Goal: Task Accomplishment & Management: Complete application form

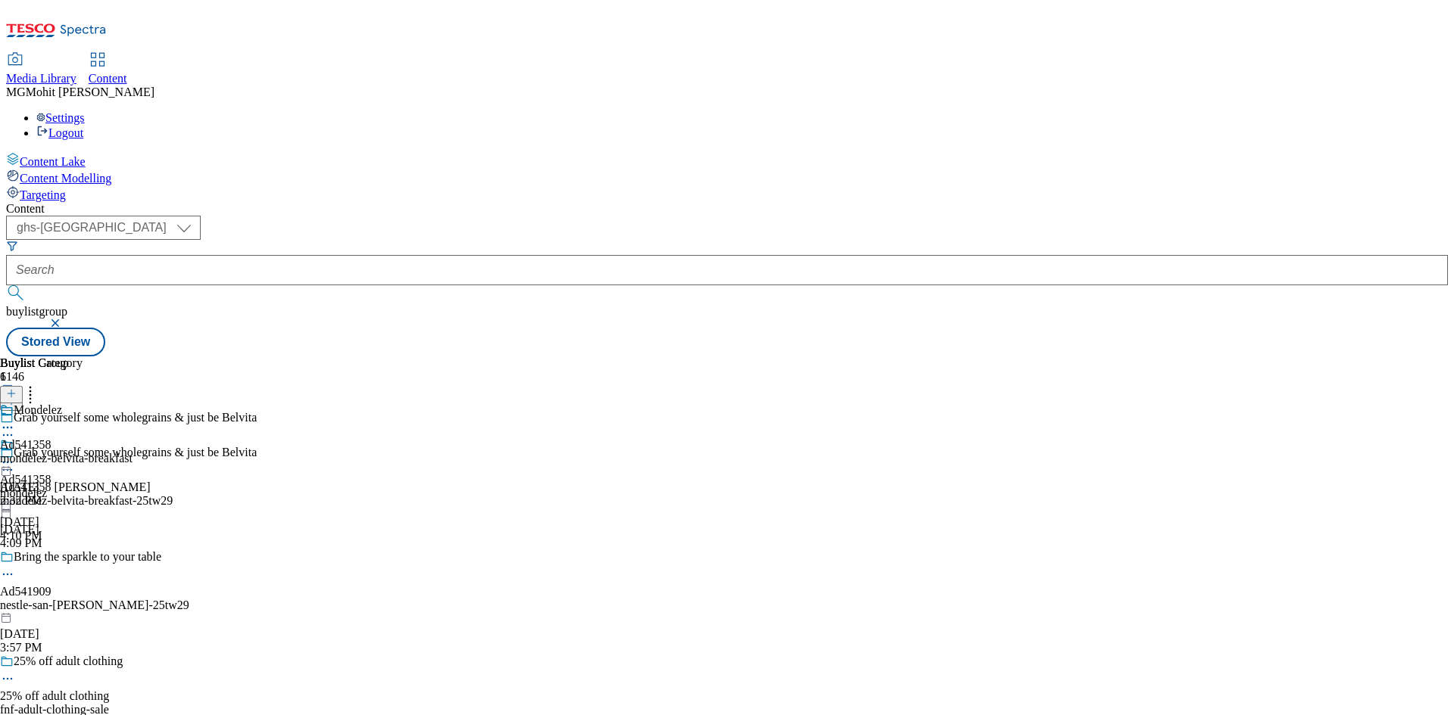
select select "ghs-[GEOGRAPHIC_DATA]"
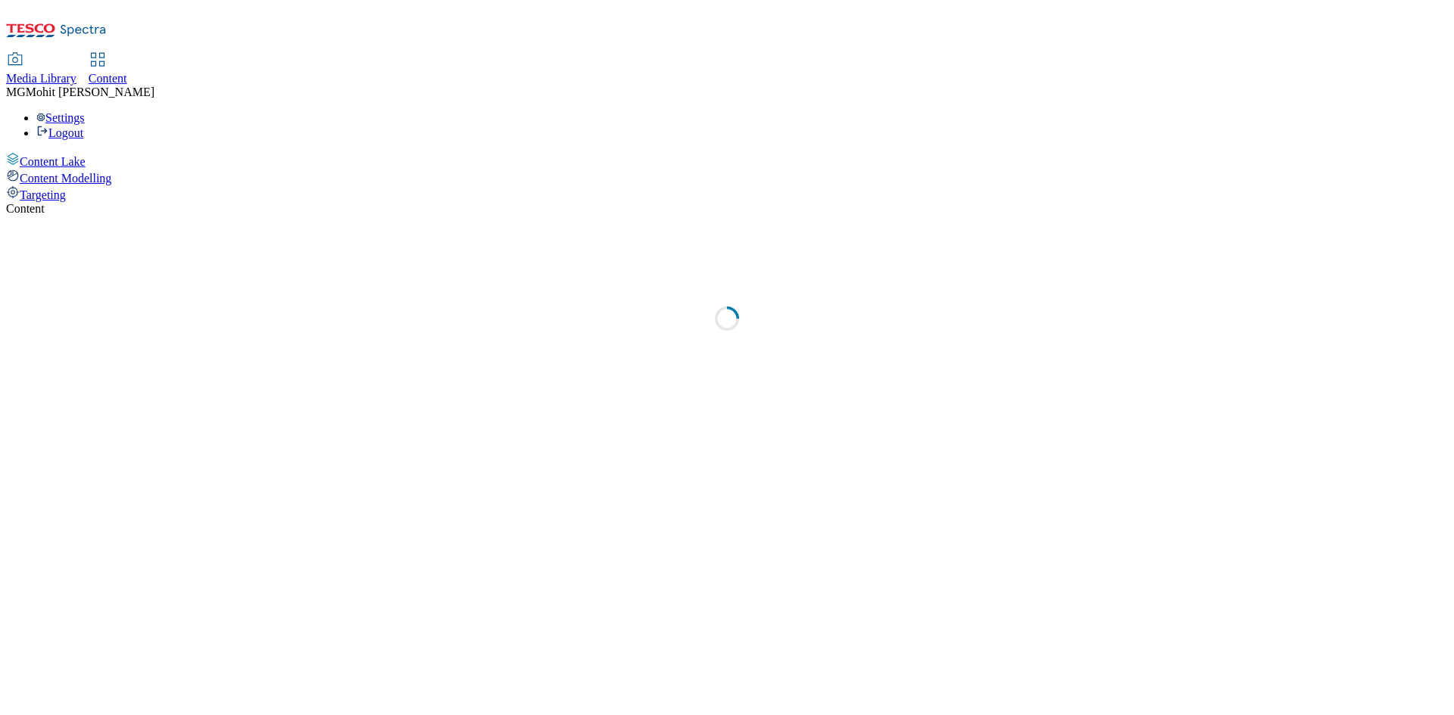
select select "ghs-uk"
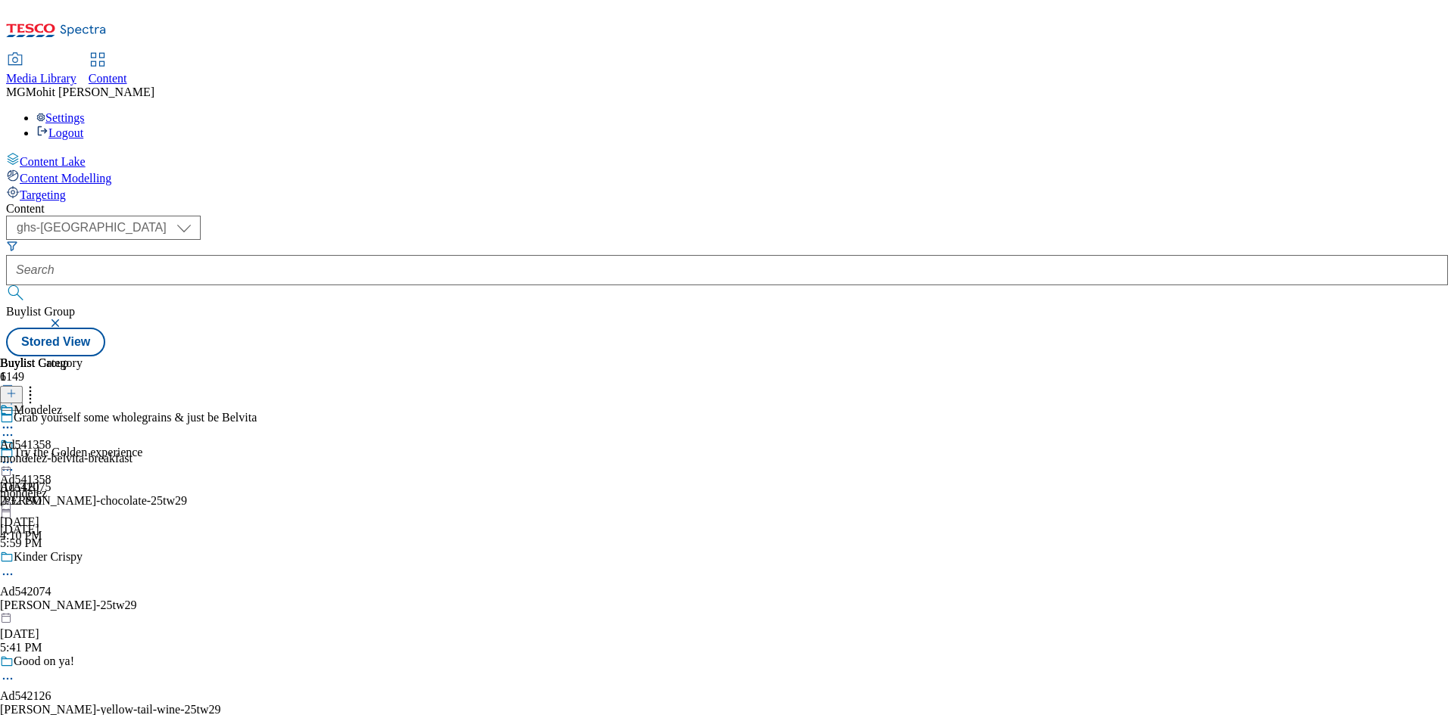
click at [11, 397] on line at bounding box center [11, 401] width 0 height 8
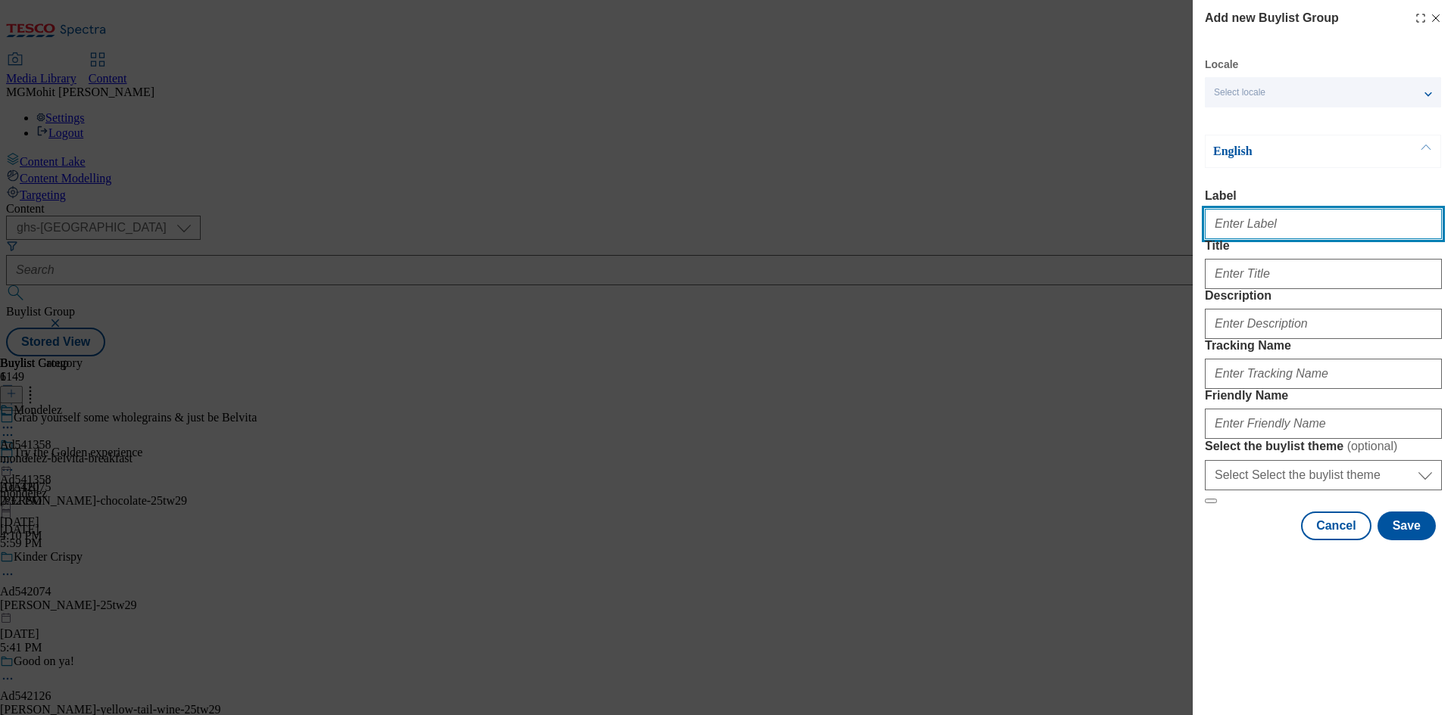
click at [1254, 236] on input "Label" at bounding box center [1322, 224] width 237 height 30
paste input "Ad542072 ferrero"
type input "Ad542072 ferrero"
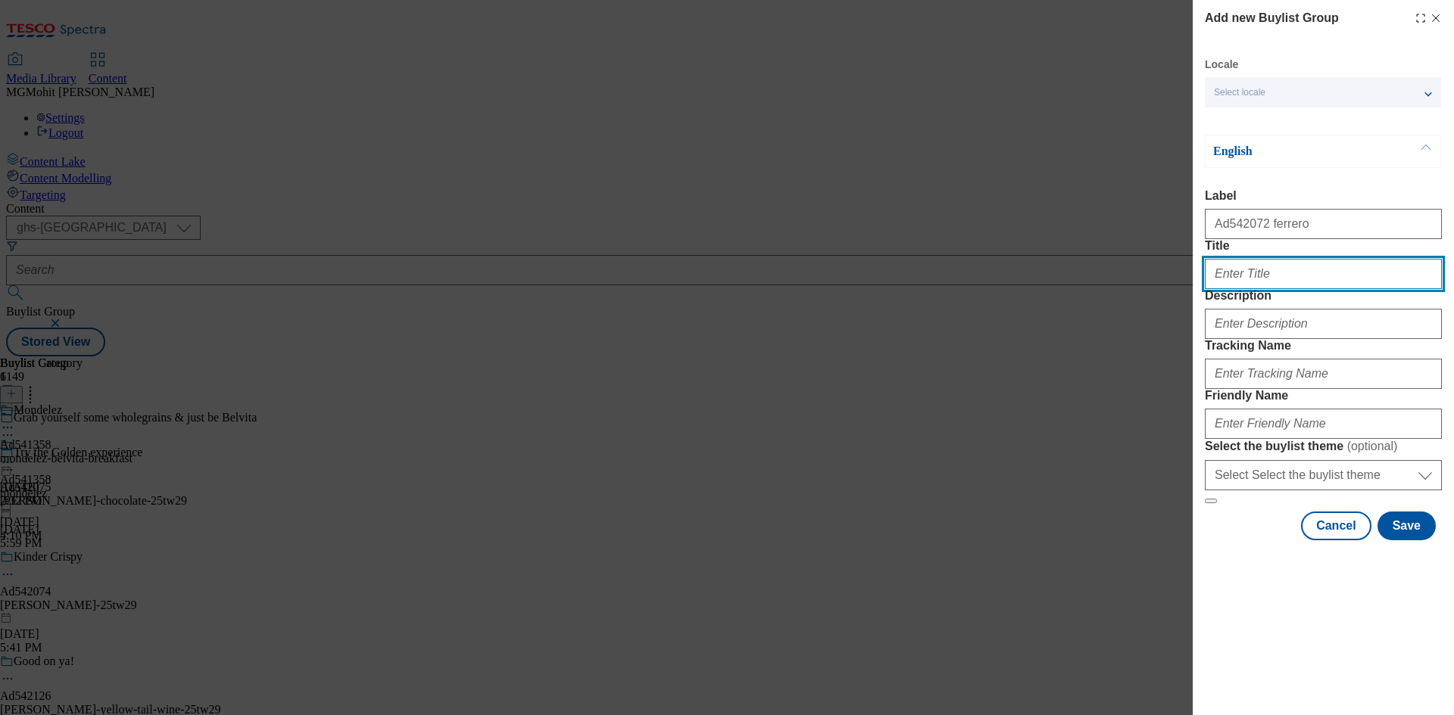
paste input "Why be basic"
type input "Why be basic"
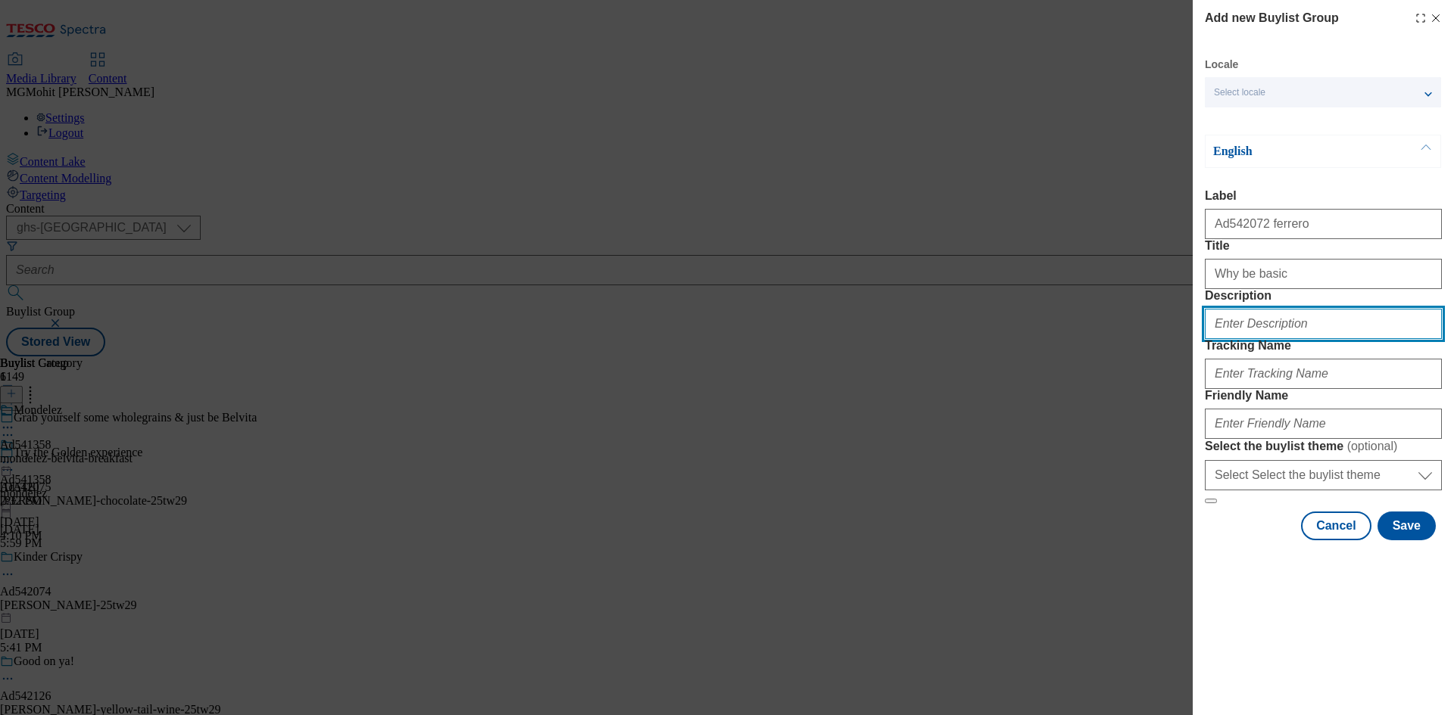
click at [1237, 339] on input "Description" at bounding box center [1322, 324] width 237 height 30
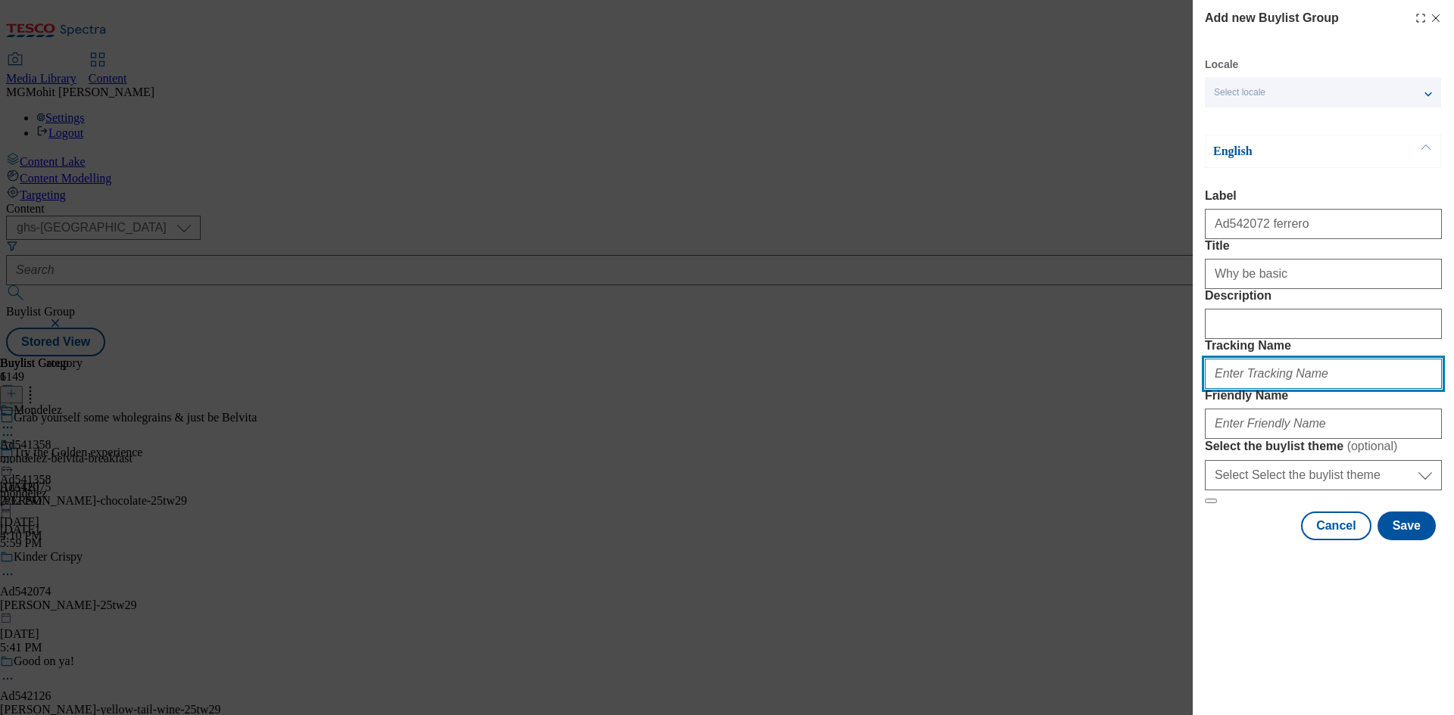
paste input "DH_AD542072"
type input "DH_AD542072"
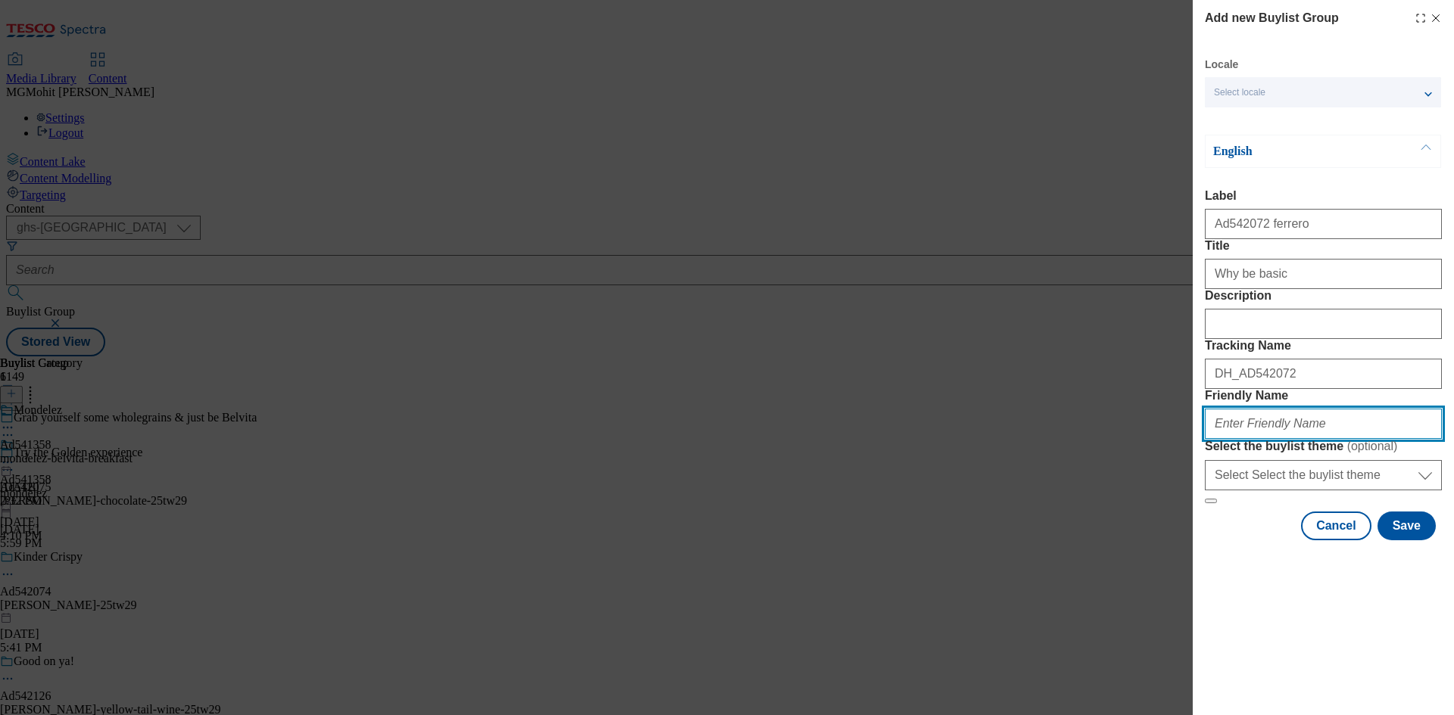
paste input "DH_AD542072 ferrero-kinder-bueno-25tw29"
drag, startPoint x: 1273, startPoint y: 531, endPoint x: 1116, endPoint y: 546, distance: 158.2
click at [1116, 546] on div "Add new Buylist Group Locale Select locale English Welsh English Label Ad542072…" at bounding box center [727, 357] width 1454 height 715
type input "[PERSON_NAME]-25tw29"
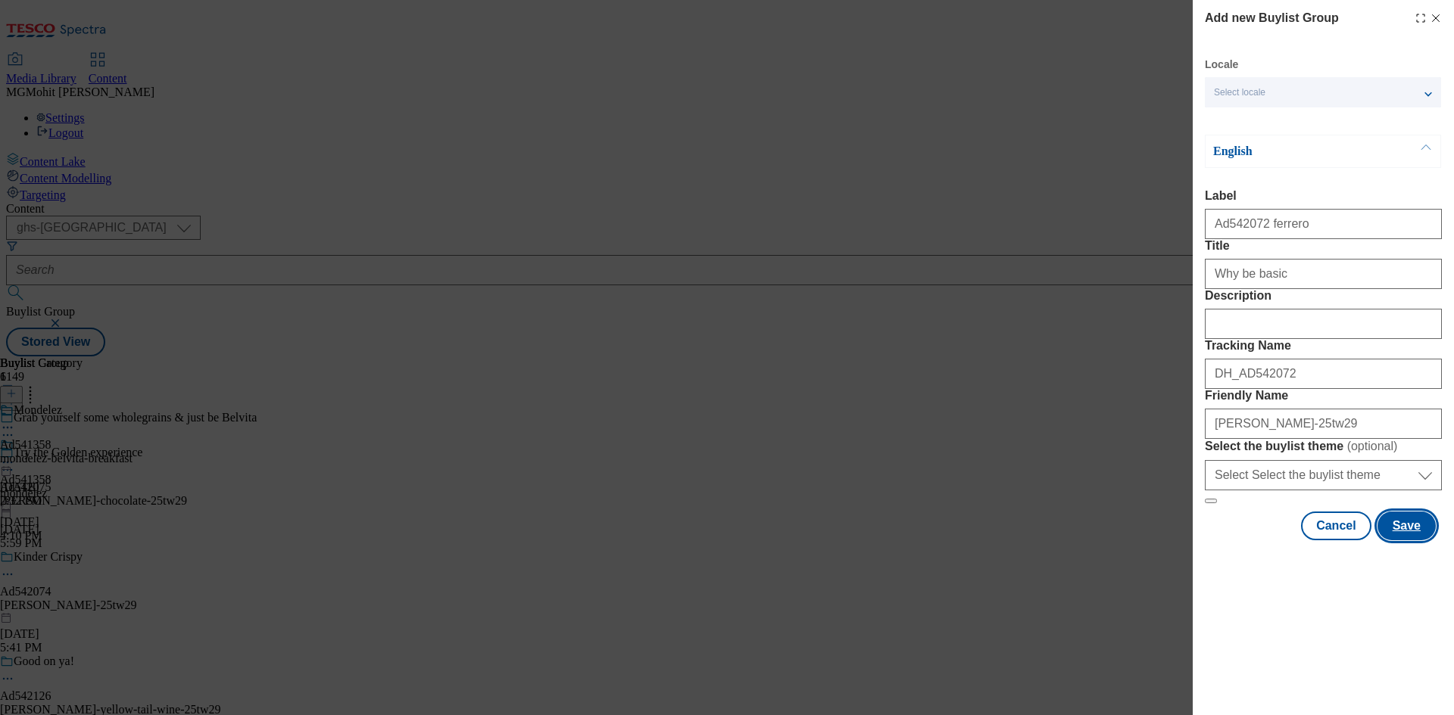
click at [1399, 541] on button "Save" at bounding box center [1406, 526] width 58 height 29
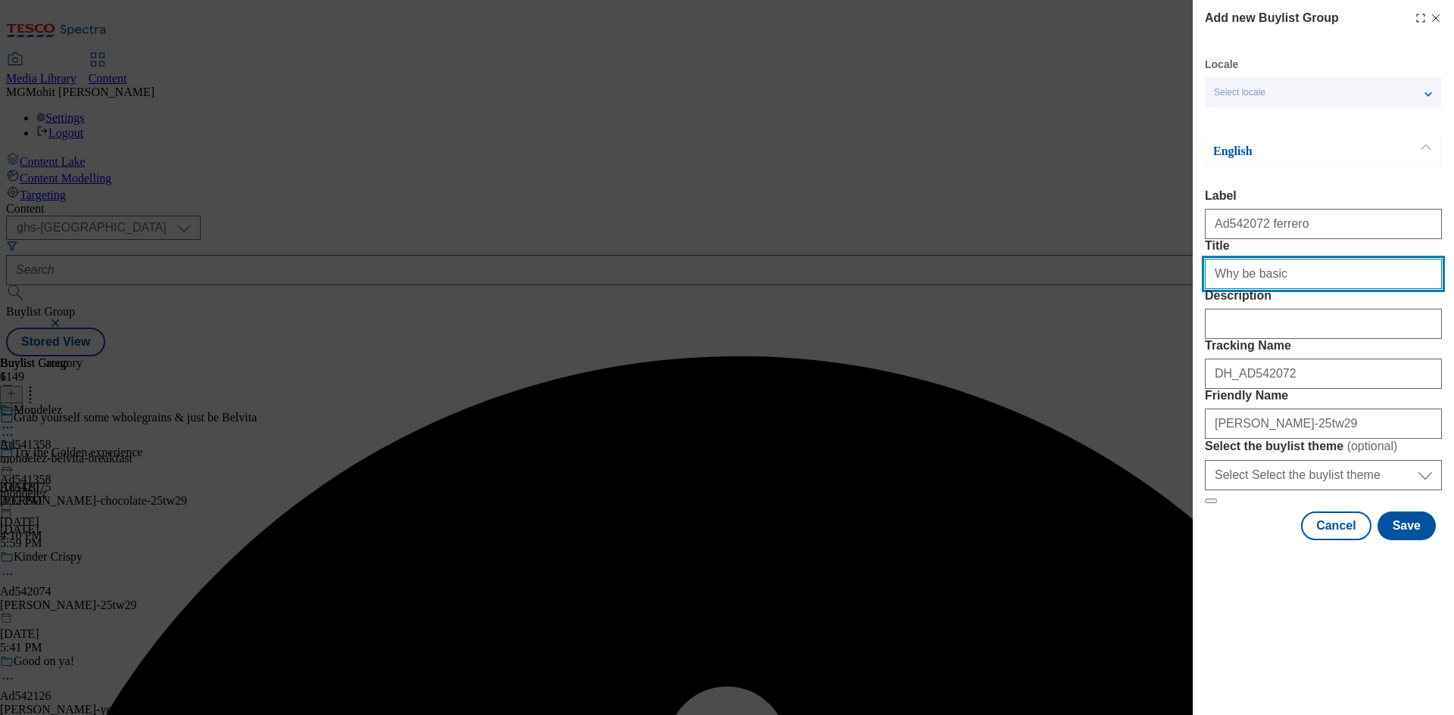
click at [1348, 289] on input "Why be basic" at bounding box center [1322, 274] width 237 height 30
type input "Why be basic"
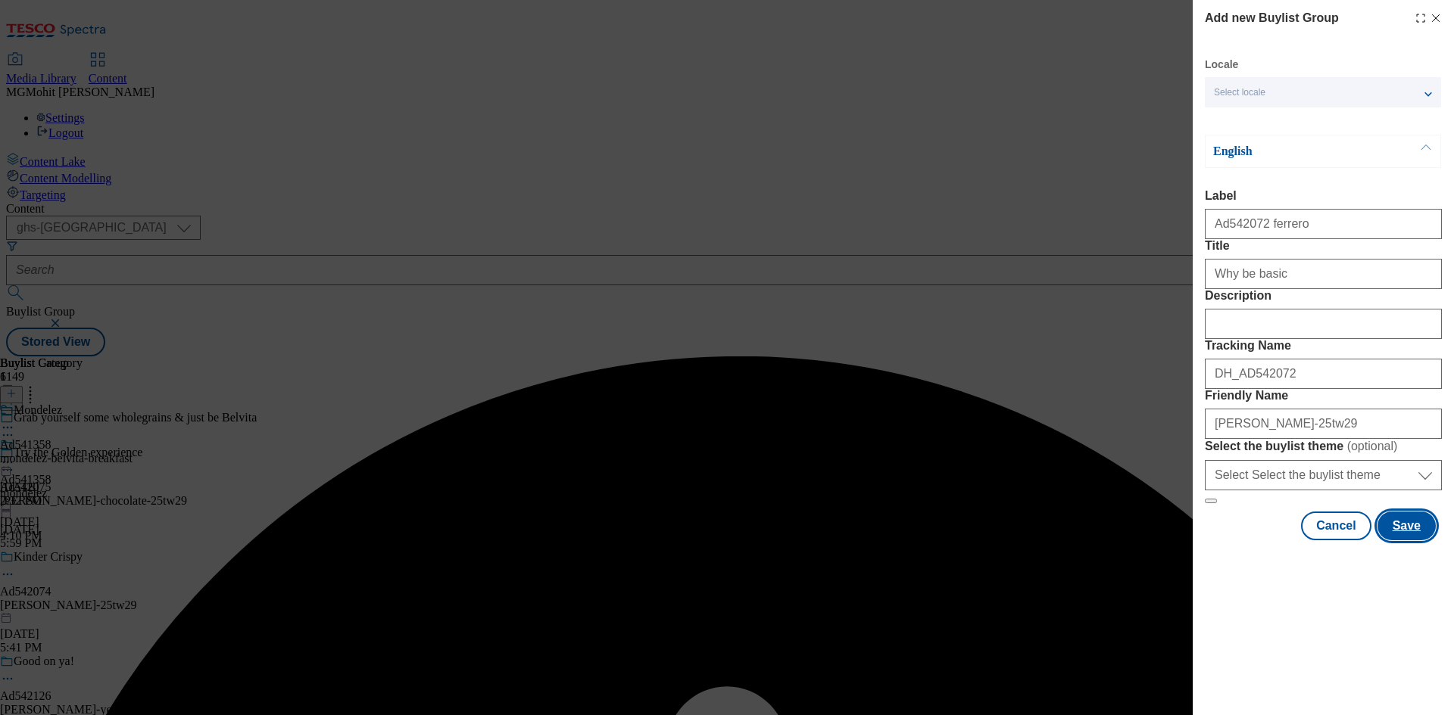
click at [1404, 541] on button "Save" at bounding box center [1406, 526] width 58 height 29
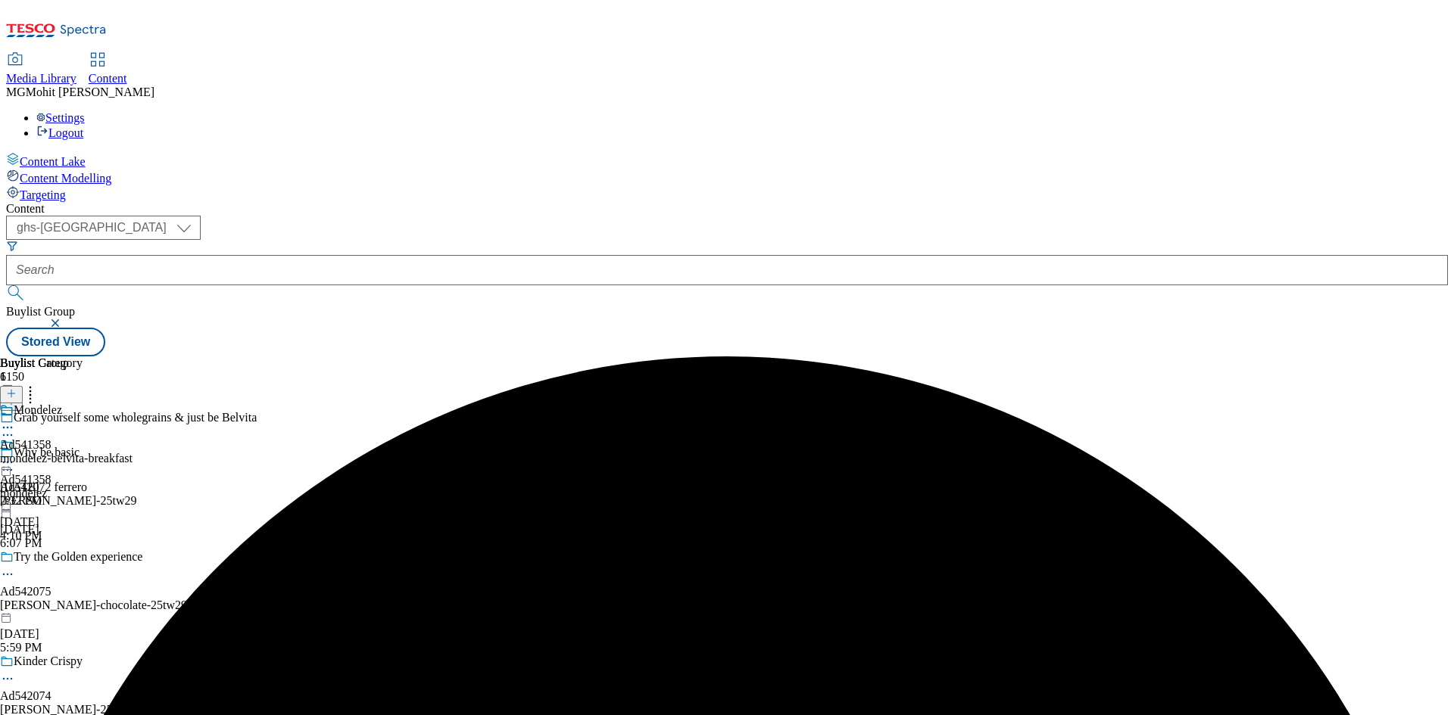
click at [258, 494] on div "[PERSON_NAME]-25tw29" at bounding box center [129, 501] width 258 height 14
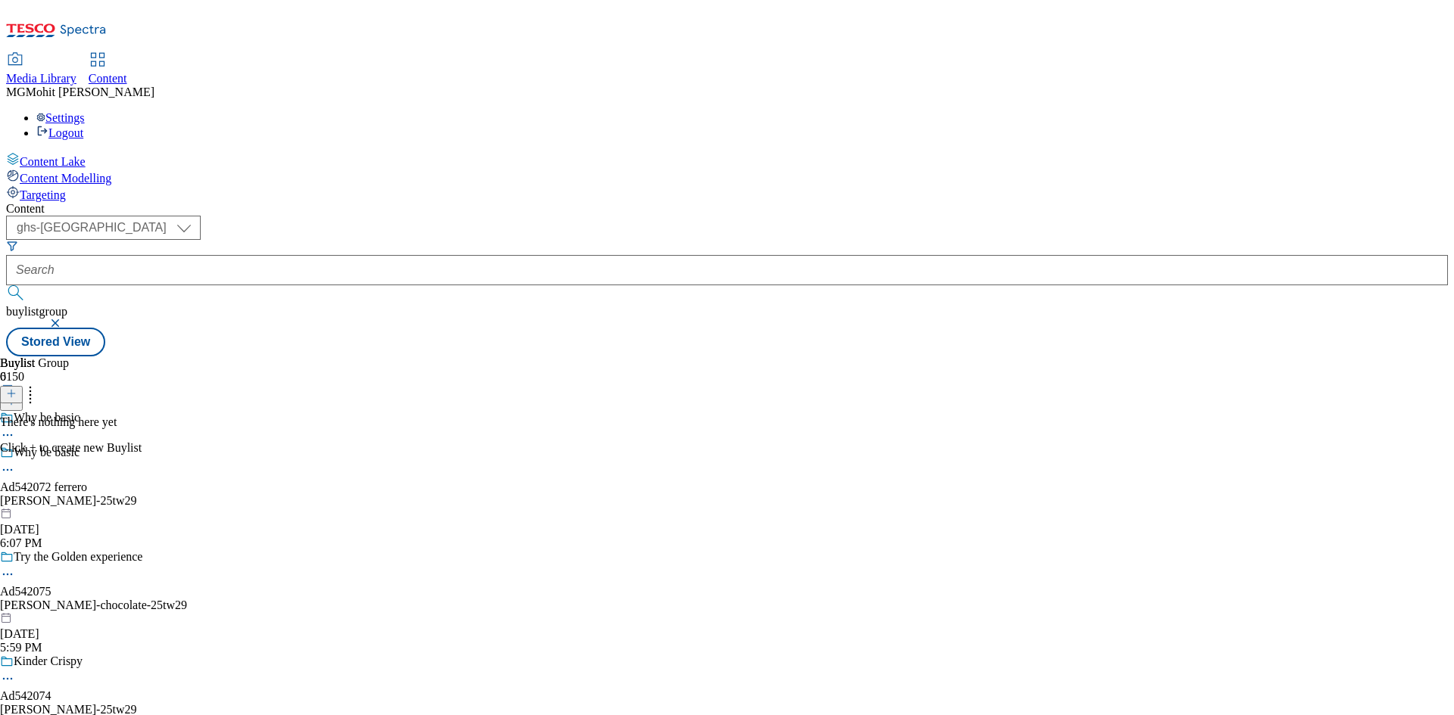
click at [17, 388] on icon at bounding box center [11, 393] width 11 height 11
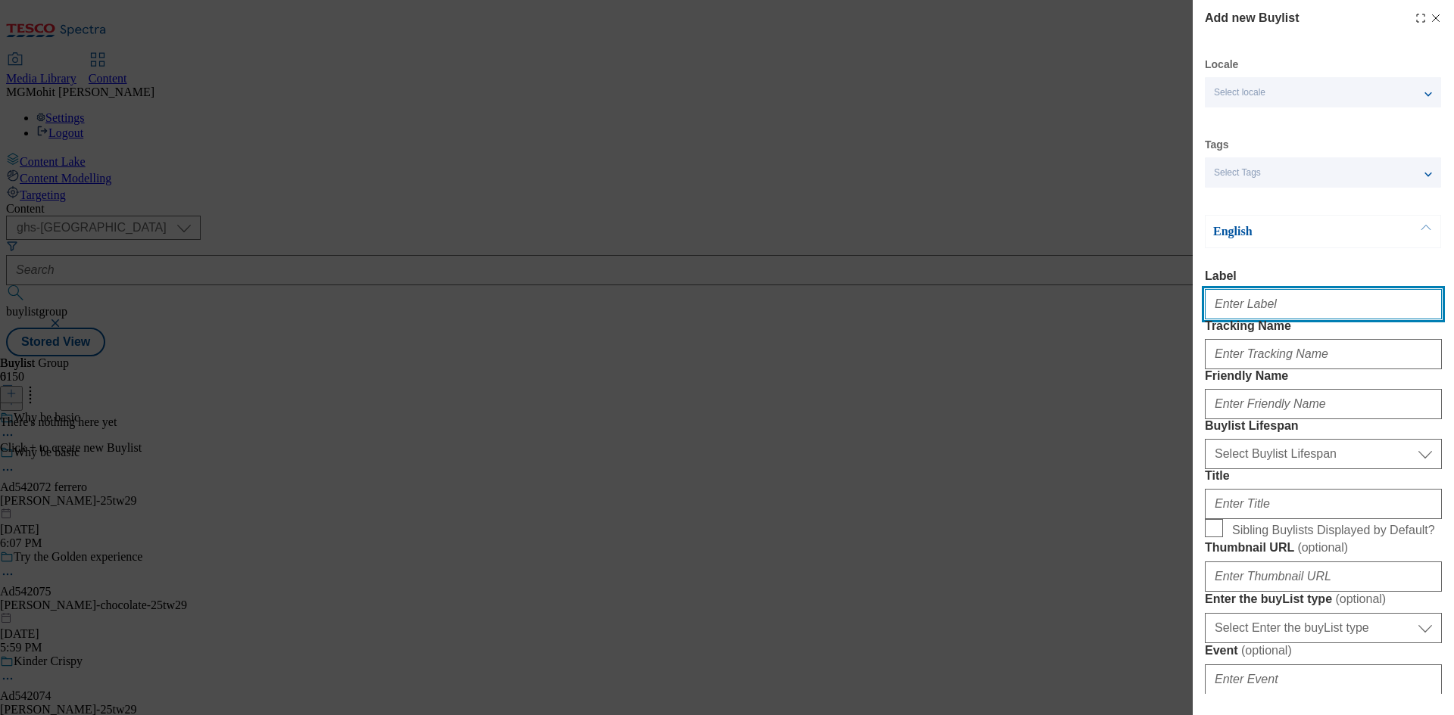
click at [1241, 316] on input "Label" at bounding box center [1322, 304] width 237 height 30
paste input "Ad542072"
type input "Ad542072"
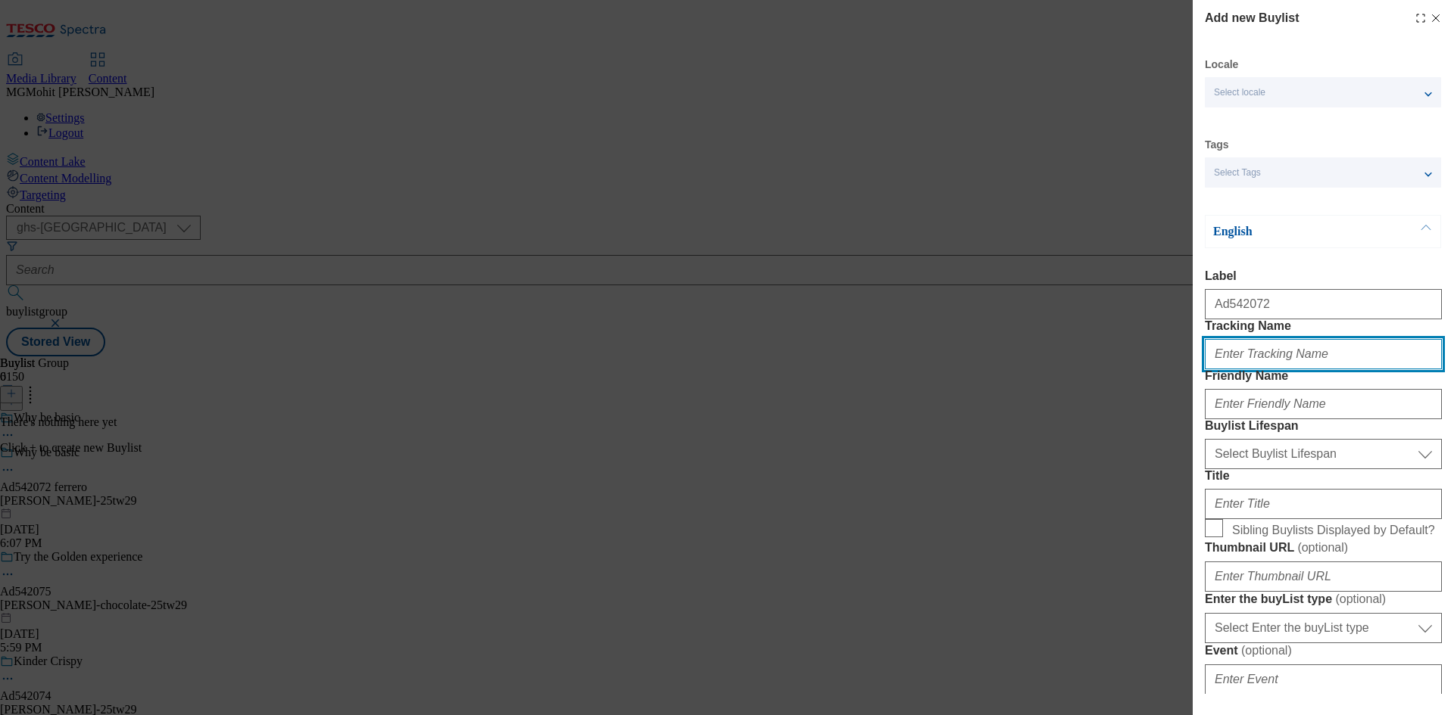
paste input "DH_AD542072"
type input "DH_AD542072"
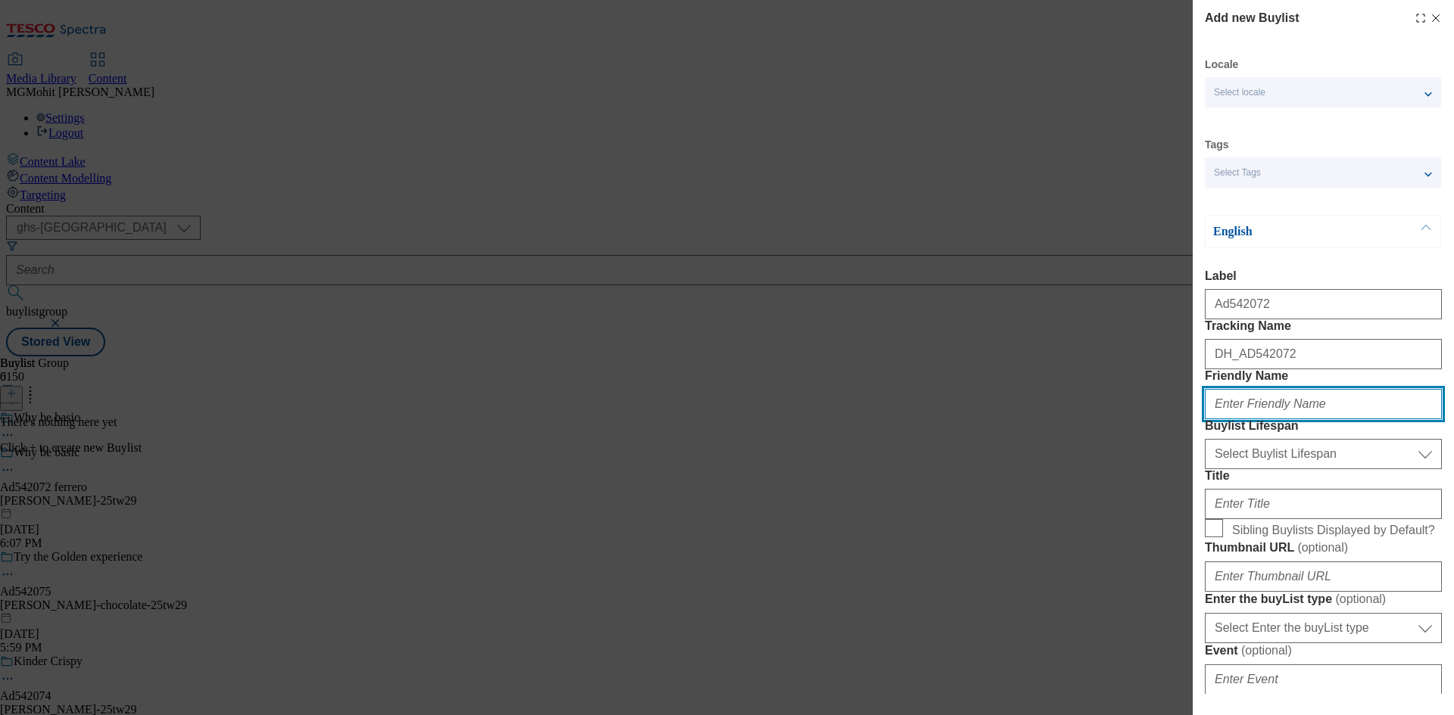
paste input "ferrero"
type input "ferrero"
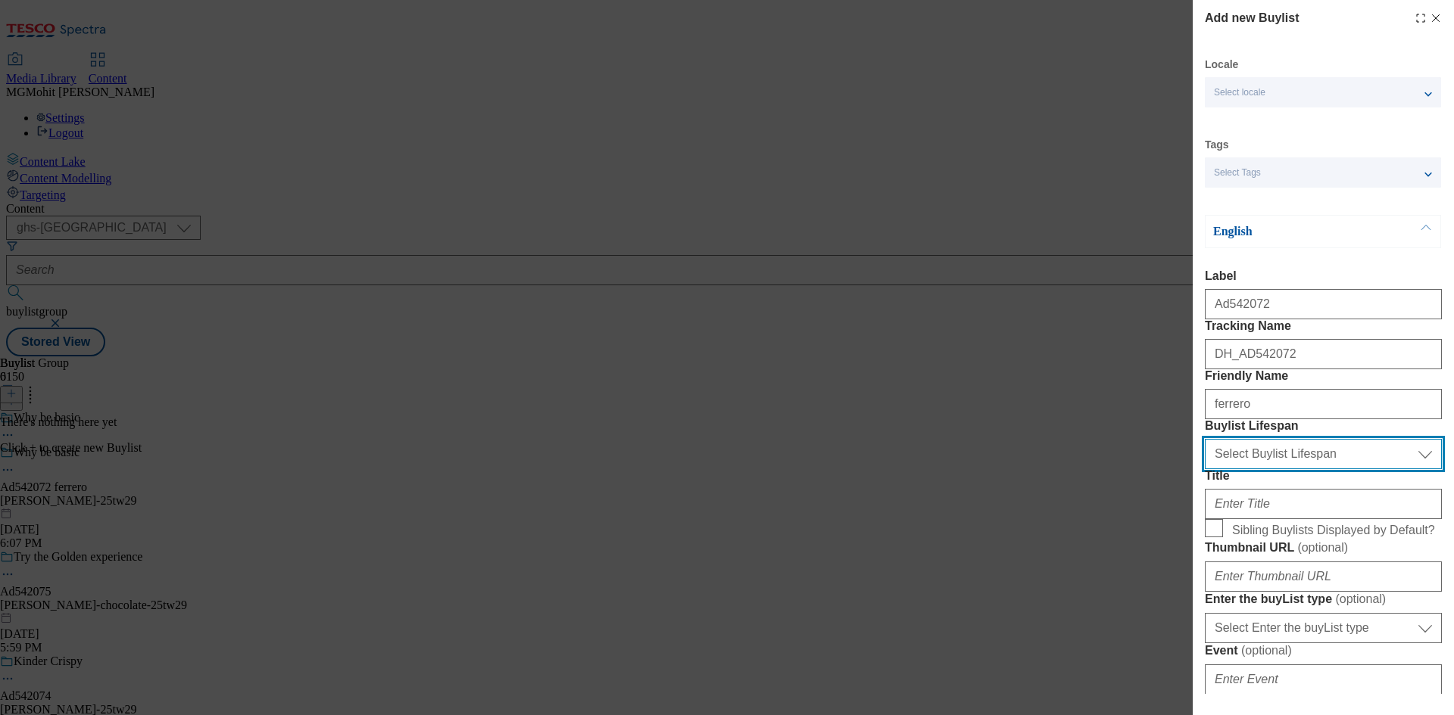
click at [1266, 469] on select "Select Buylist Lifespan evergreen seasonal tactical" at bounding box center [1322, 454] width 237 height 30
select select "tactical"
click at [1204, 469] on select "Select Buylist Lifespan evergreen seasonal tactical" at bounding box center [1322, 454] width 237 height 30
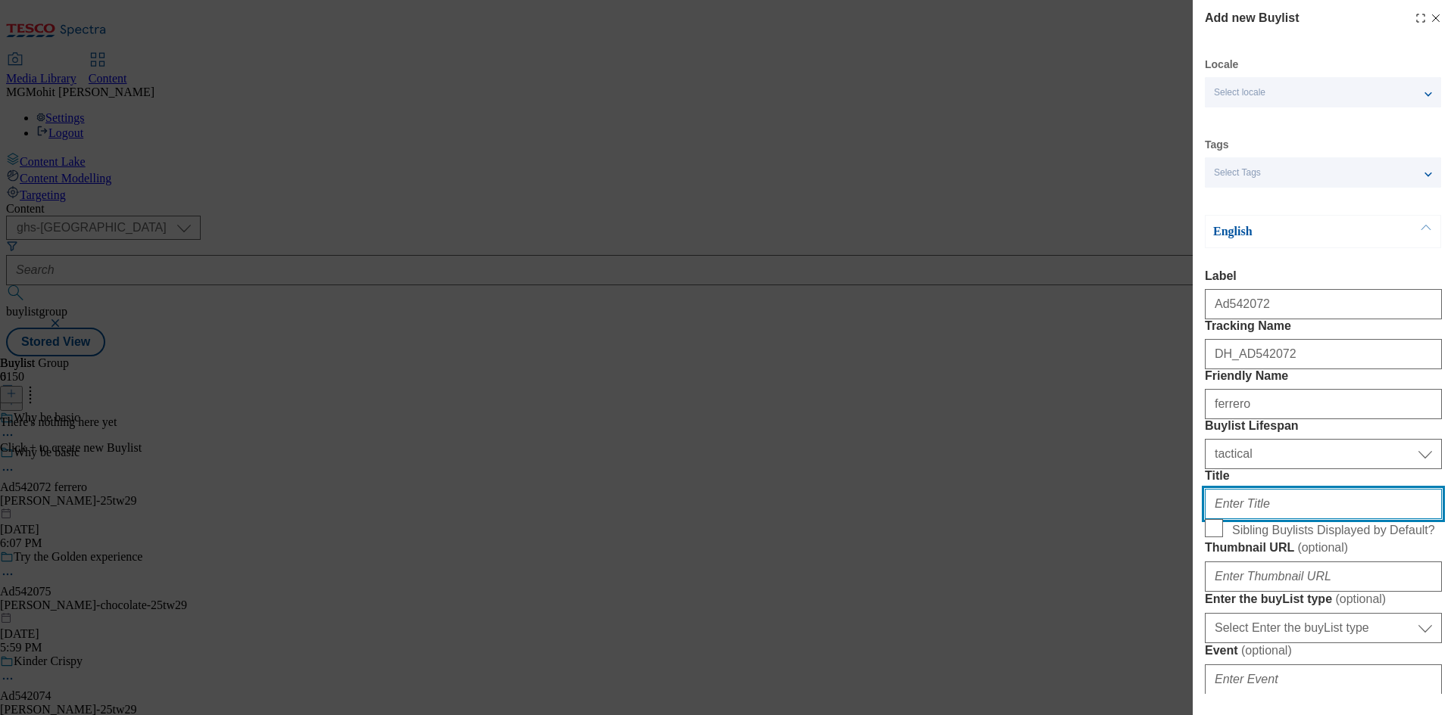
click at [1227, 519] on input "Title" at bounding box center [1322, 504] width 237 height 30
click at [1276, 519] on input "Title" at bounding box center [1322, 504] width 237 height 30
paste input "Choose Bueno"
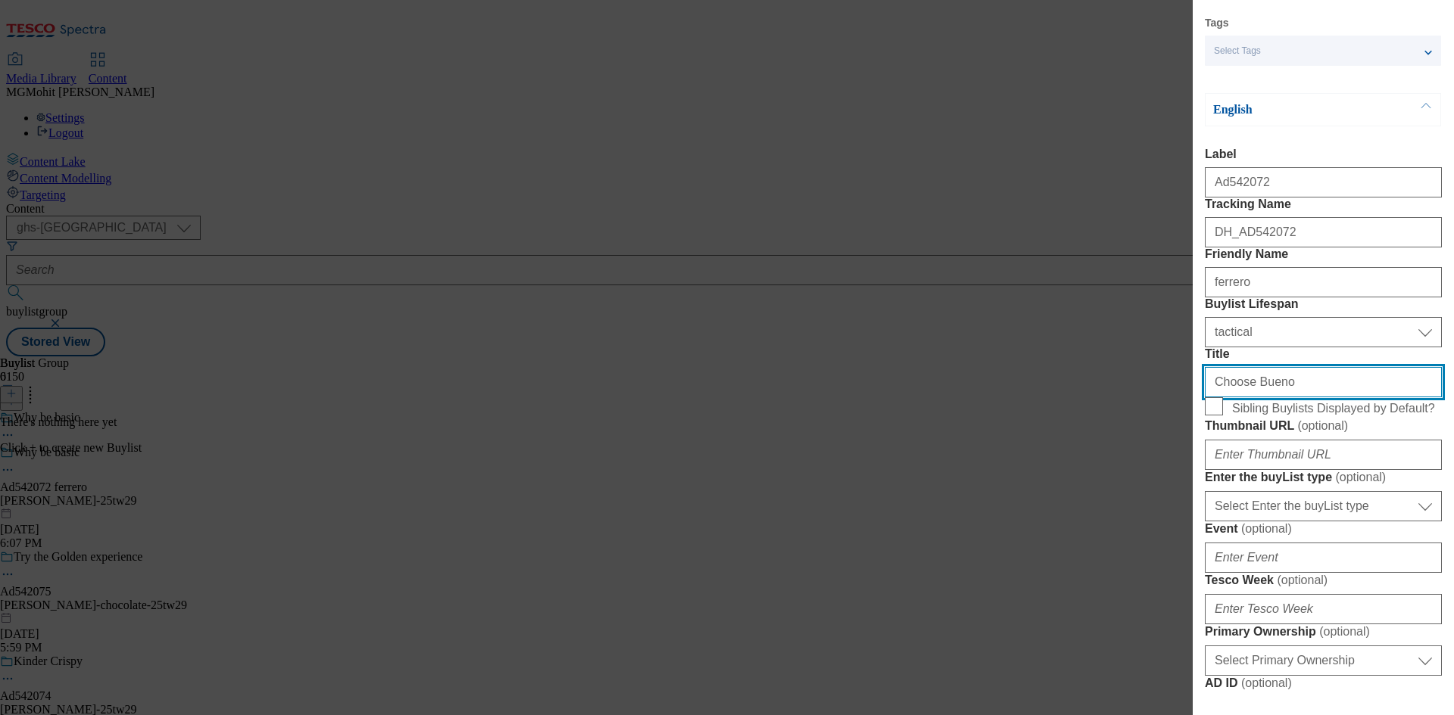
scroll to position [379, 0]
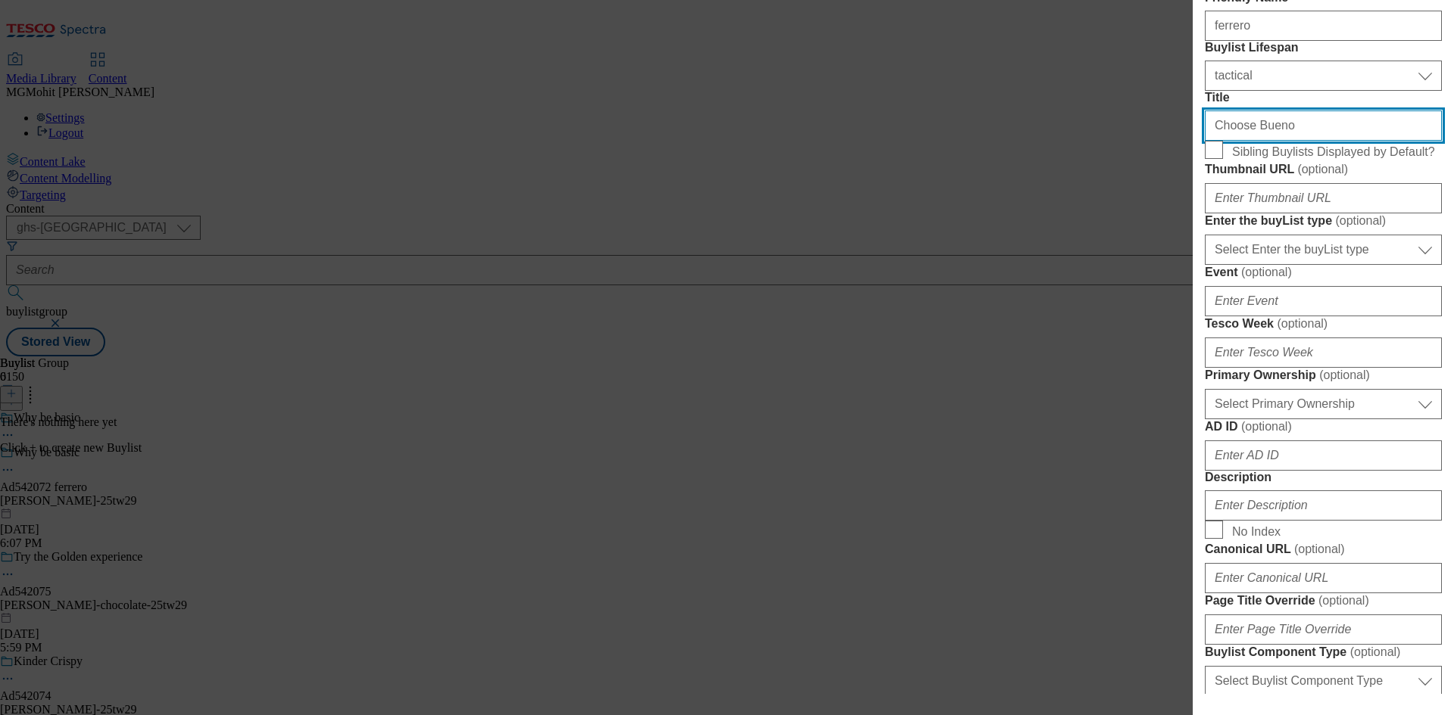
type input "Choose Bueno"
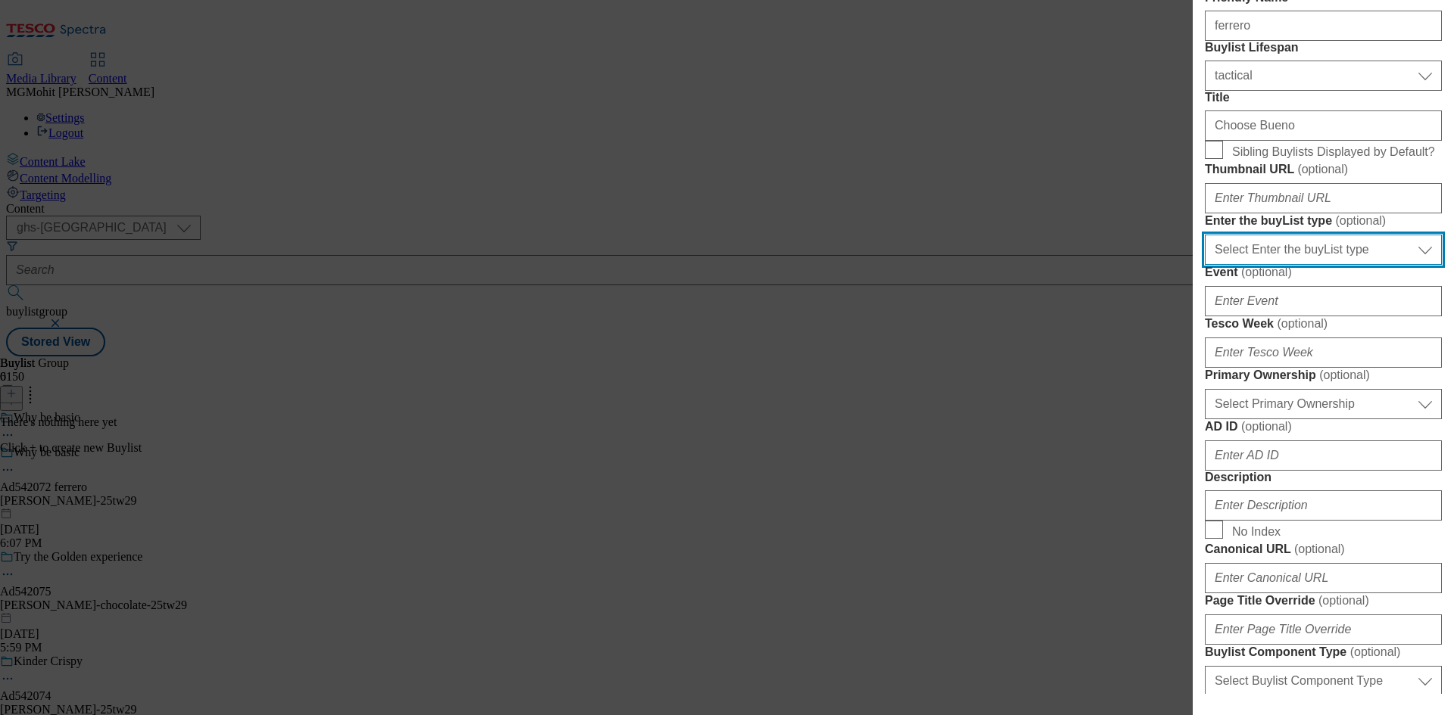
click at [1288, 265] on select "Select Enter the buyList type event supplier funded long term >4 weeks supplier…" at bounding box center [1322, 250] width 237 height 30
select select "supplier funded short term 1-3 weeks"
click at [1204, 265] on select "Select Enter the buyList type event supplier funded long term >4 weeks supplier…" at bounding box center [1322, 250] width 237 height 30
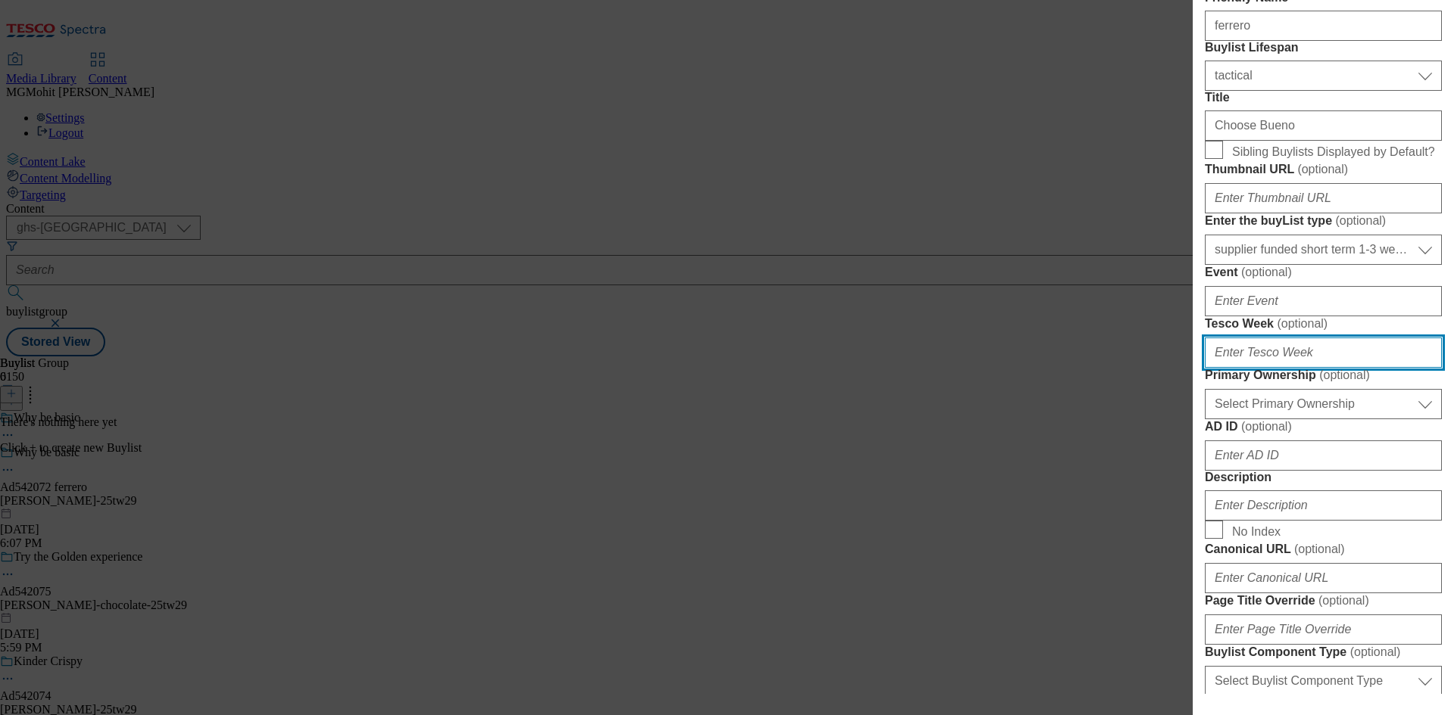
click at [1264, 368] on input "Tesco Week ( optional )" at bounding box center [1322, 353] width 237 height 30
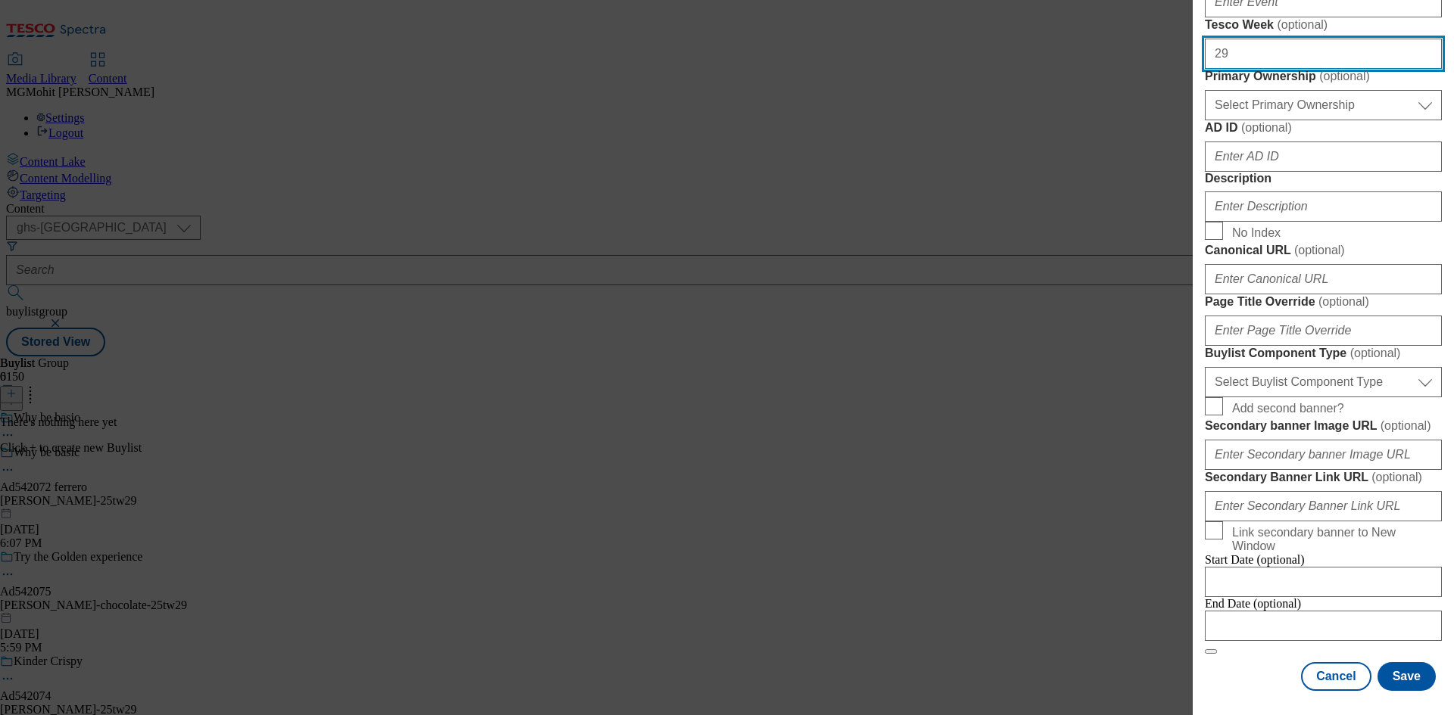
type input "29"
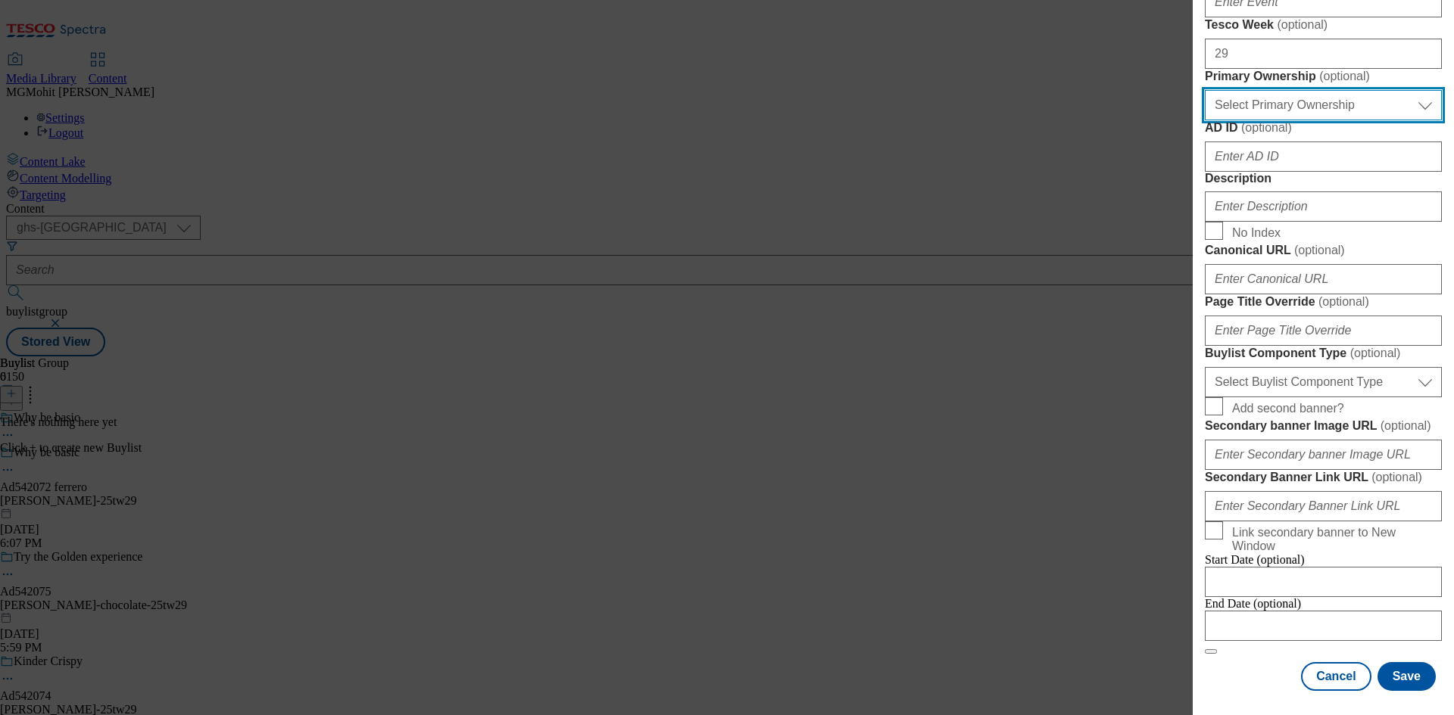
click at [1295, 120] on select "Select Primary Ownership tesco dunnhumby" at bounding box center [1322, 105] width 237 height 30
select select "dunnhumby"
click at [1204, 120] on select "Select Primary Ownership tesco dunnhumby" at bounding box center [1322, 105] width 237 height 30
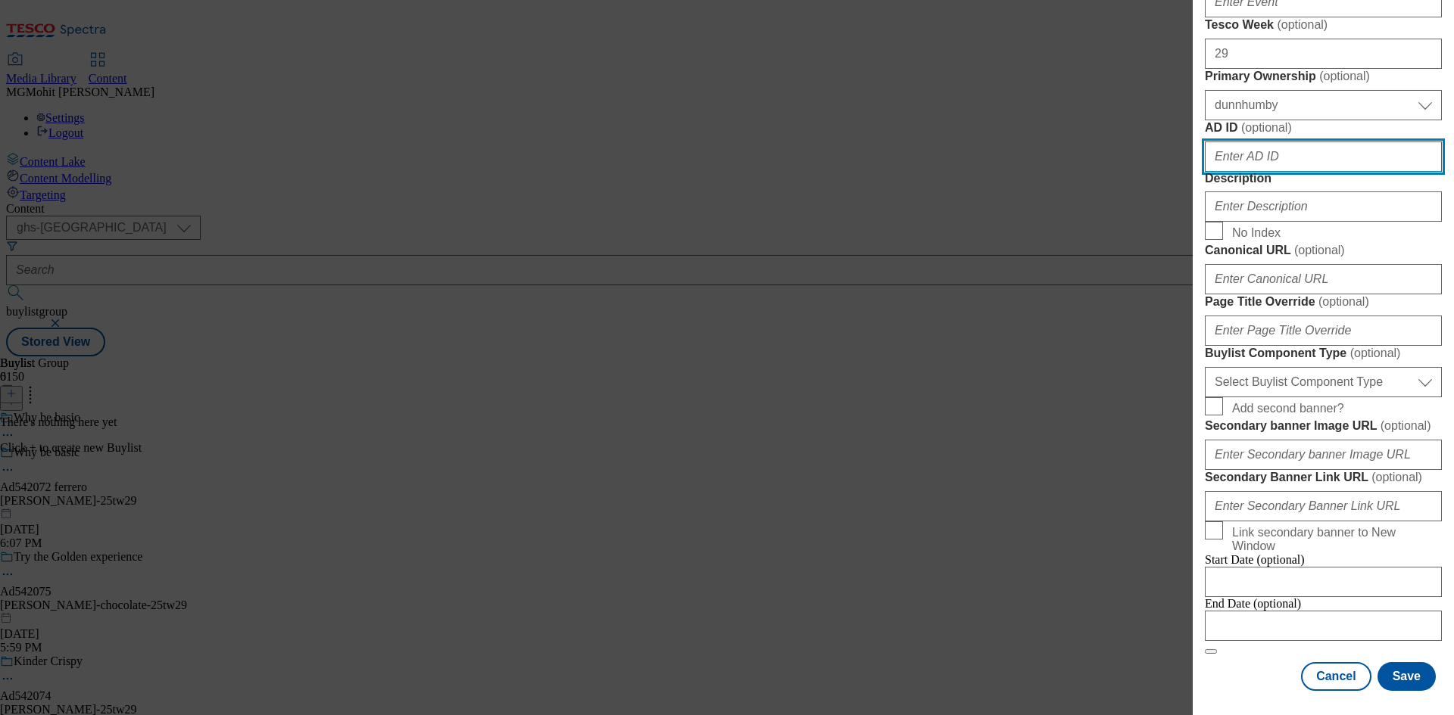
click at [1243, 172] on input "AD ID ( optional )" at bounding box center [1322, 157] width 237 height 30
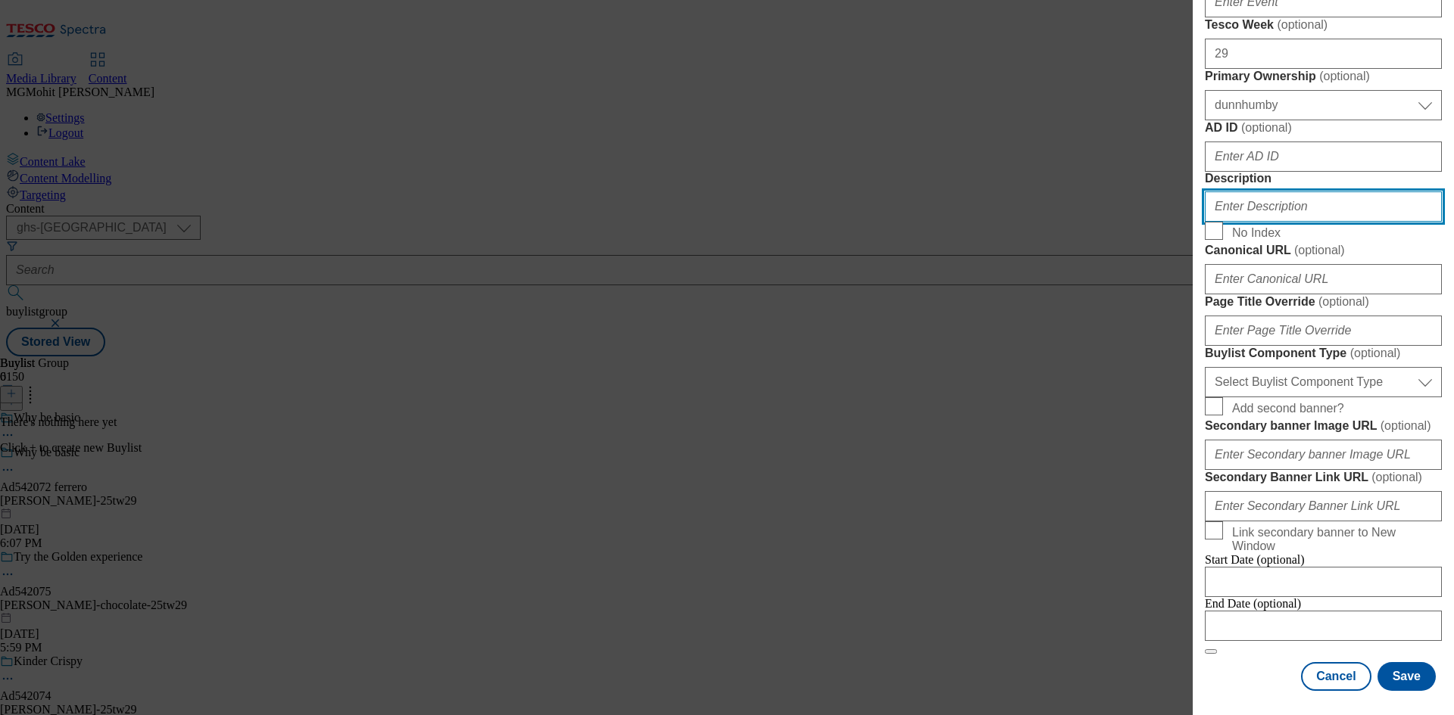
click at [1250, 222] on input "Description" at bounding box center [1322, 207] width 237 height 30
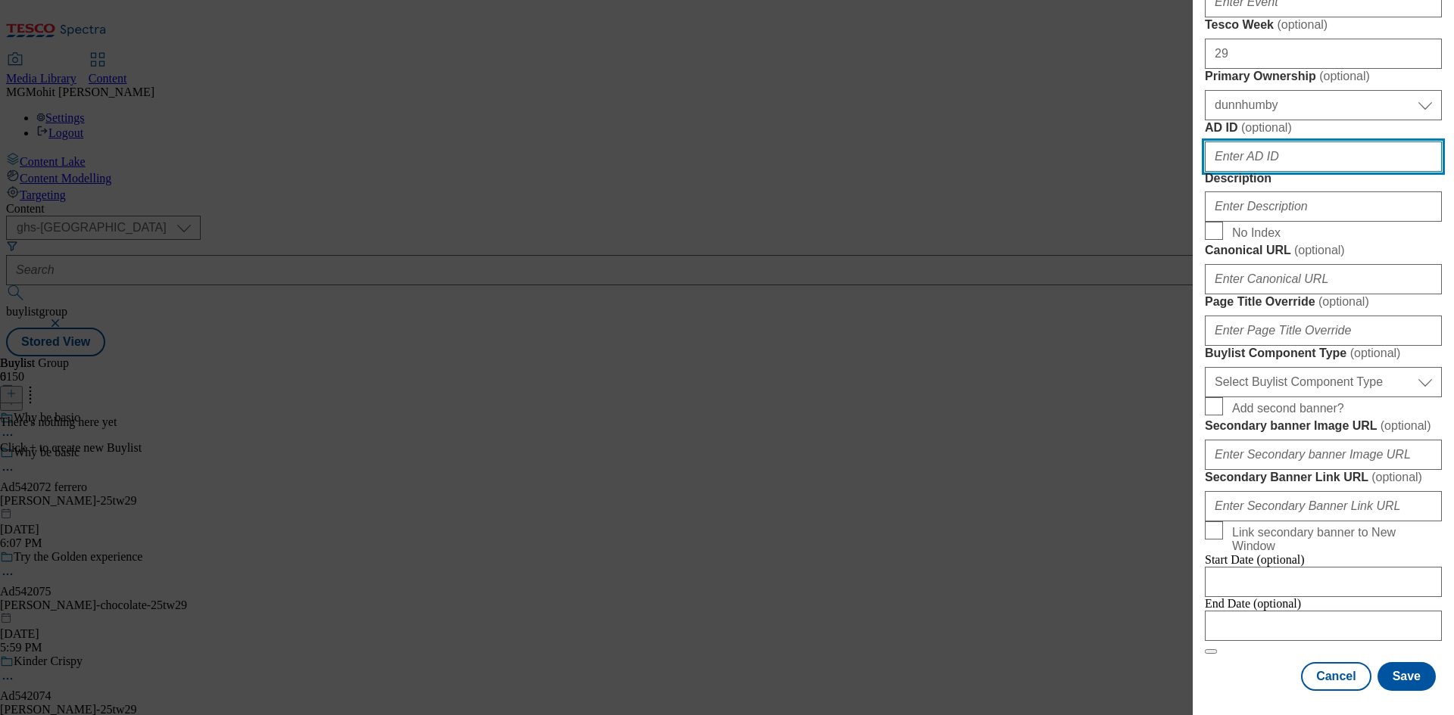
click at [1255, 172] on input "AD ID ( optional )" at bounding box center [1322, 157] width 237 height 30
paste input "542072"
type input "542072"
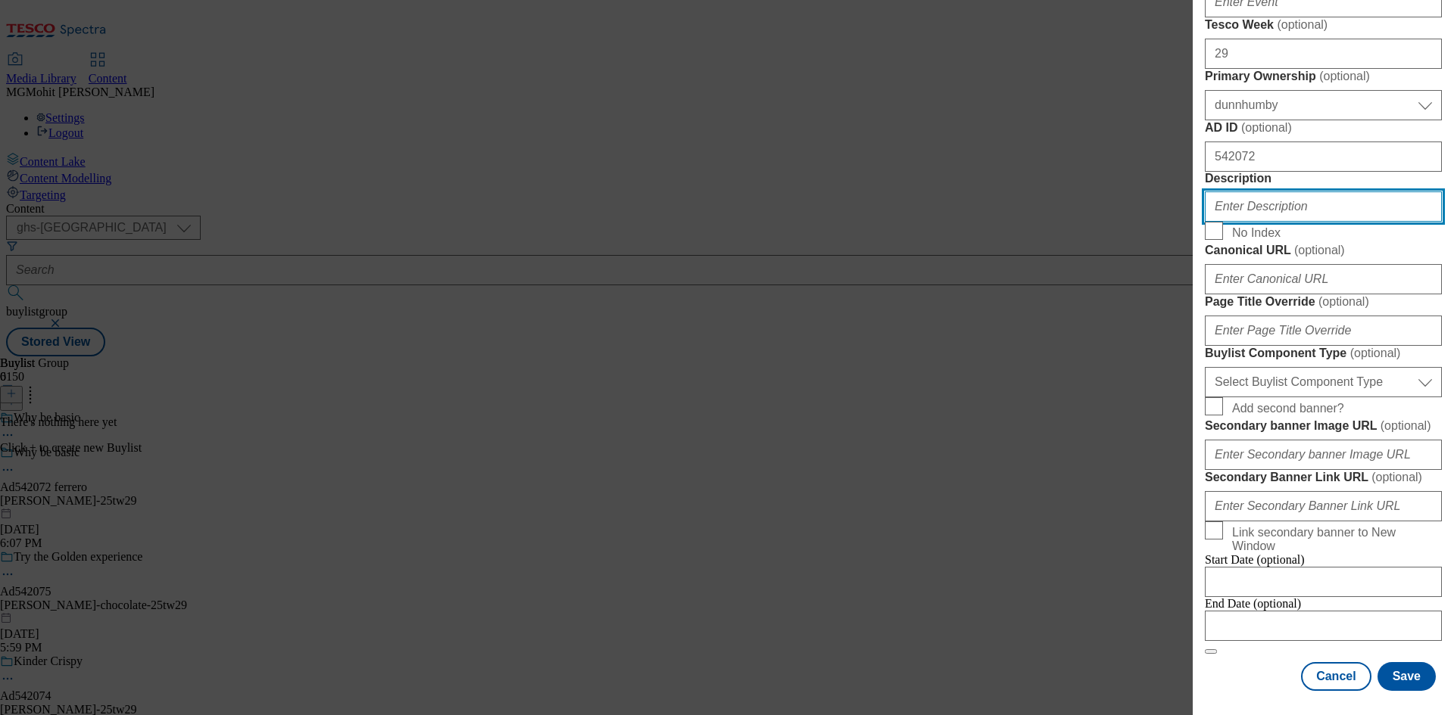
click at [1244, 222] on input "Description" at bounding box center [1322, 207] width 237 height 30
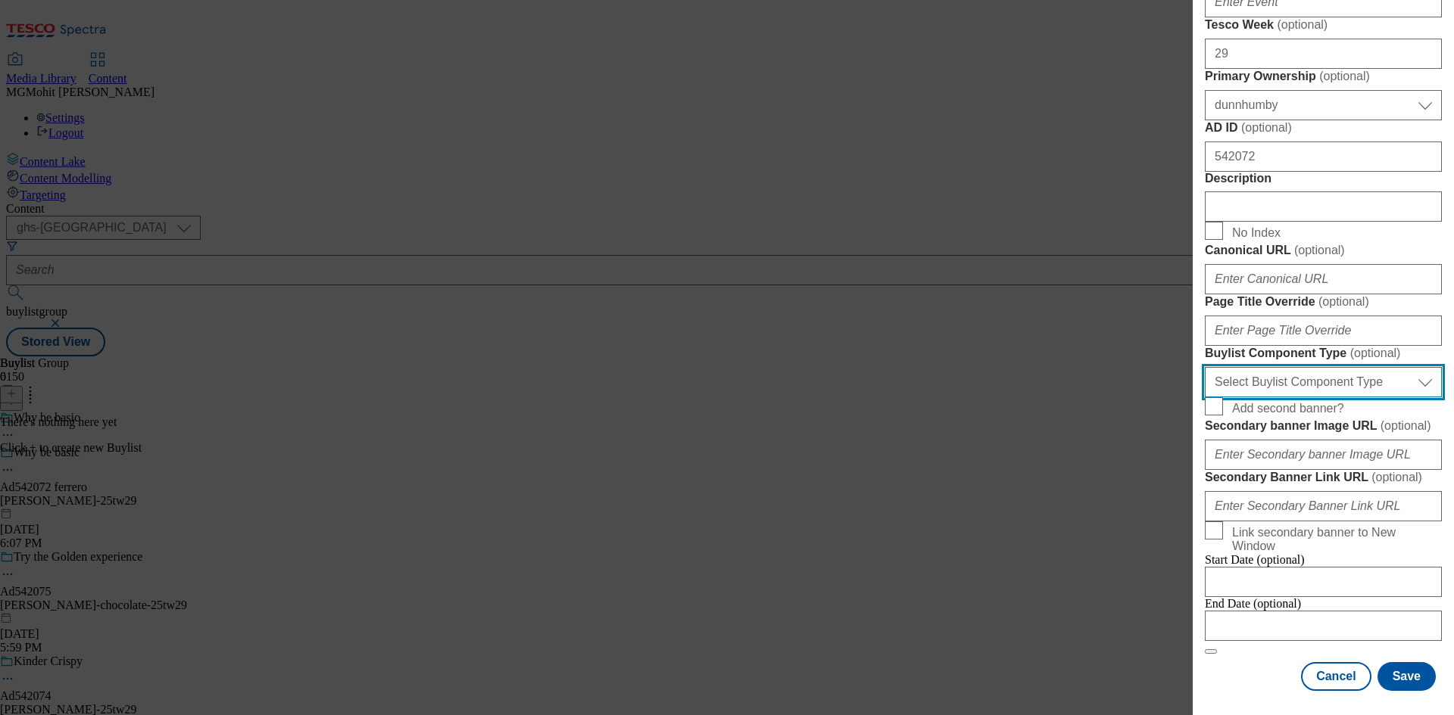
click at [1273, 397] on select "Select Buylist Component Type Banner Competition Header Meal" at bounding box center [1322, 382] width 237 height 30
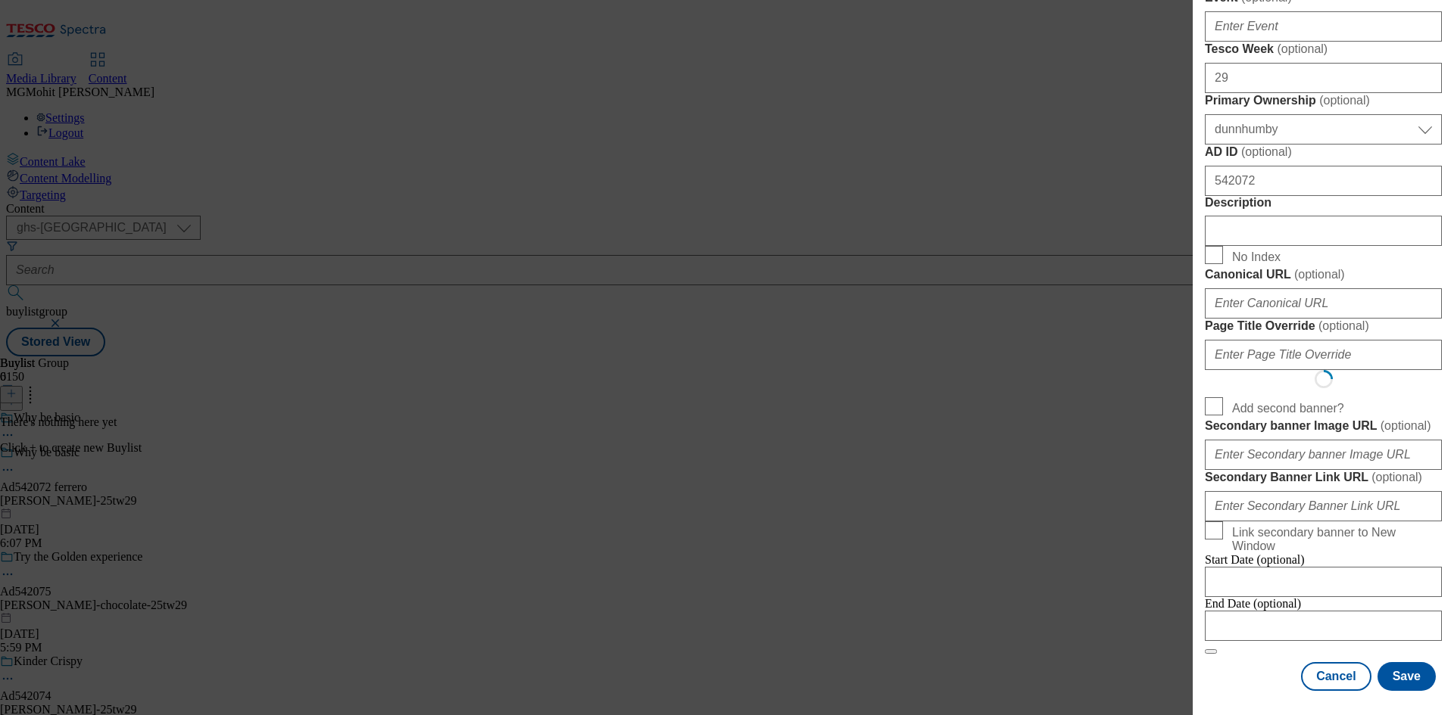
scroll to position [0, 0]
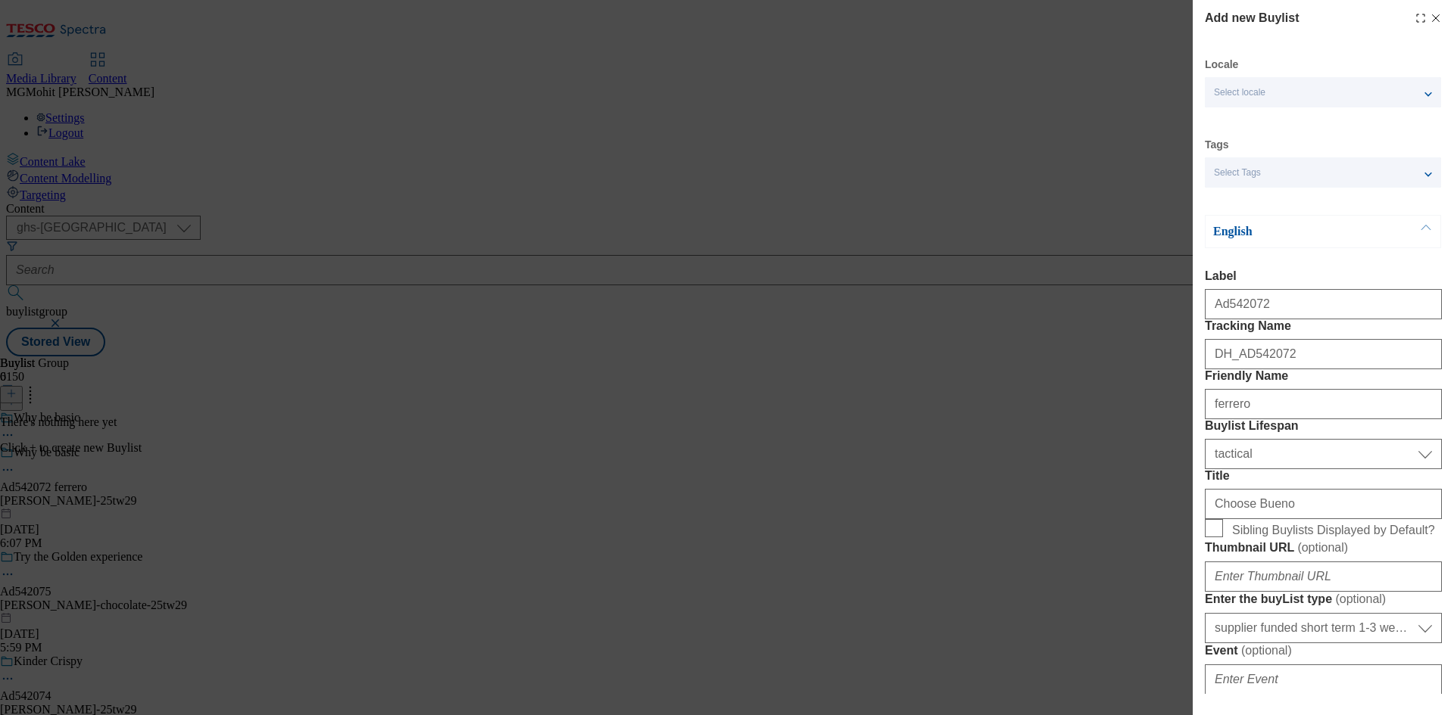
select select "Banner"
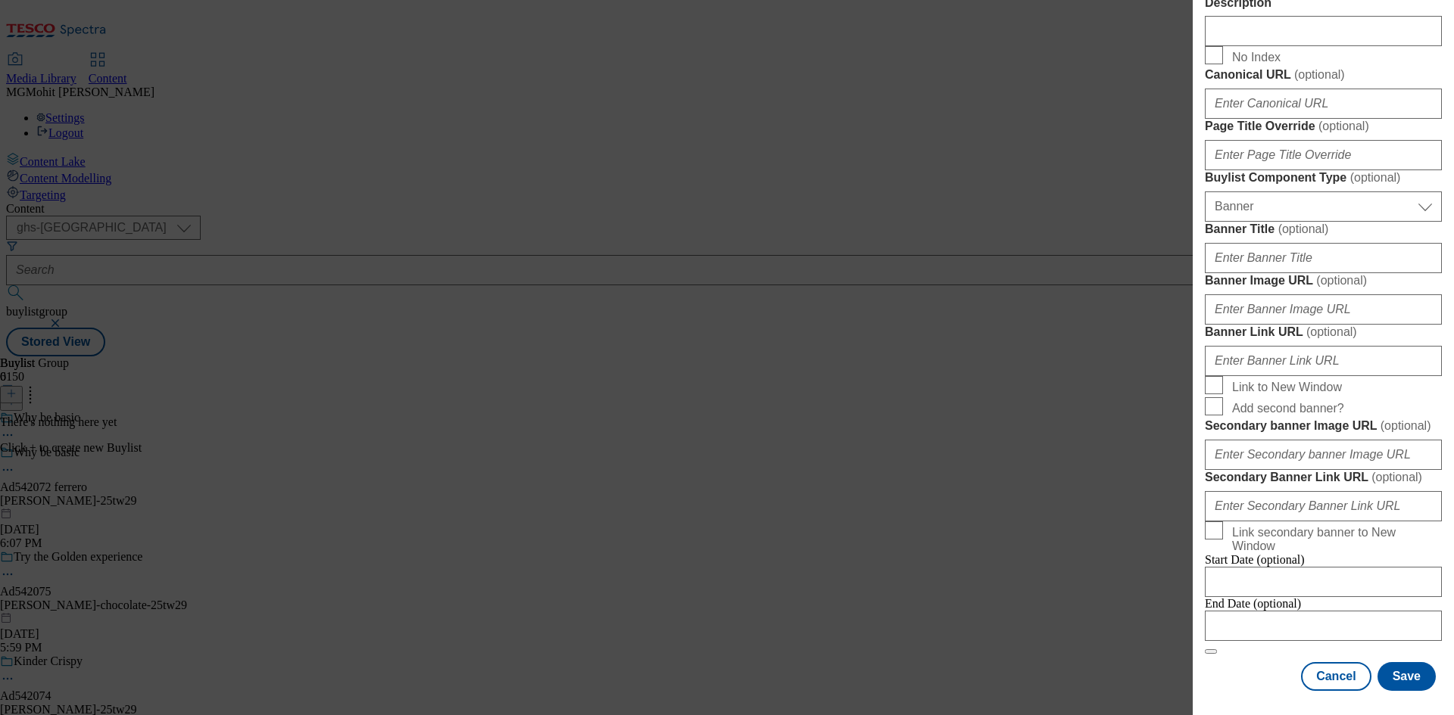
scroll to position [1500, 0]
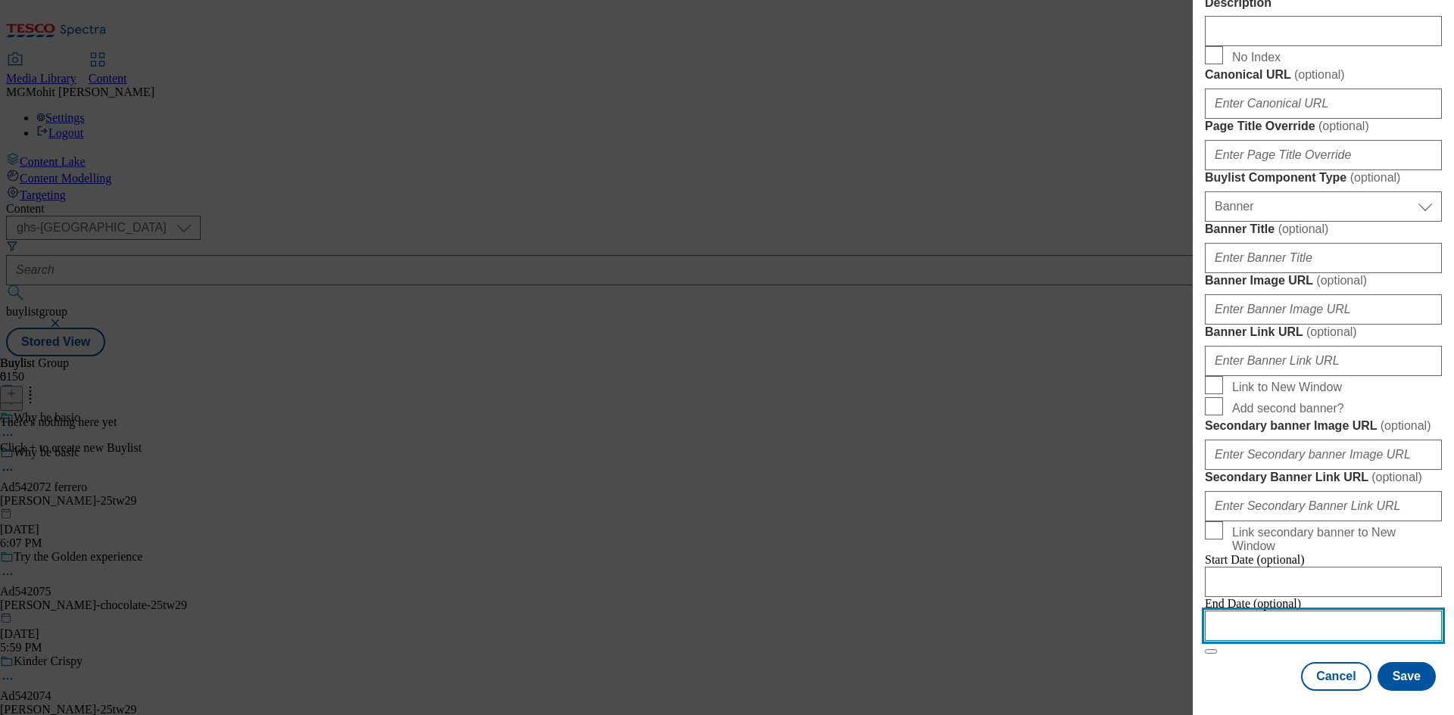
click at [1243, 615] on input "Modal" at bounding box center [1322, 626] width 237 height 30
select select "2025"
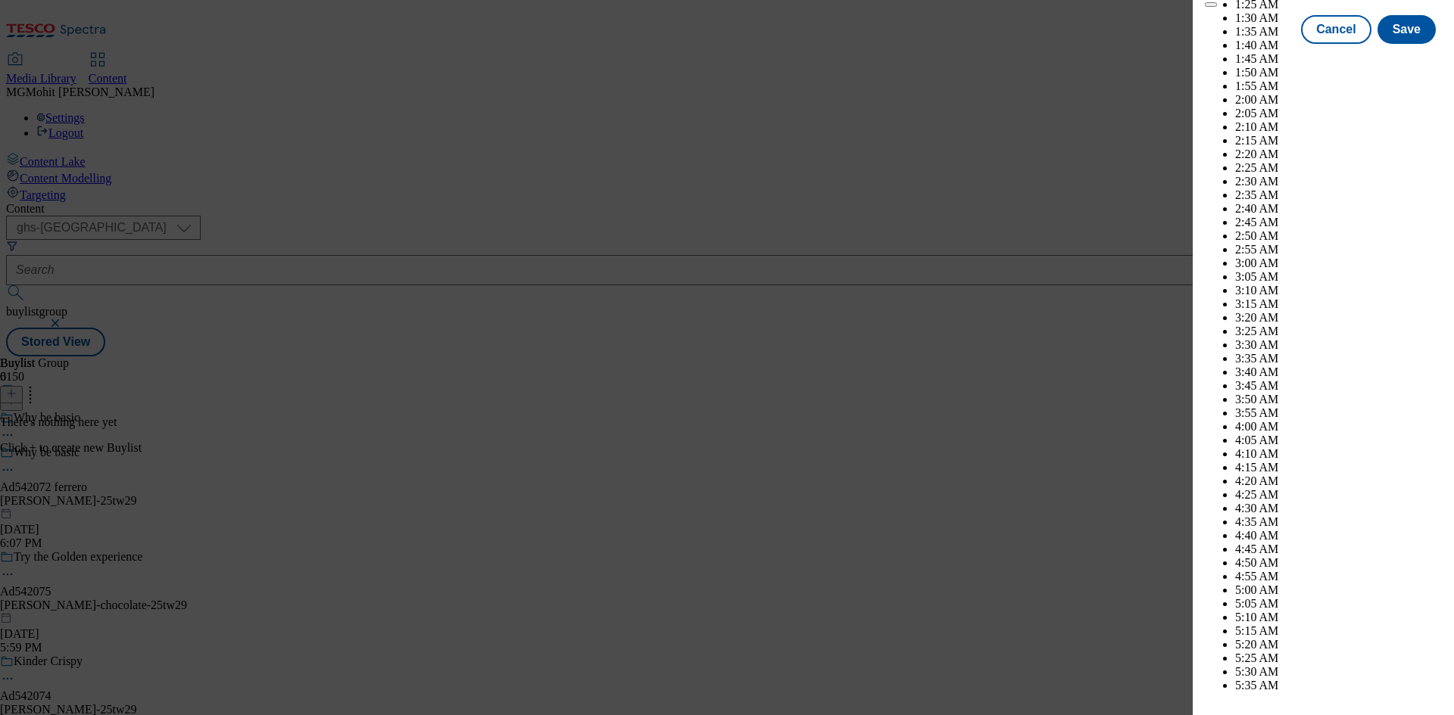
scroll to position [6069, 0]
select select "November"
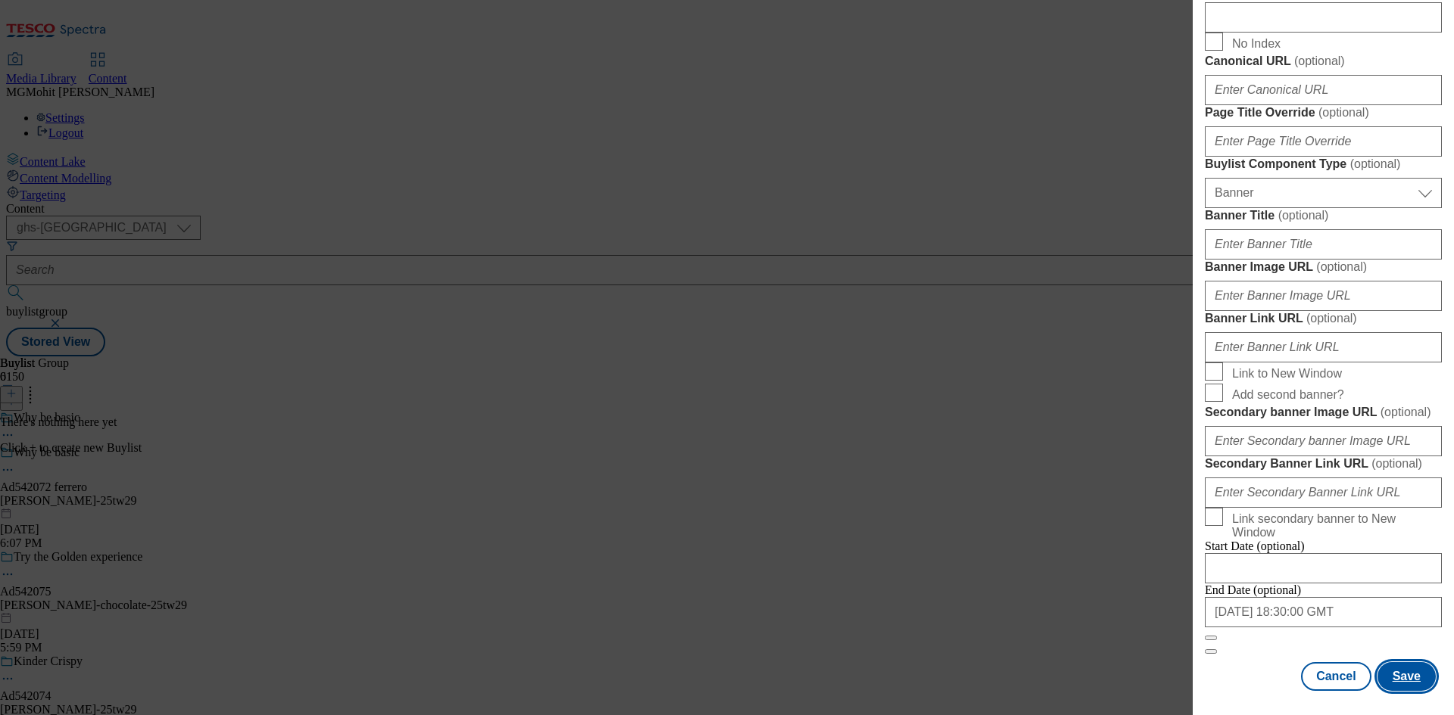
click at [1391, 669] on button "Save" at bounding box center [1406, 676] width 58 height 29
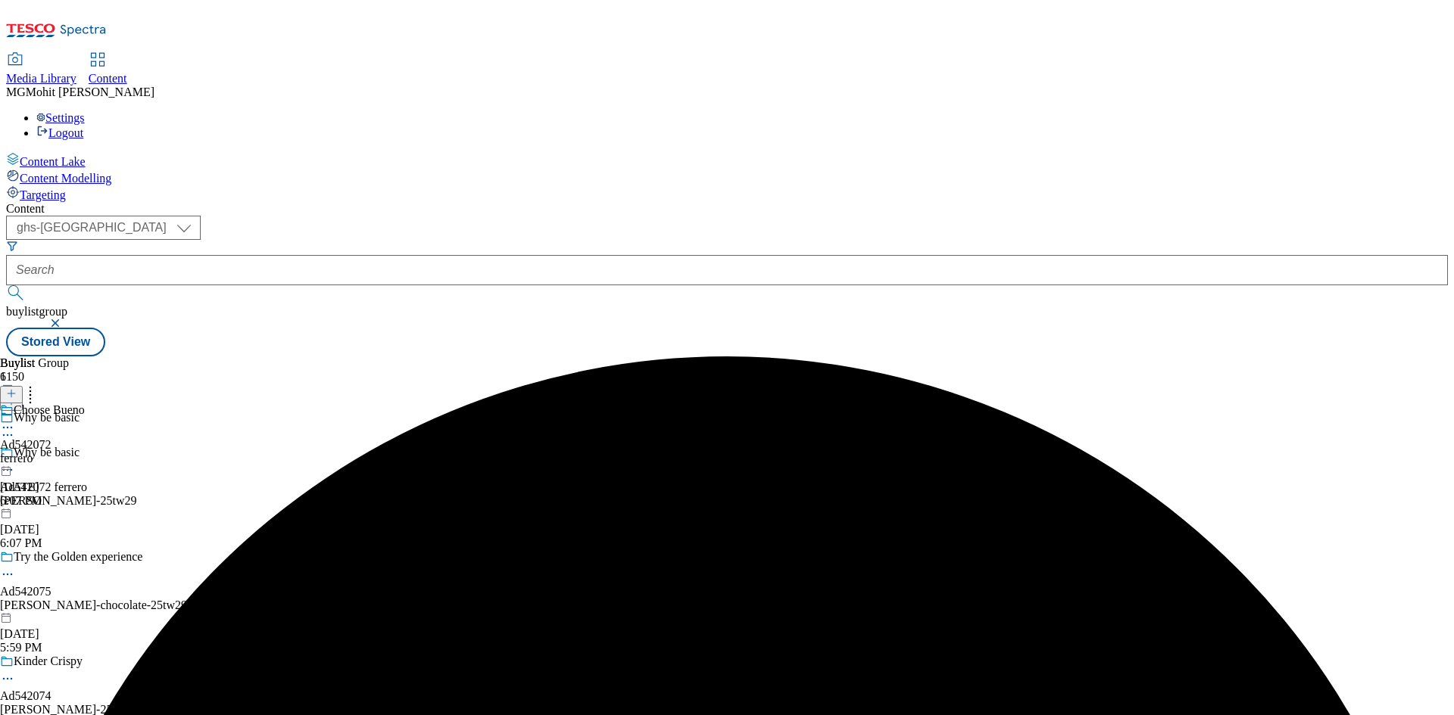
click at [85, 452] on div "ferrero" at bounding box center [42, 459] width 85 height 14
click at [17, 388] on icon at bounding box center [11, 393] width 11 height 11
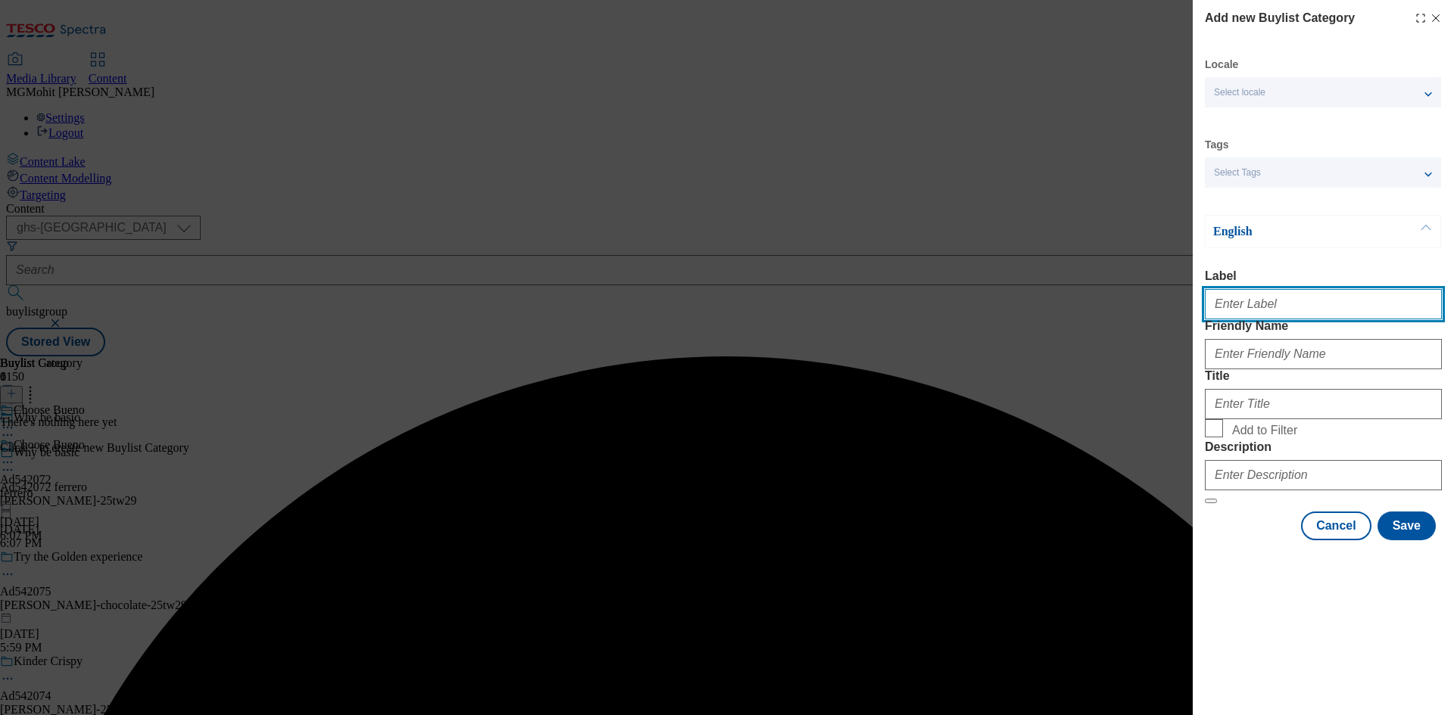
click at [1250, 313] on input "Label" at bounding box center [1322, 304] width 237 height 30
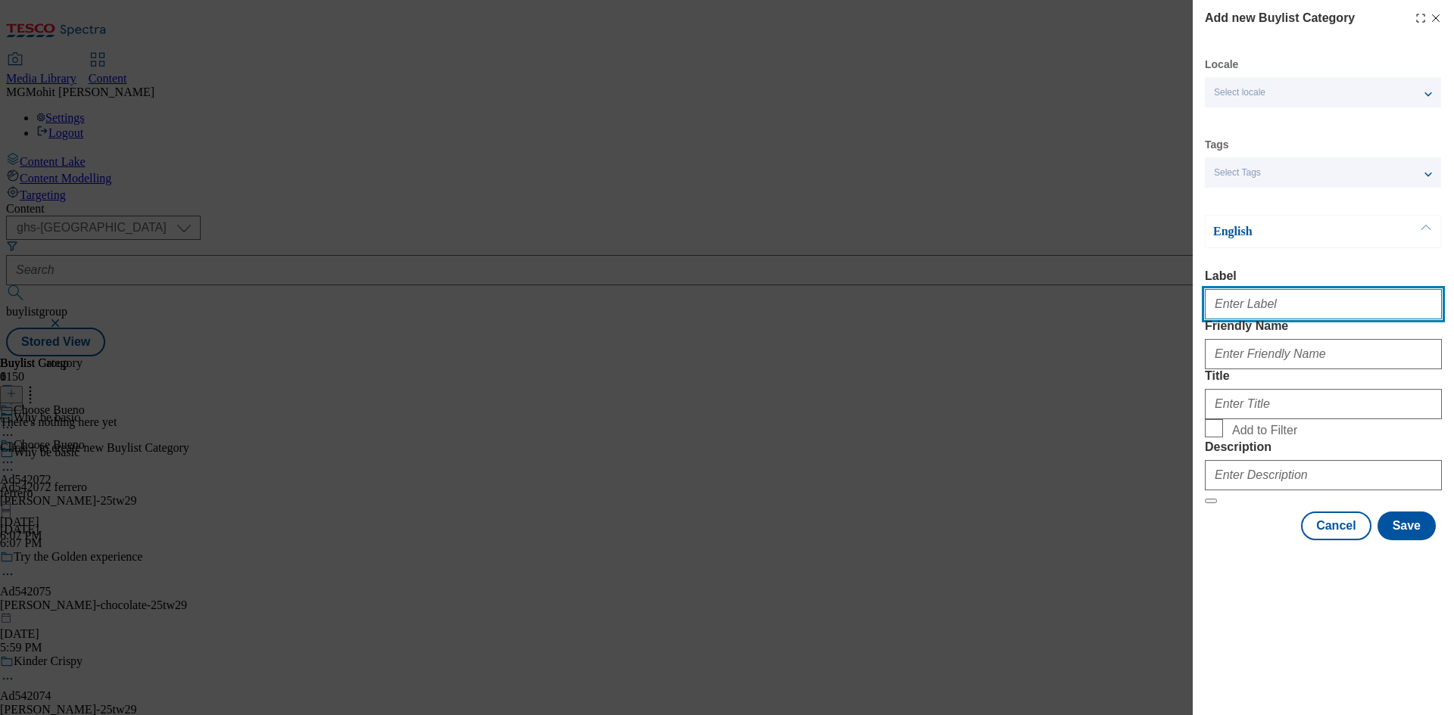
paste input "Ad542072"
type input "Ad542072"
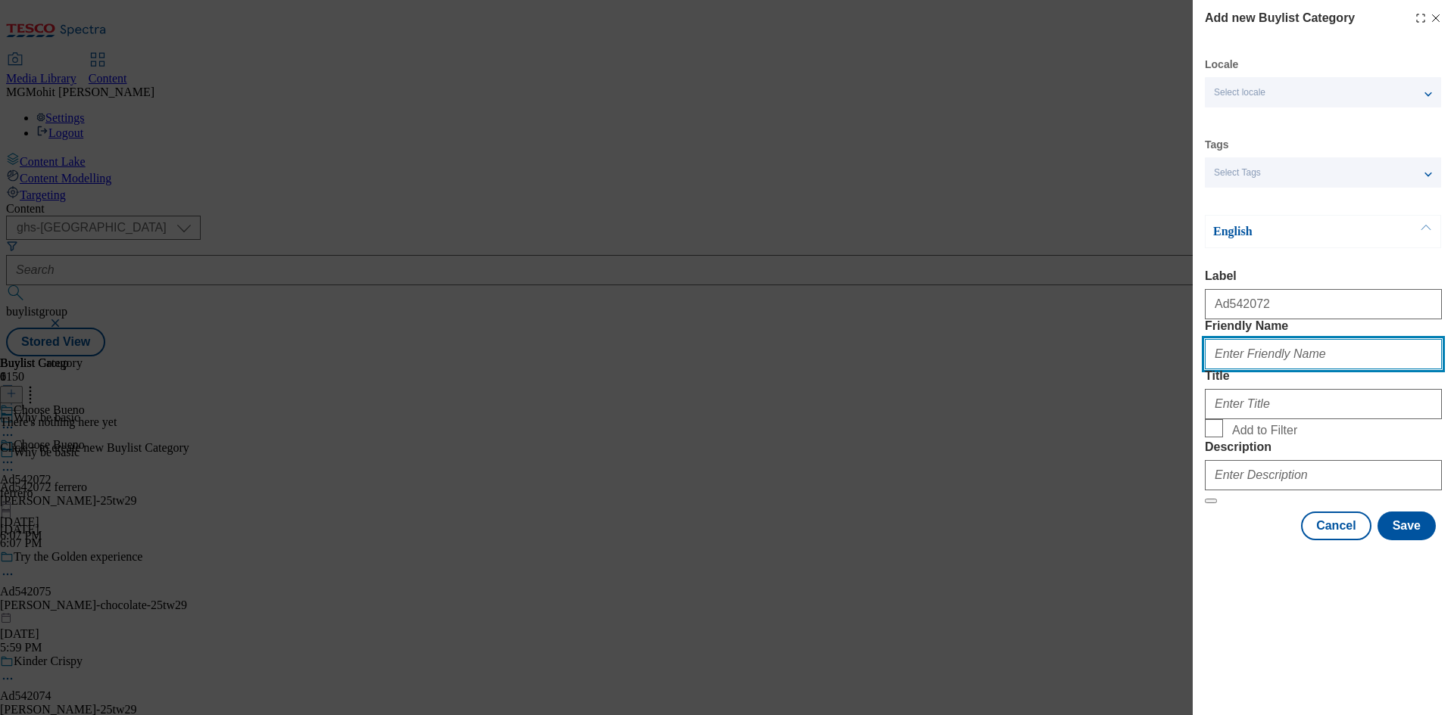
paste input "[PERSON_NAME]"
type input "[PERSON_NAME]"
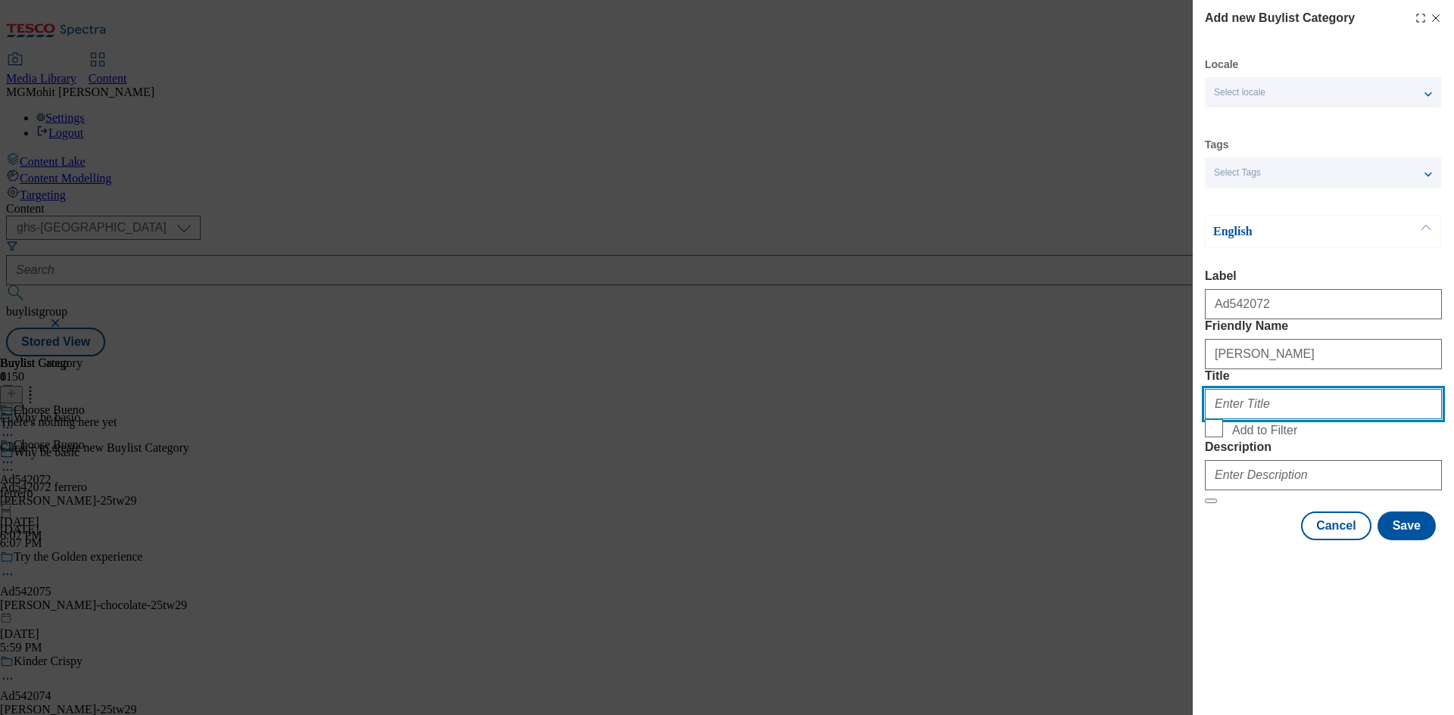
click at [1270, 419] on input "Title" at bounding box center [1322, 404] width 237 height 30
paste input "Ferrero"
type input "Ferrero"
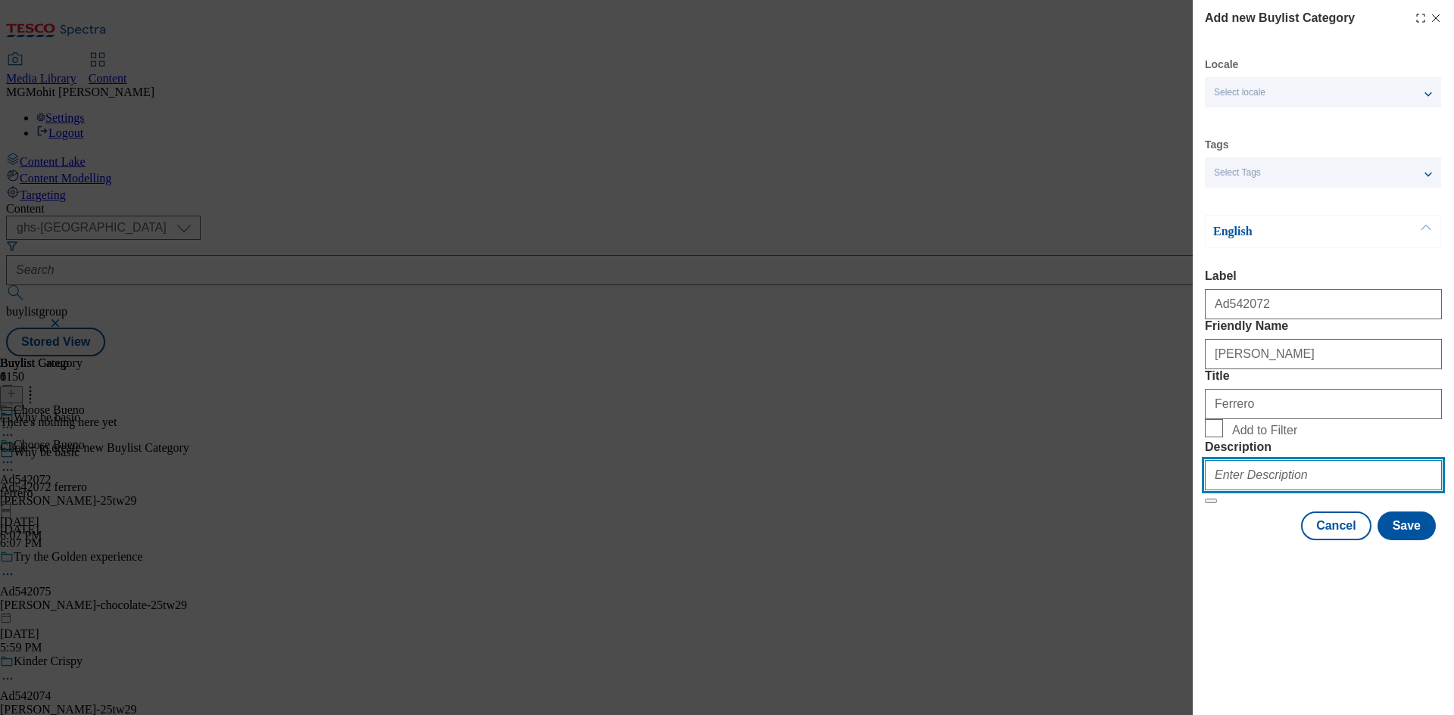
click at [1250, 491] on input "Description" at bounding box center [1322, 475] width 237 height 30
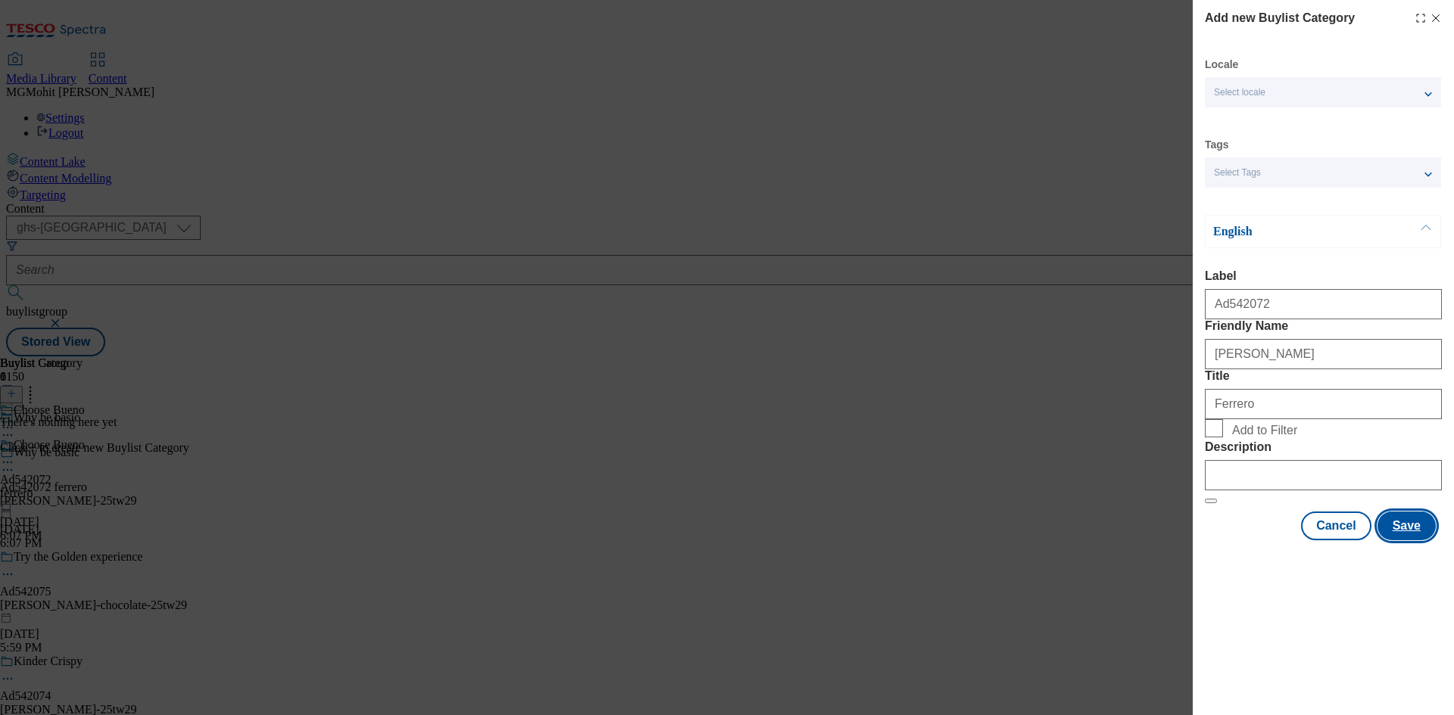
click at [1404, 541] on button "Save" at bounding box center [1406, 526] width 58 height 29
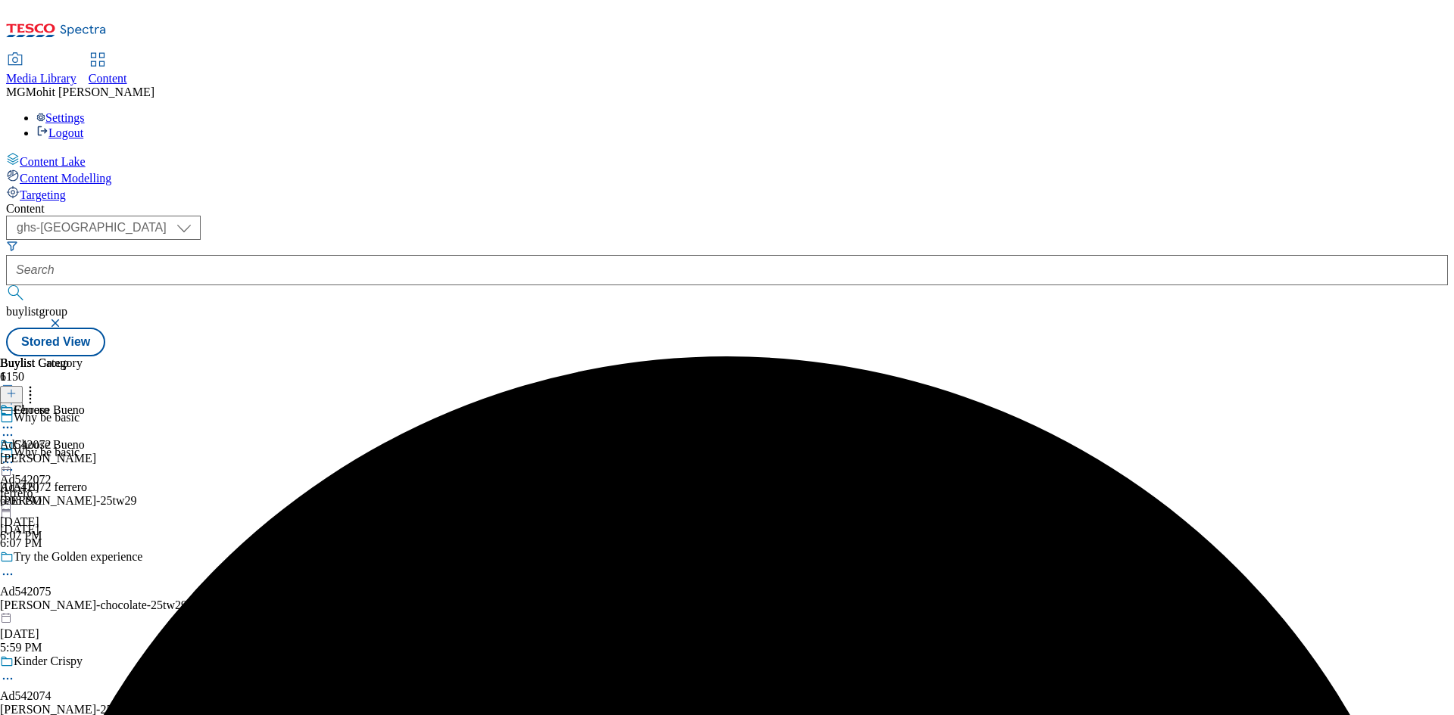
click at [96, 404] on div "Ferrero Ad542072 ferrero-kinder-bueno Sep 4, 2025 6:08 PM" at bounding box center [48, 456] width 96 height 104
click at [23, 386] on button at bounding box center [11, 394] width 23 height 17
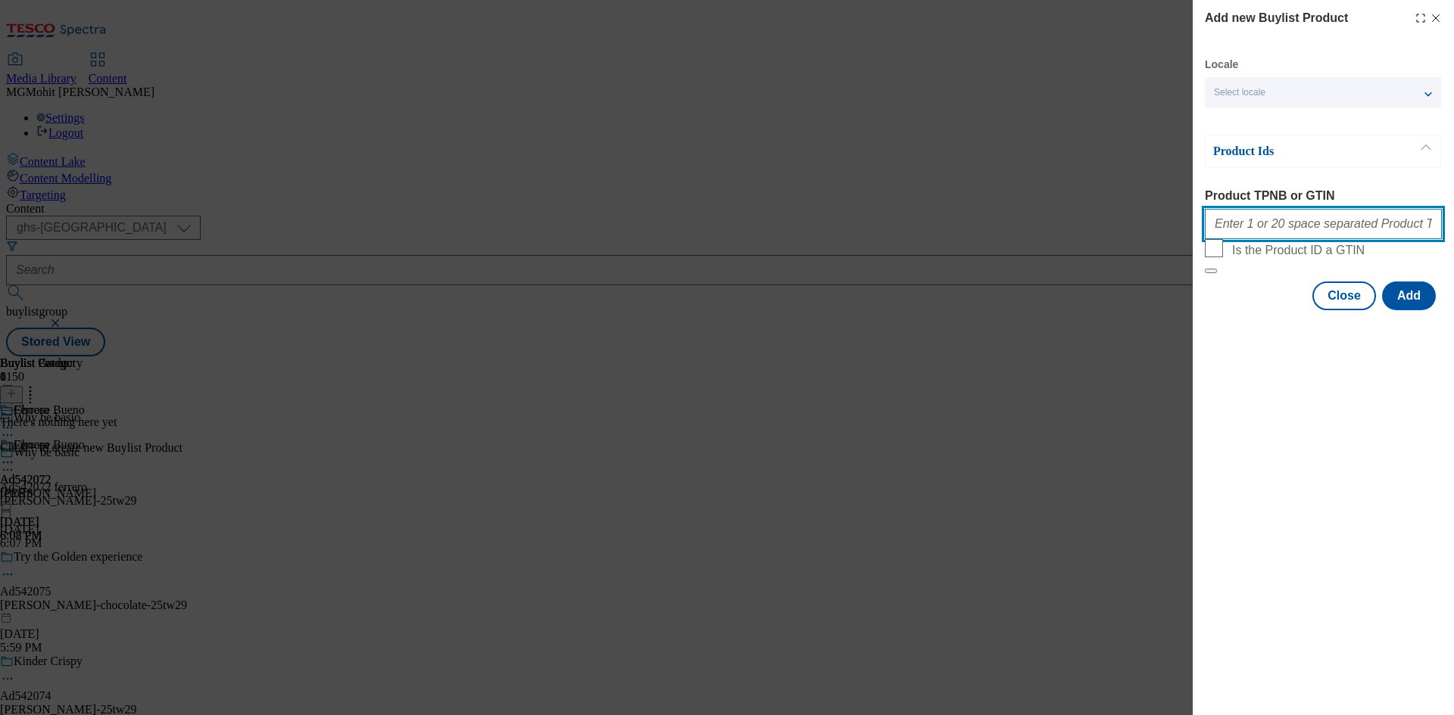
click at [1258, 221] on input "Product TPNB or GTIN" at bounding box center [1322, 224] width 237 height 30
paste input "96243735 96297960 94041015 96243568"
type input "96243735 96297960 94041015 96243568"
click at [1400, 310] on button "Add" at bounding box center [1409, 296] width 54 height 29
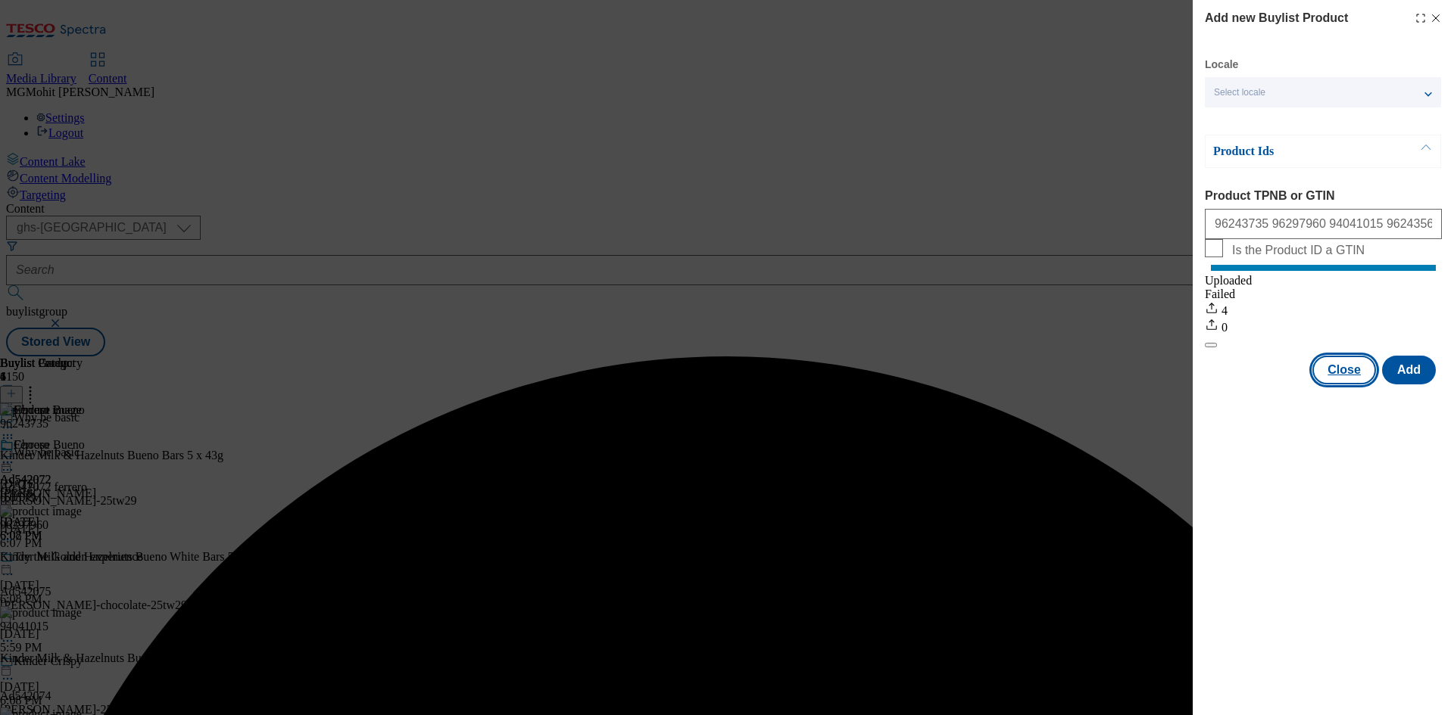
drag, startPoint x: 1329, startPoint y: 391, endPoint x: 1319, endPoint y: 389, distance: 10.8
click at [1330, 385] on button "Close" at bounding box center [1344, 370] width 64 height 29
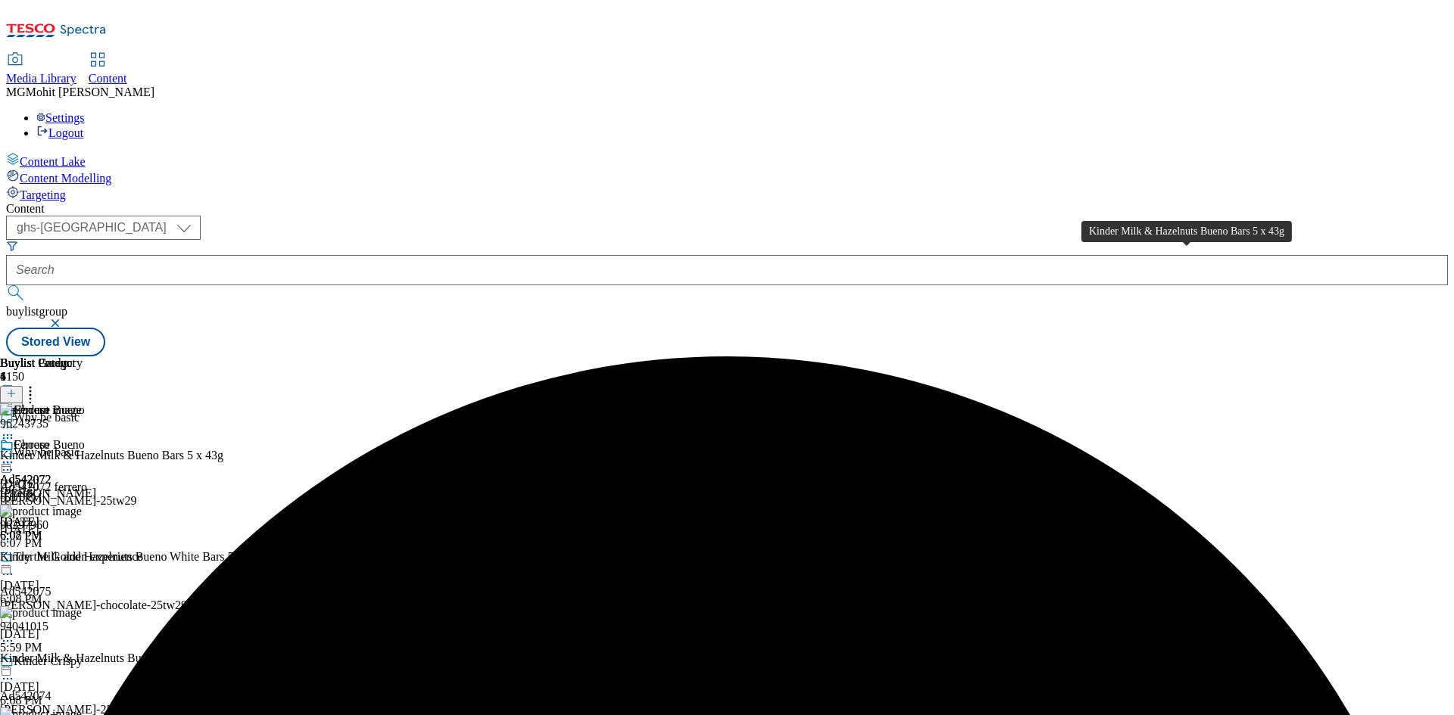
click at [223, 449] on div "Kinder Milk & Hazelnuts Bueno Bars 5 x 43g" at bounding box center [111, 456] width 223 height 14
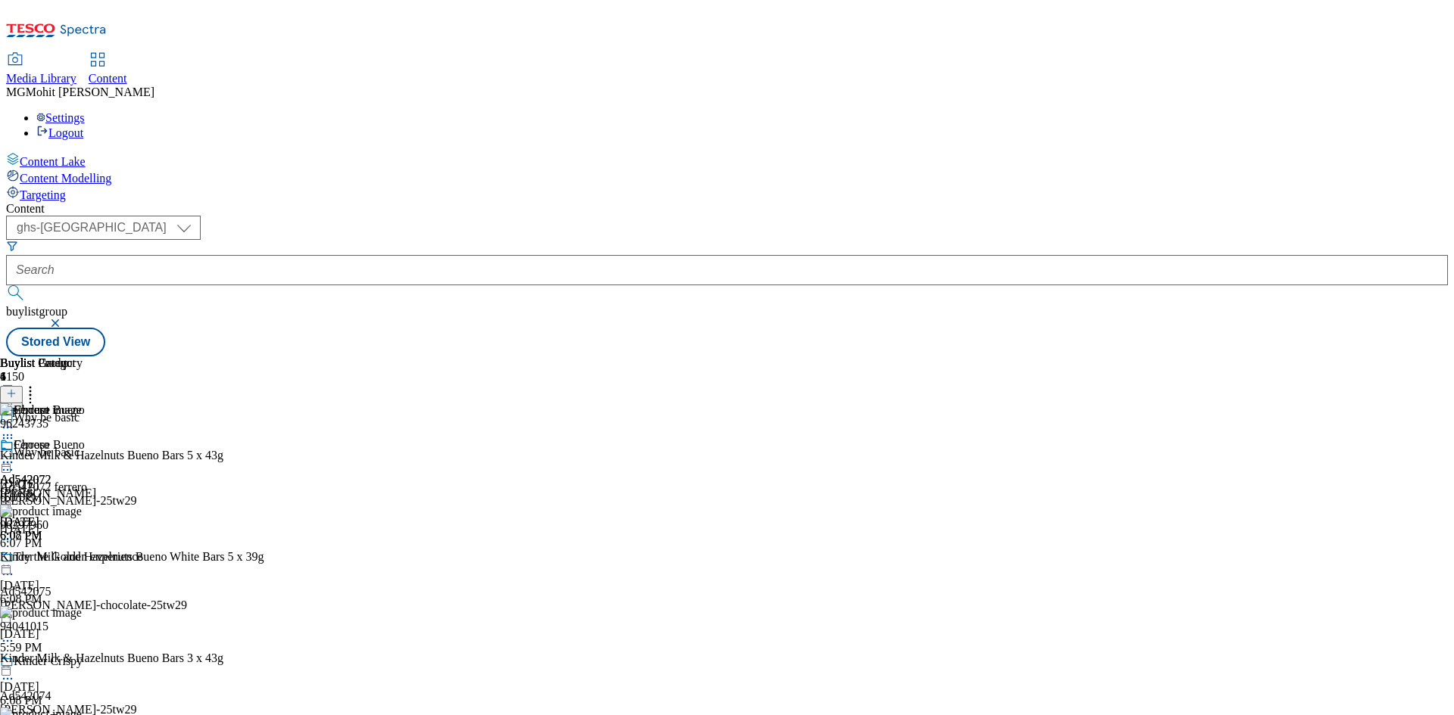
click at [13, 462] on circle at bounding box center [12, 463] width 2 height 2
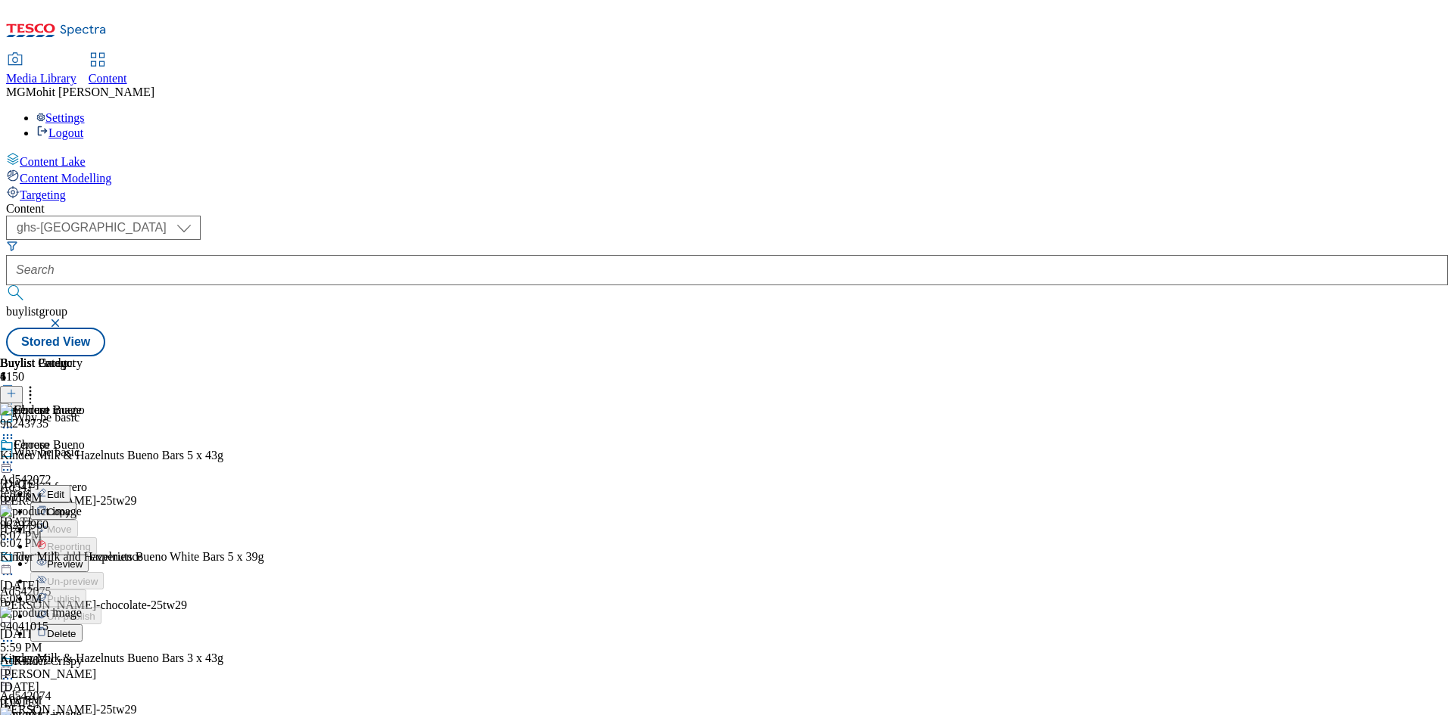
click at [64, 489] on span "Edit" at bounding box center [55, 494] width 17 height 11
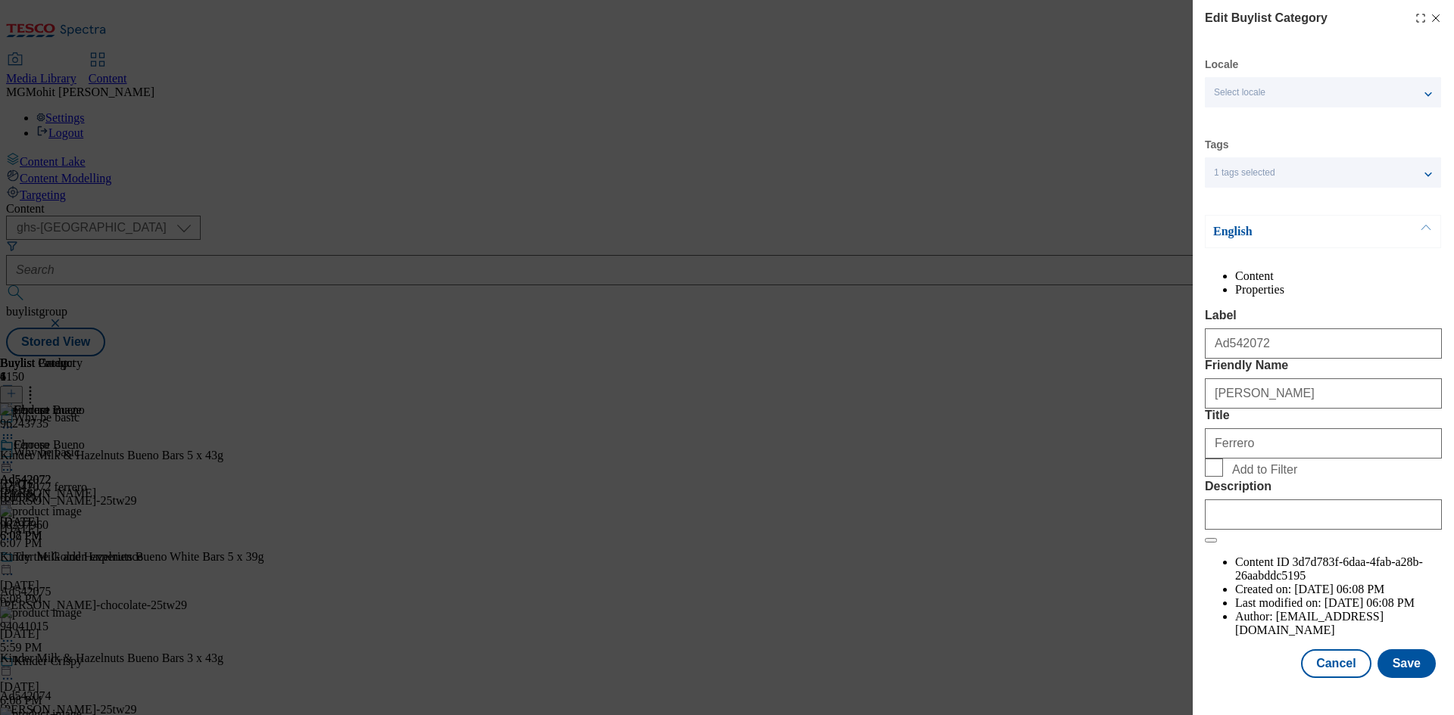
scroll to position [30, 0]
click at [1252, 530] on input "Description" at bounding box center [1322, 515] width 237 height 30
paste input "Kinder Milk & Hazelnuts Bueno Bars 5 x 43g"
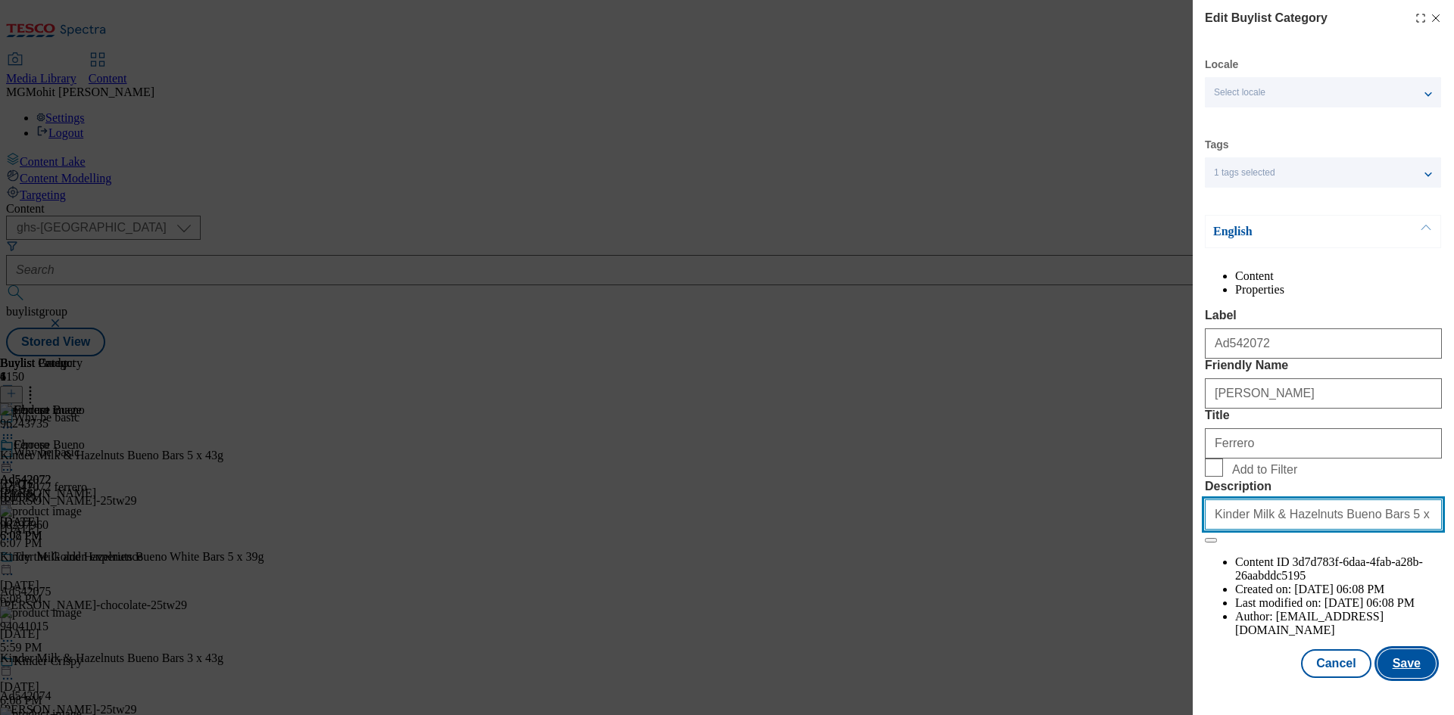
type input "Kinder Milk & Hazelnuts Bueno Bars 5 x 43g"
click at [1395, 678] on button "Save" at bounding box center [1406, 664] width 58 height 29
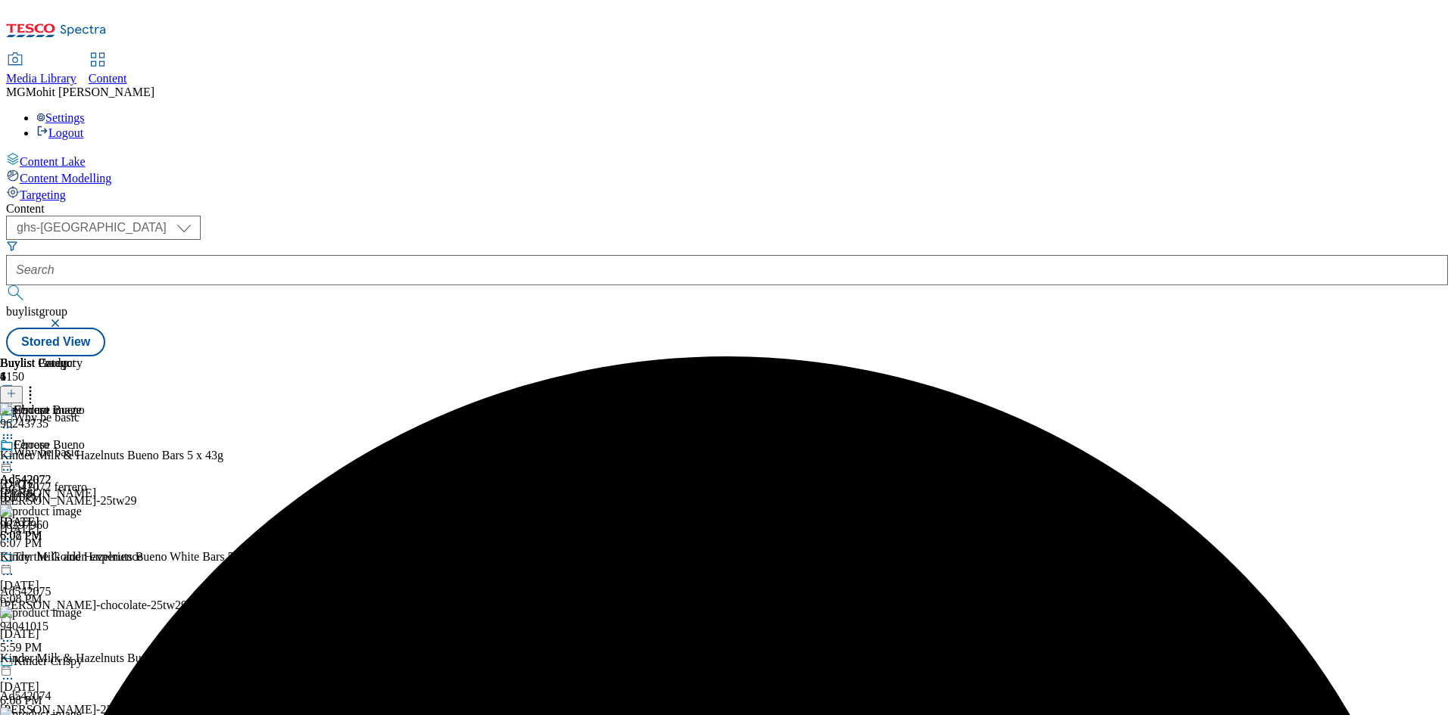
click at [15, 455] on icon at bounding box center [7, 462] width 15 height 15
click at [64, 489] on span "Edit" at bounding box center [55, 494] width 17 height 11
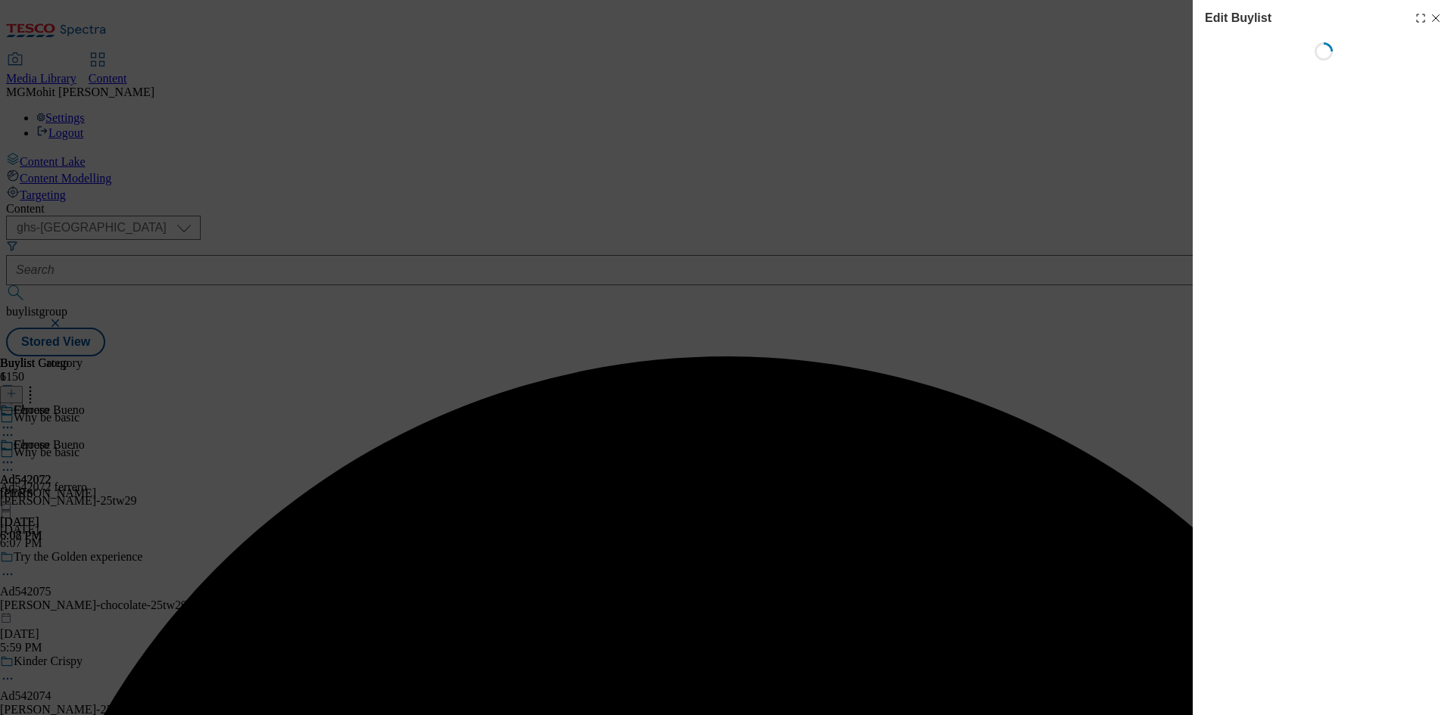
select select "tactical"
select select "supplier funded short term 1-3 weeks"
select select "dunnhumby"
select select "Banner"
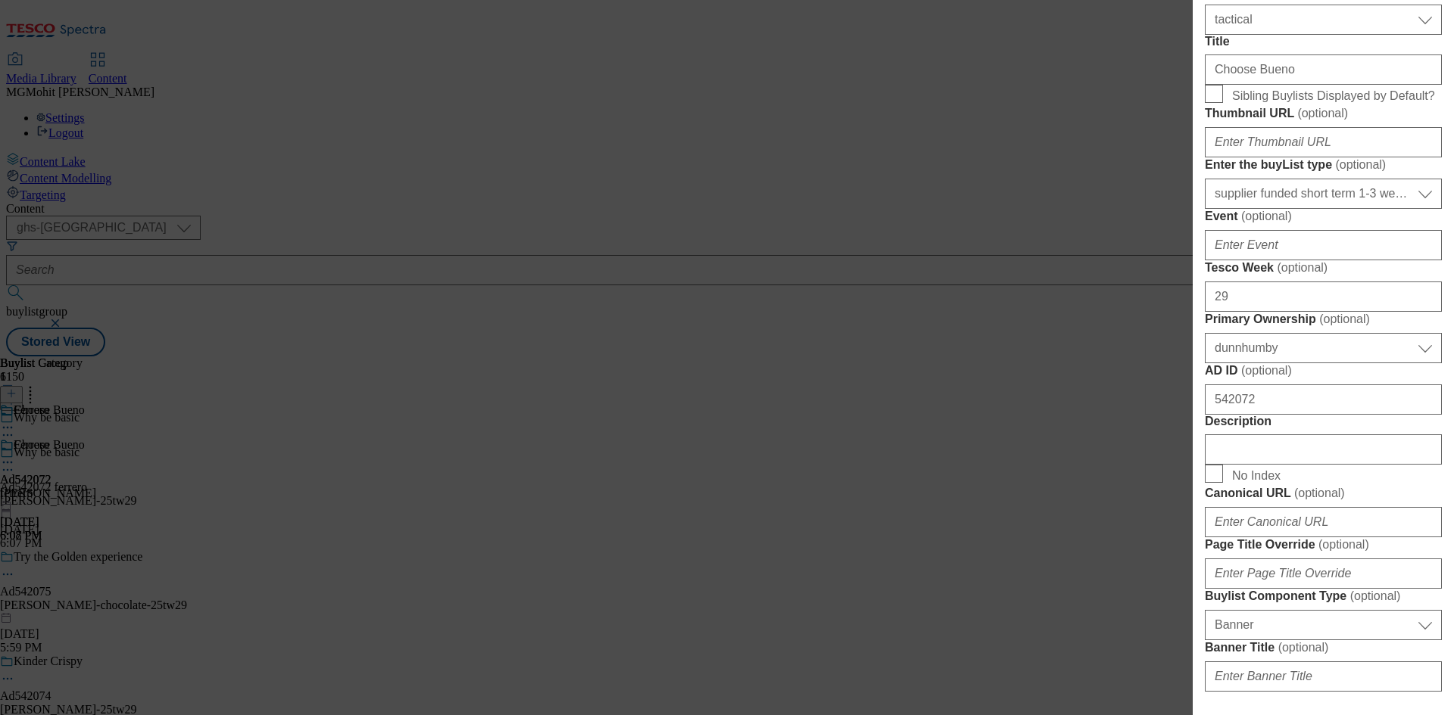
scroll to position [606, 0]
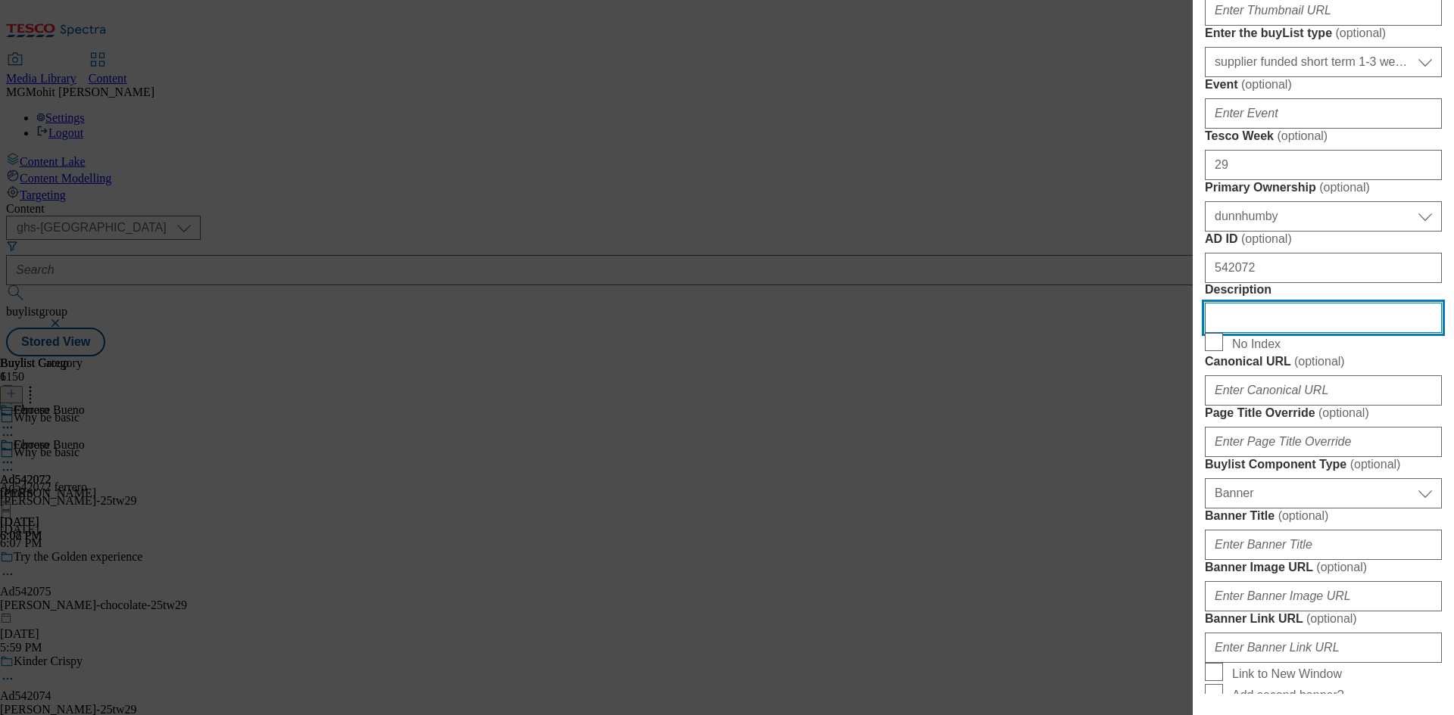
click at [1261, 333] on input "Description" at bounding box center [1322, 318] width 237 height 30
paste input "Kinder Milk & Hazelnuts Bueno Bars 5 x 43g"
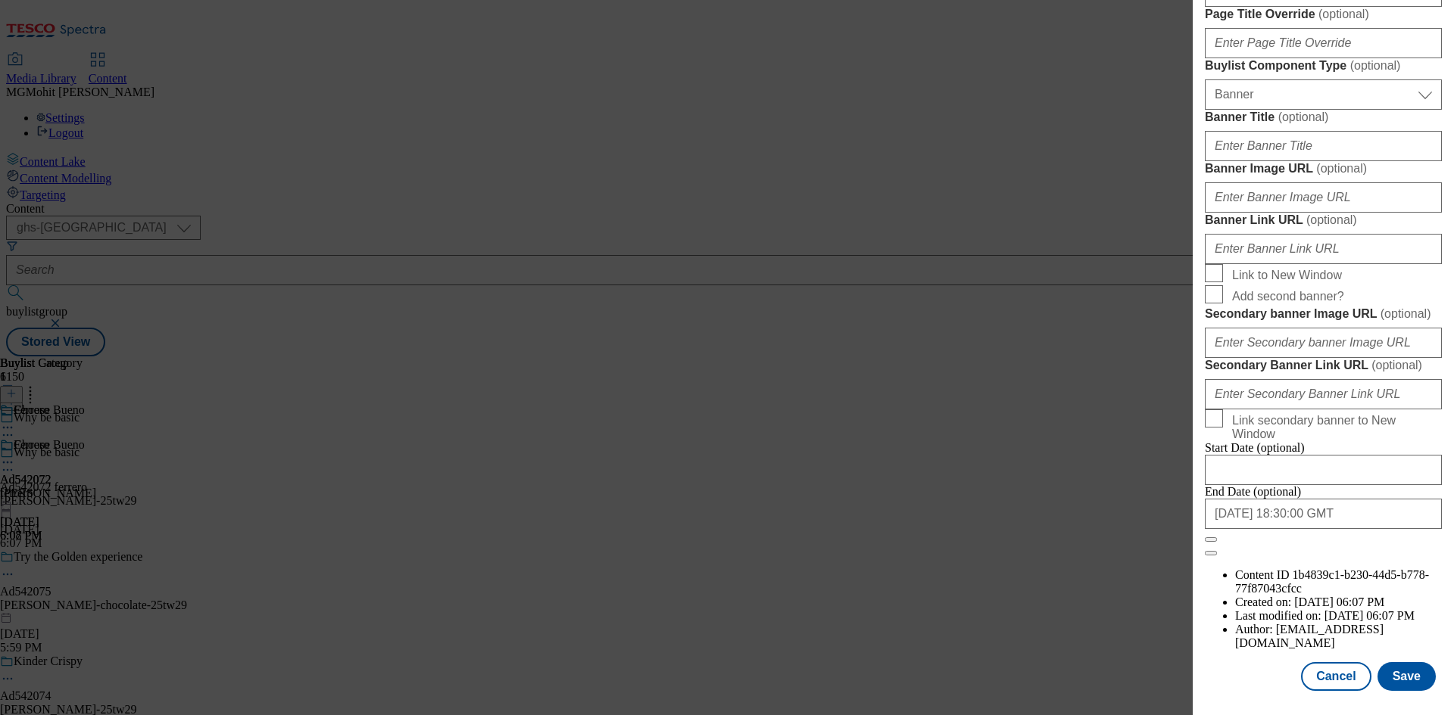
scroll to position [1567, 0]
type input "Kinder Milk & Hazelnuts Bueno Bars 5 x 43g"
click at [1402, 672] on button "Save" at bounding box center [1406, 676] width 58 height 29
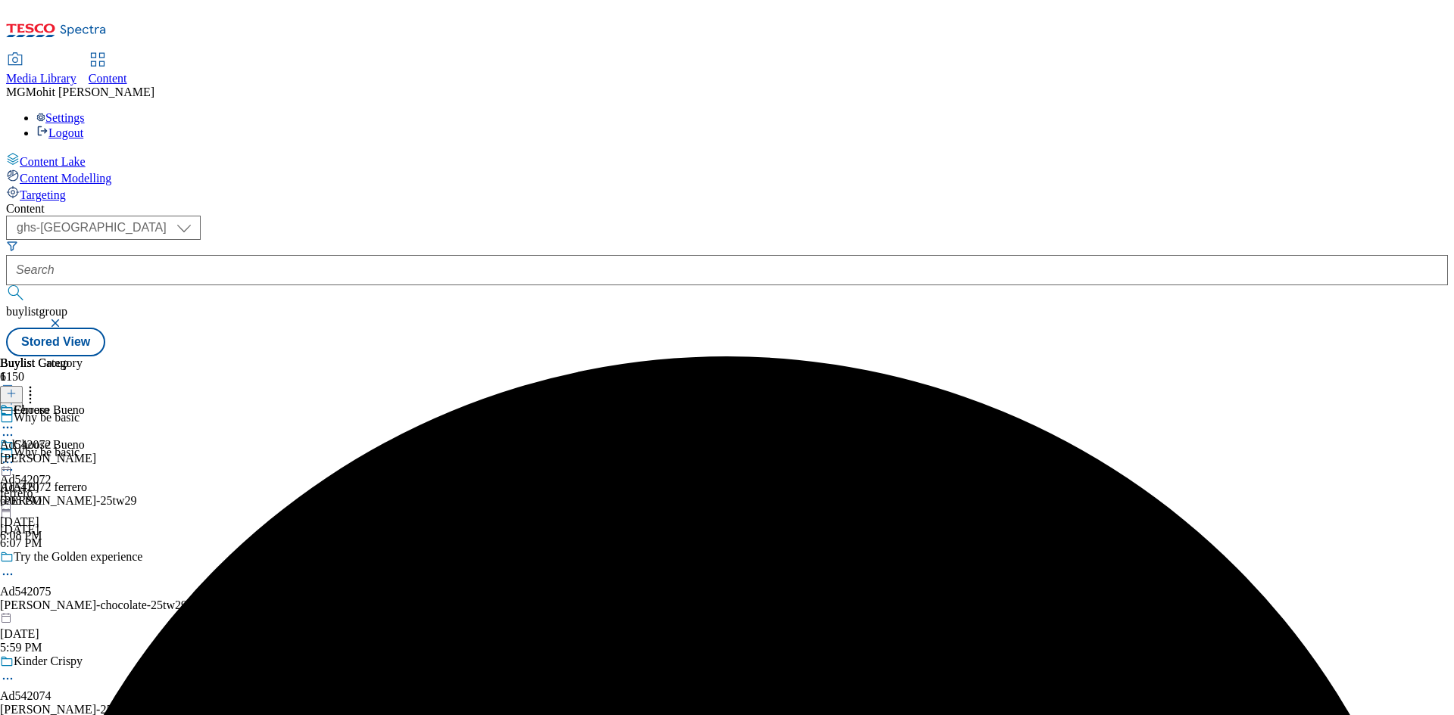
click at [15, 463] on icon at bounding box center [7, 470] width 15 height 15
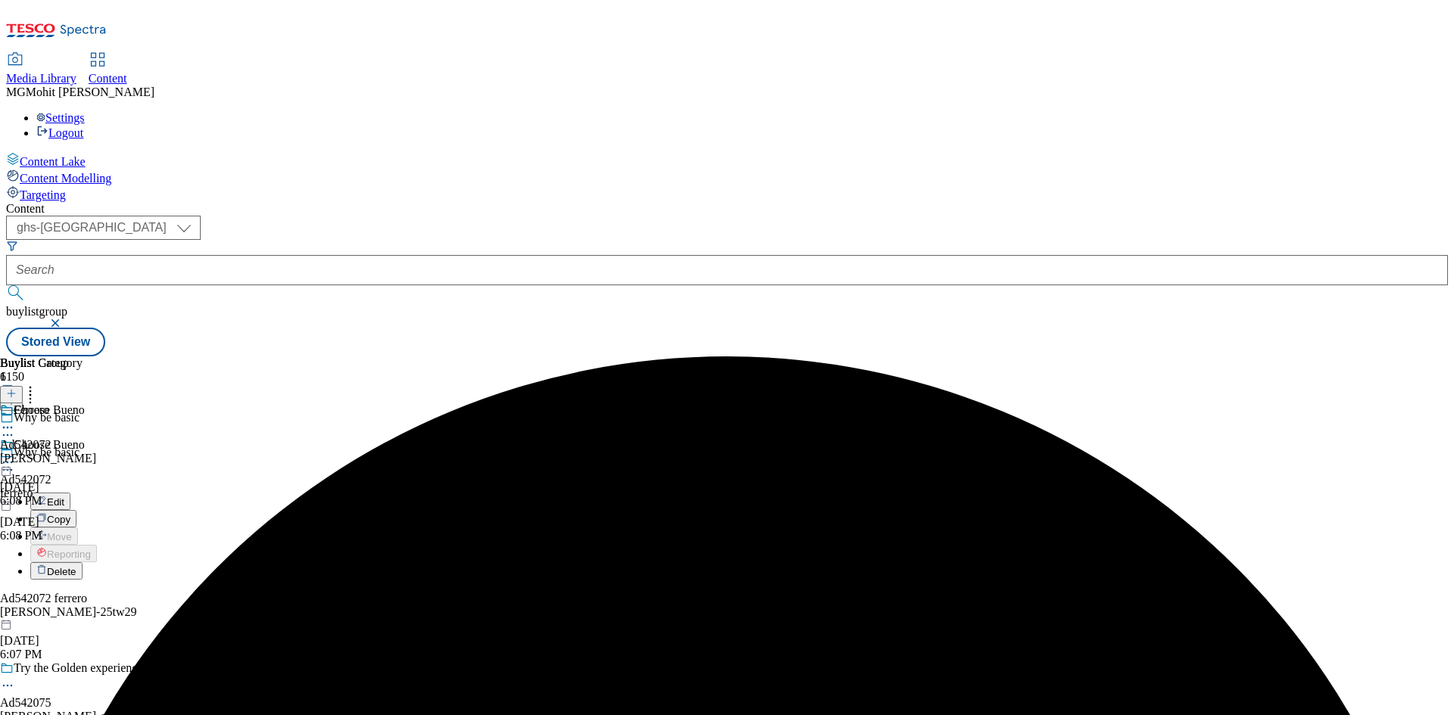
click at [64, 497] on span "Edit" at bounding box center [55, 502] width 17 height 11
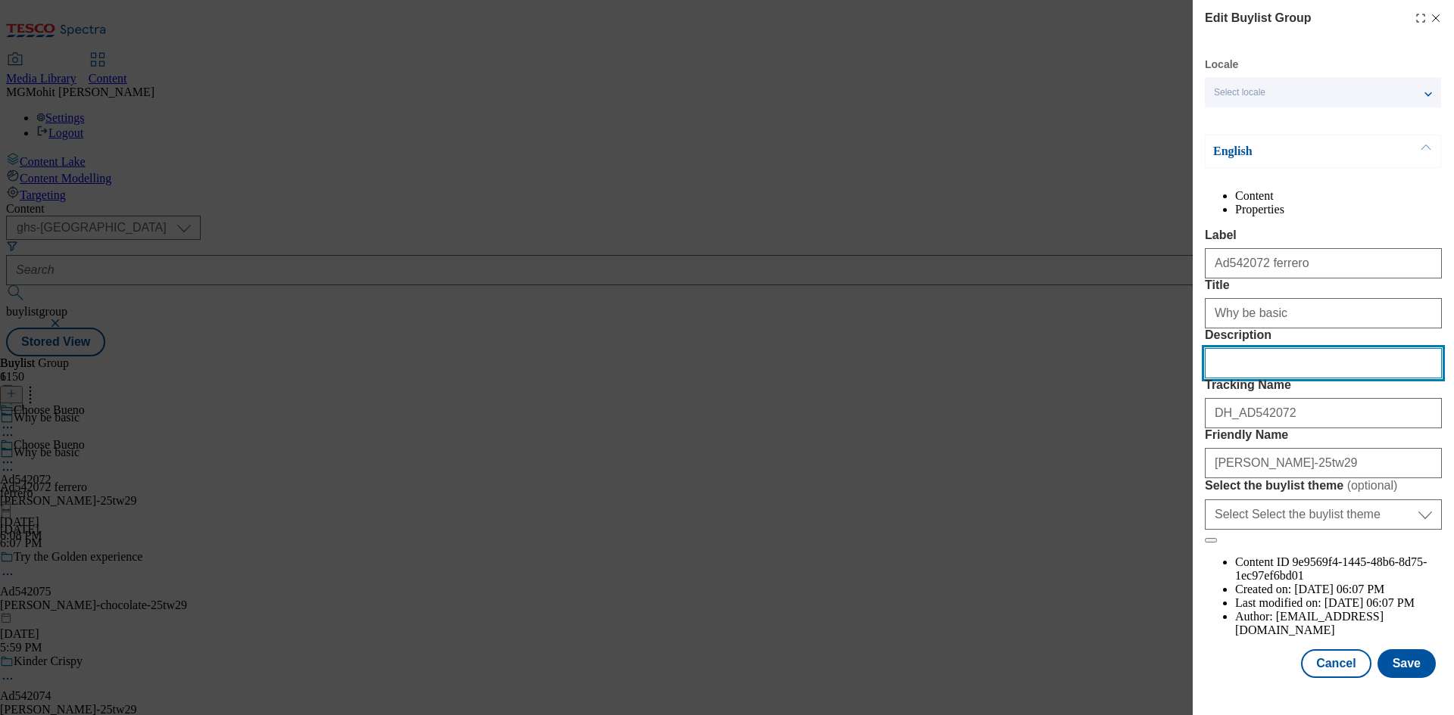
click at [1249, 379] on input "Description" at bounding box center [1322, 363] width 237 height 30
paste input "Kinder Milk & Hazelnuts Bueno Bars 5 x 43g"
type input "Kinder Milk & Hazelnuts Bueno Bars 5 x 43g"
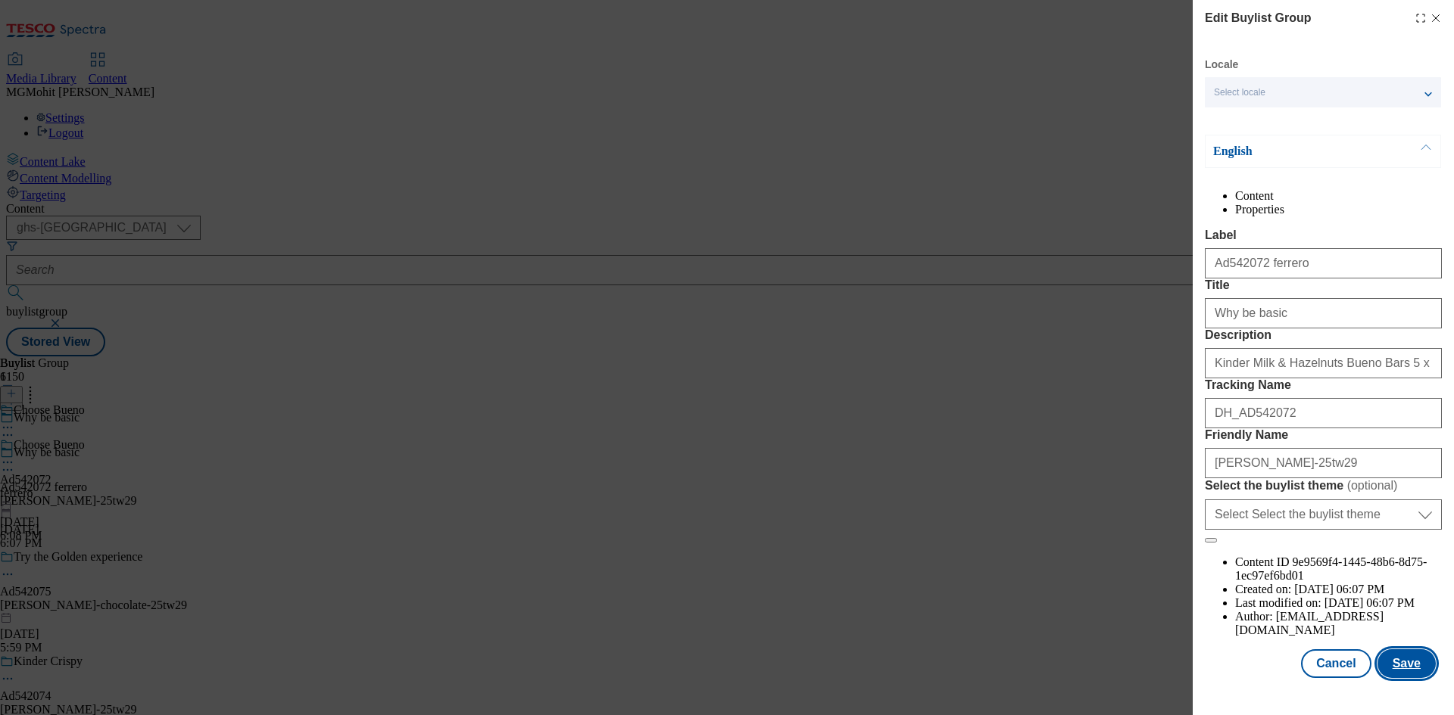
click at [1392, 678] on button "Save" at bounding box center [1406, 664] width 58 height 29
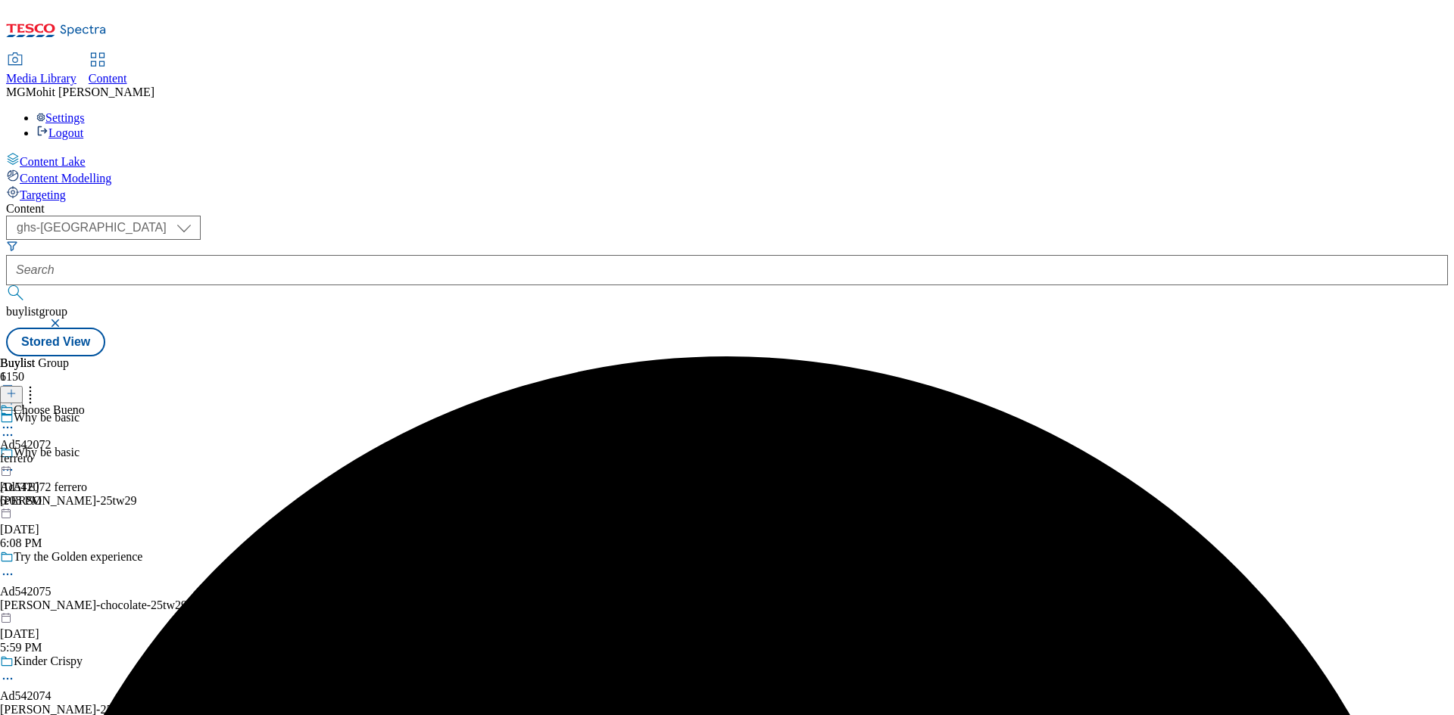
click at [15, 420] on icon at bounding box center [7, 427] width 15 height 15
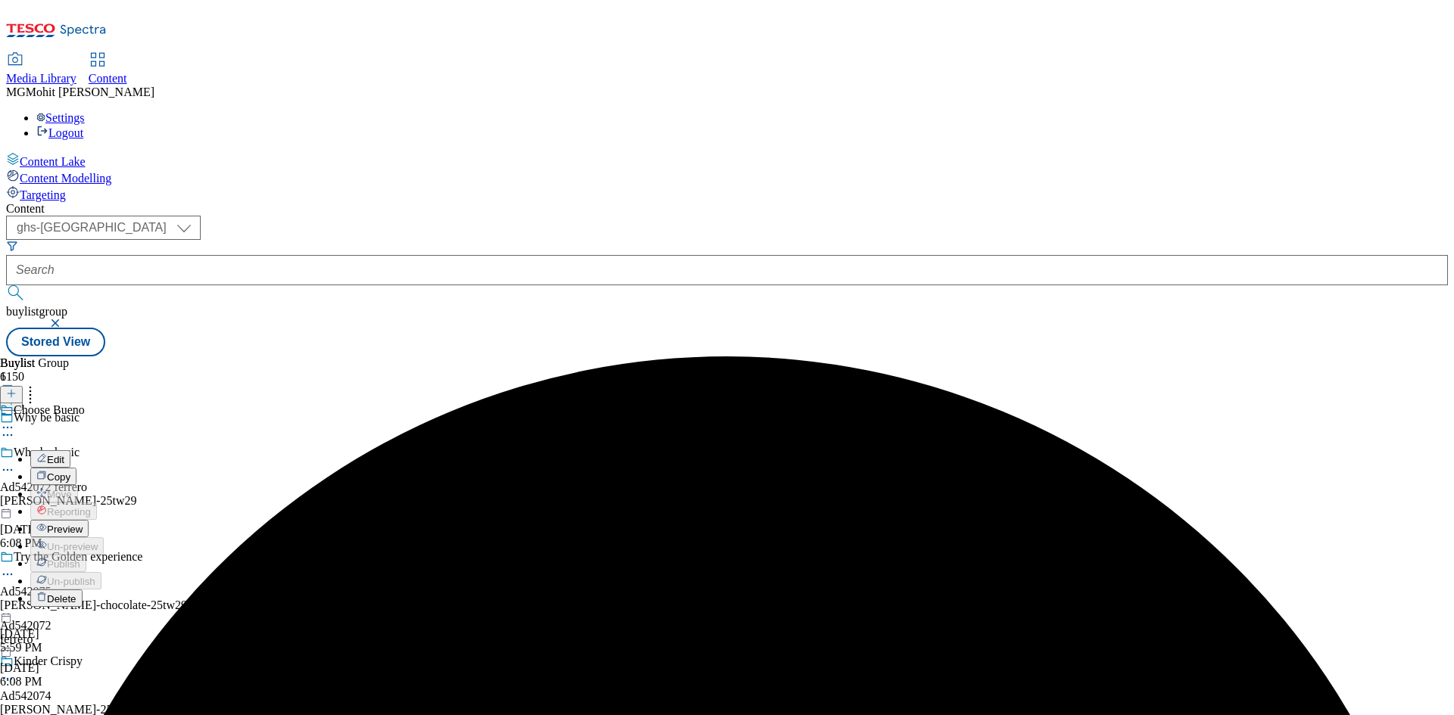
click at [83, 524] on span "Preview" at bounding box center [65, 529] width 36 height 11
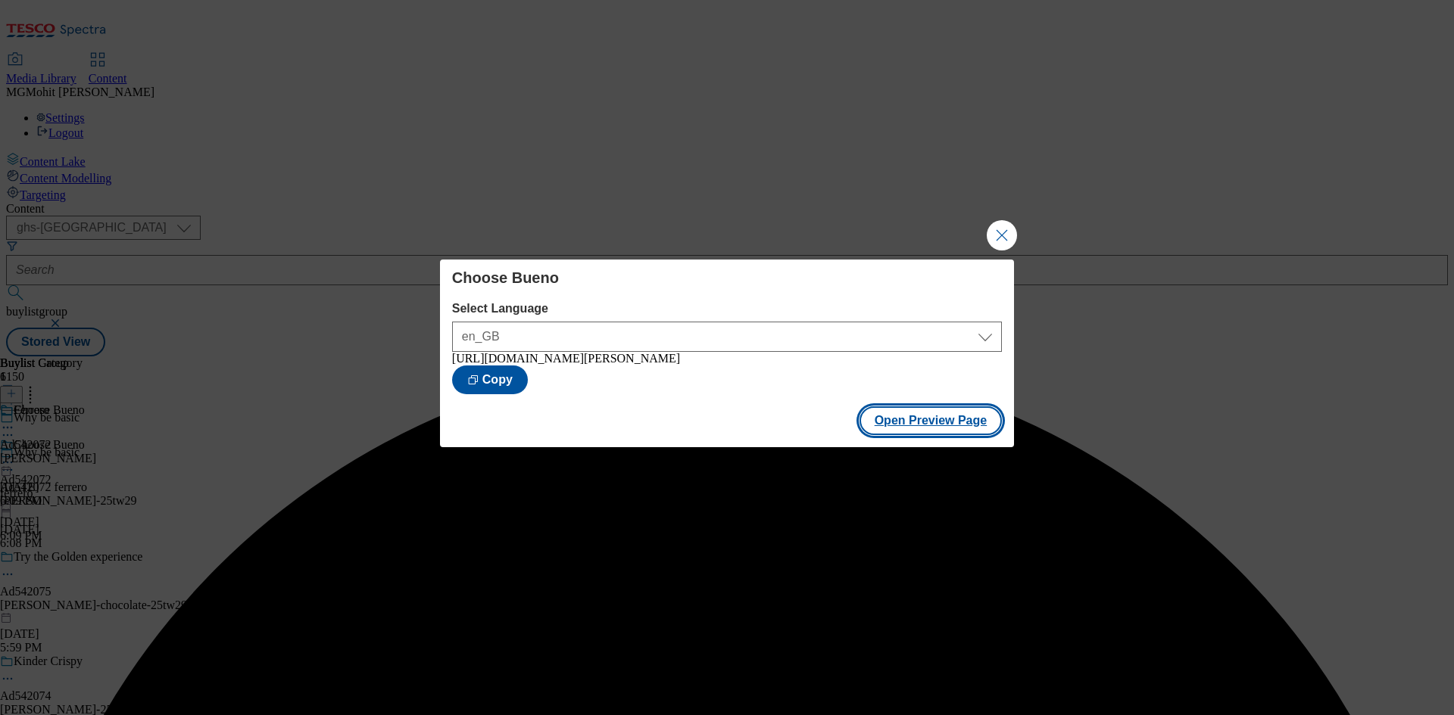
click at [915, 417] on button "Open Preview Page" at bounding box center [930, 421] width 143 height 29
click at [999, 235] on button "Close Modal" at bounding box center [1001, 235] width 30 height 30
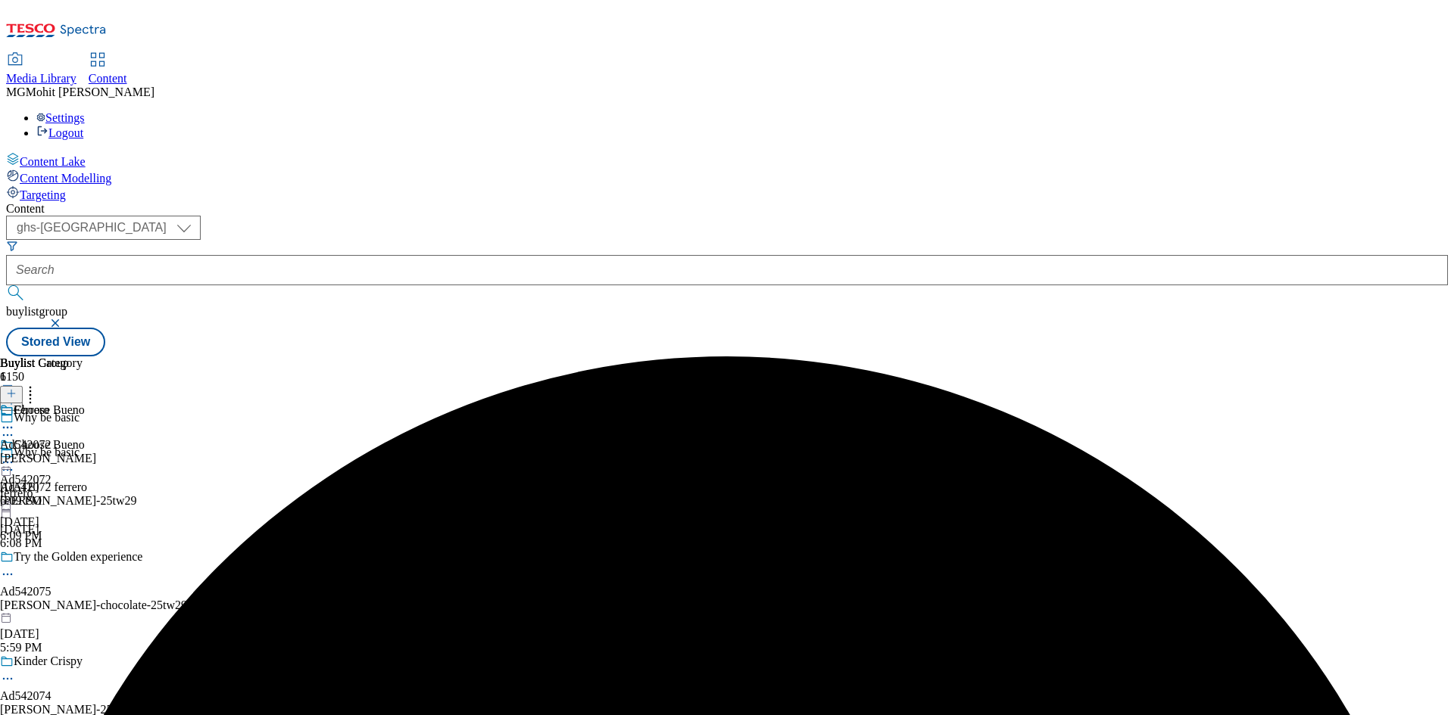
click at [9, 462] on circle at bounding box center [8, 463] width 2 height 2
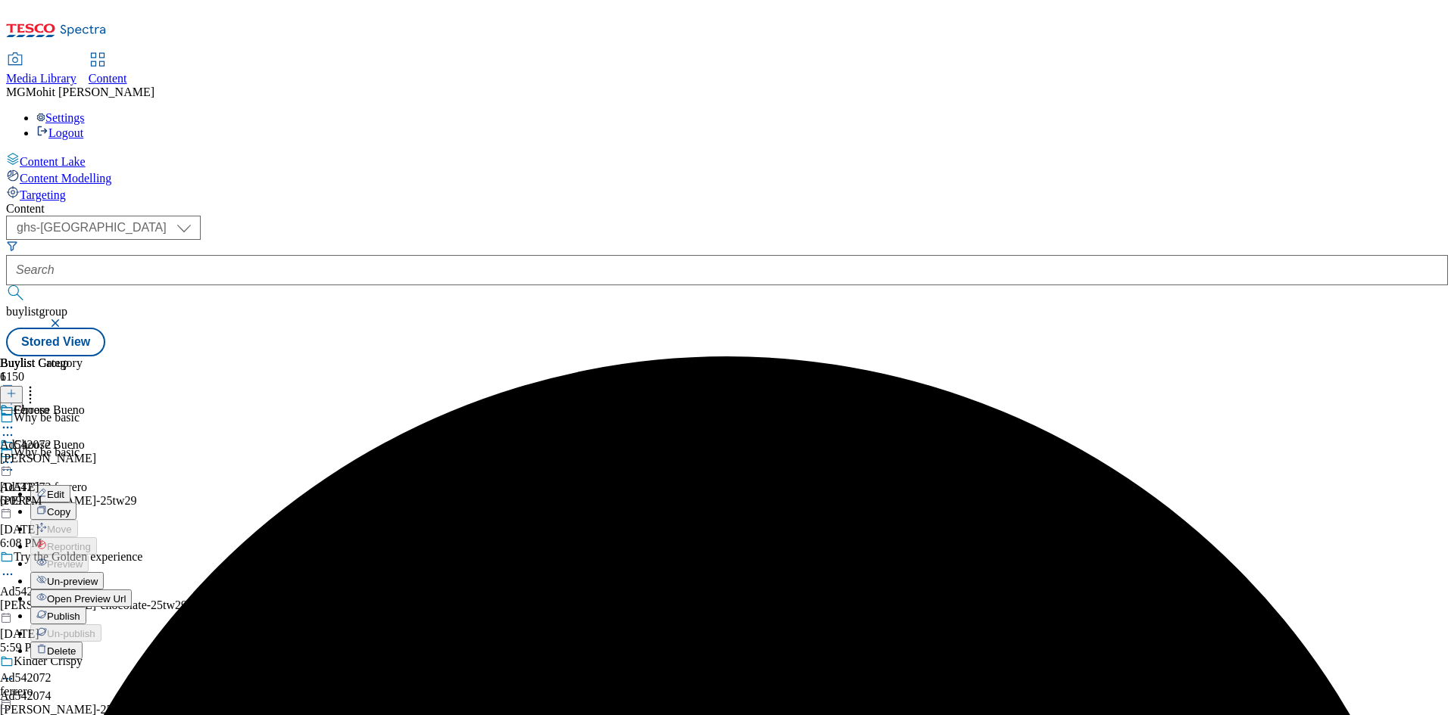
click at [80, 611] on span "Publish" at bounding box center [63, 616] width 33 height 11
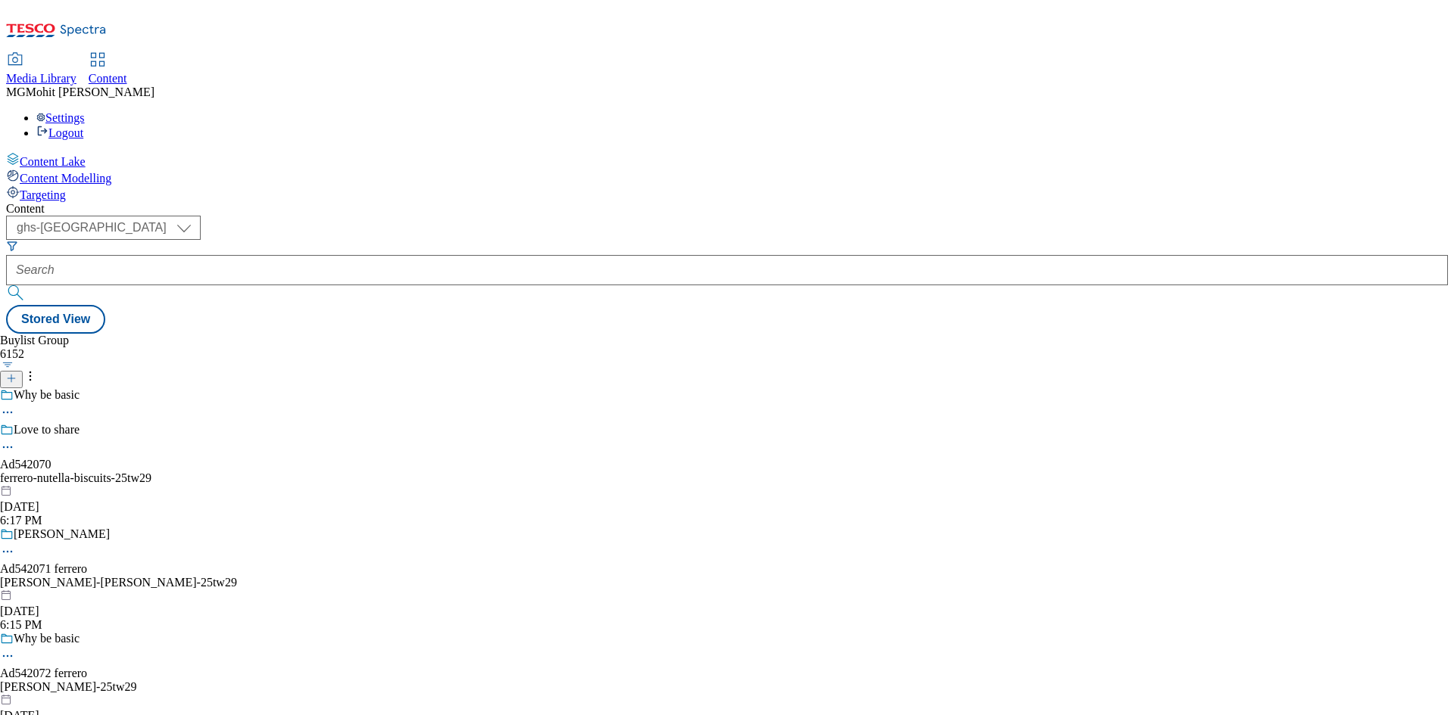
select select "ghs-[GEOGRAPHIC_DATA]"
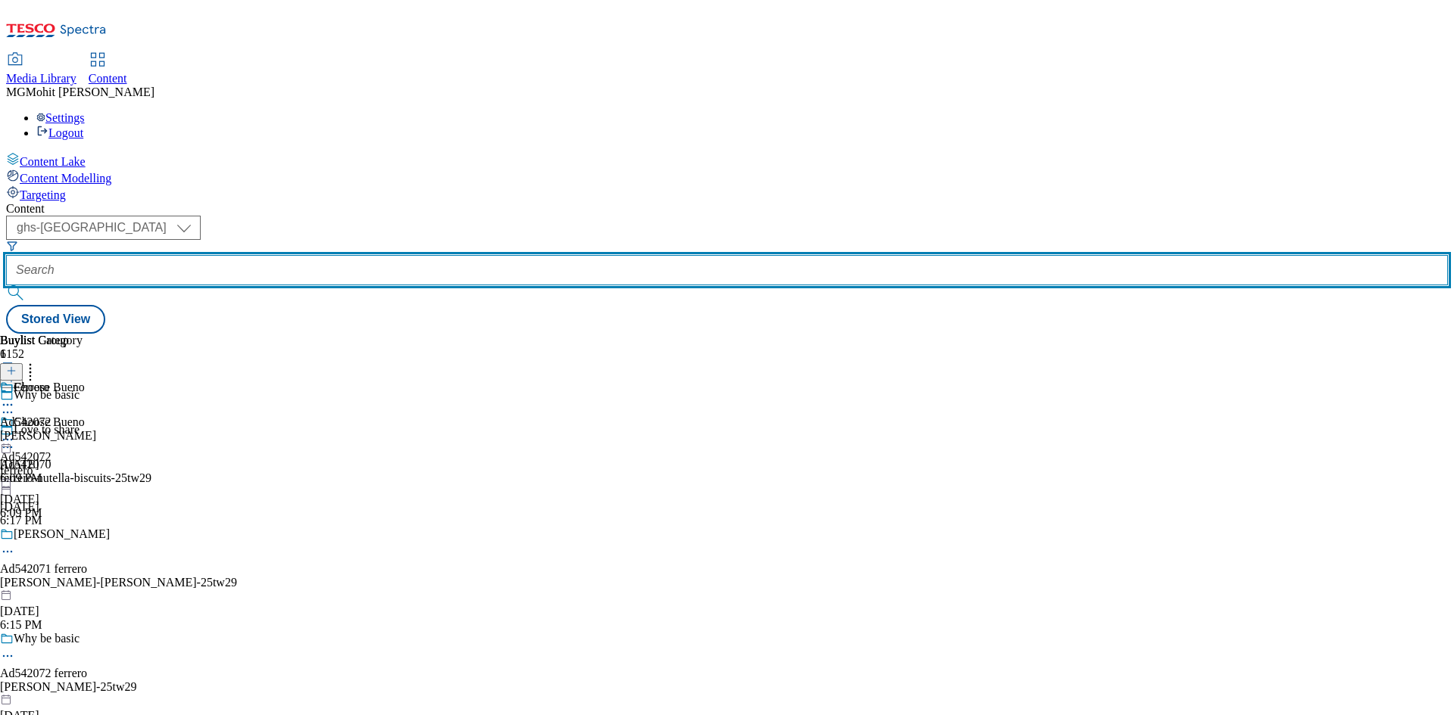
click at [345, 255] on input "text" at bounding box center [726, 270] width 1441 height 30
paste input "541799"
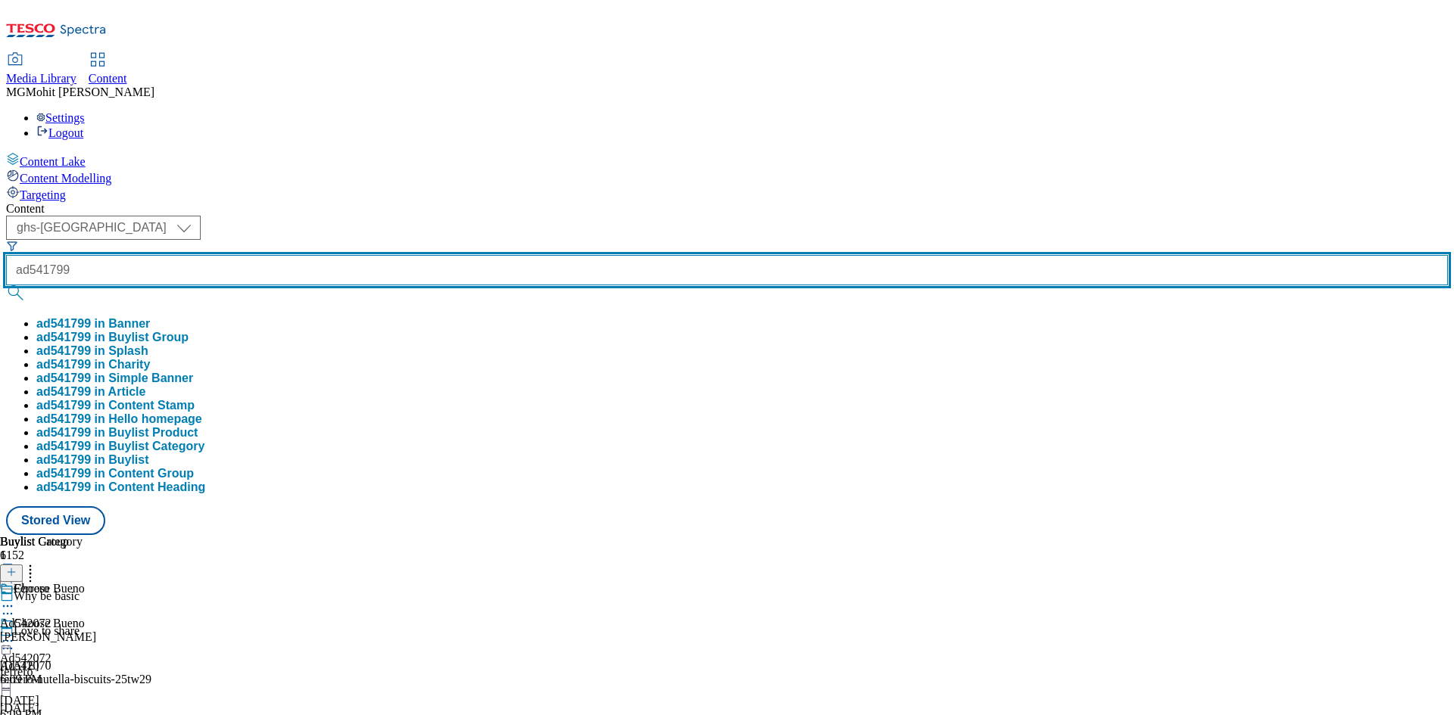
type input "ad541799"
click at [6, 285] on button "submit" at bounding box center [16, 292] width 21 height 15
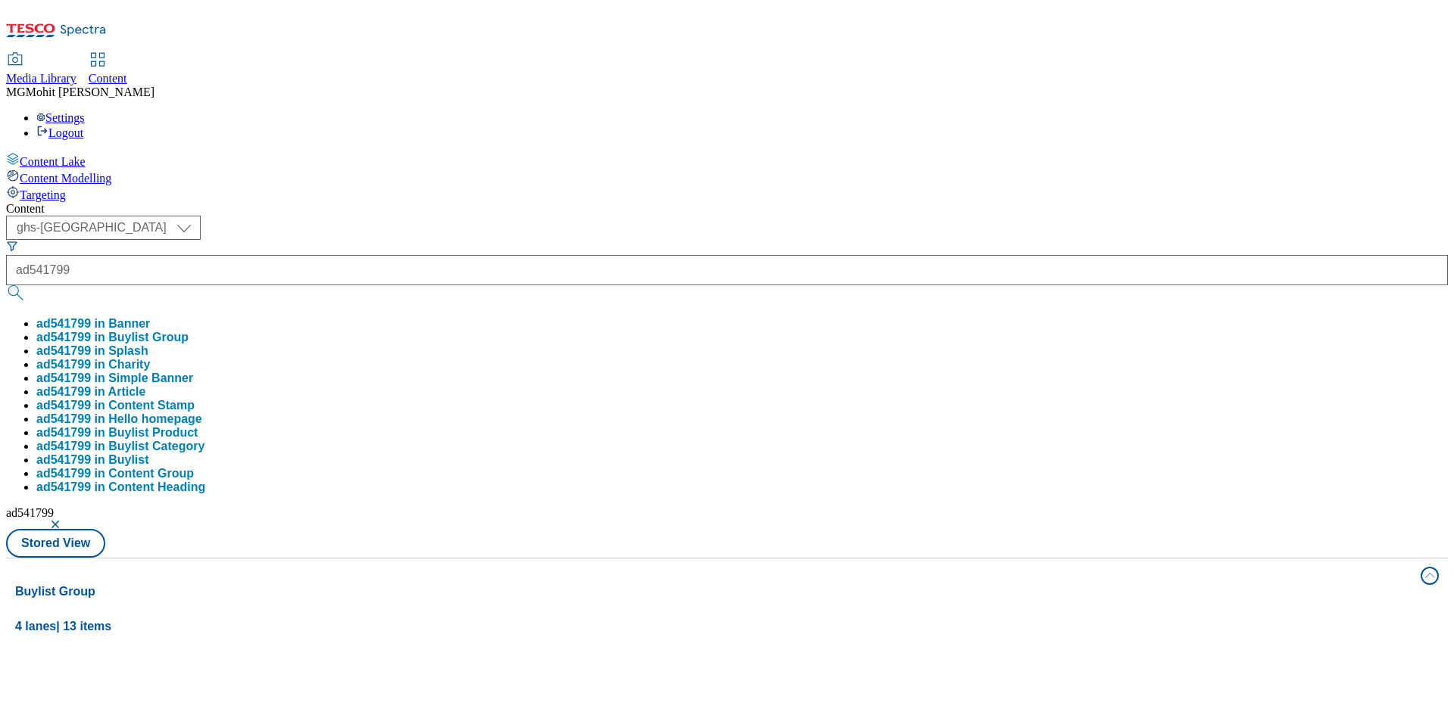
click at [92, 202] on div "Content Lake Content Modelling Targeting" at bounding box center [726, 177] width 1441 height 50
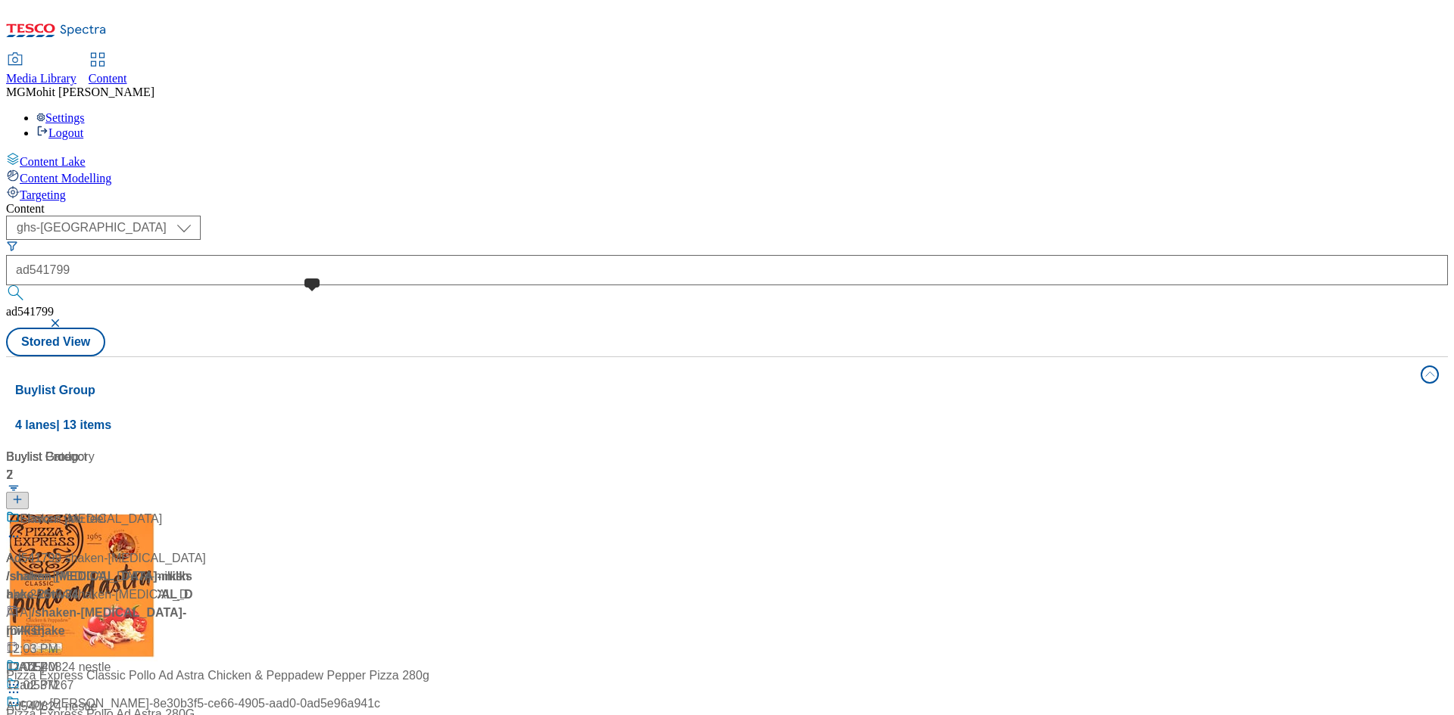
click at [20, 510] on span at bounding box center [20, 519] width 0 height 19
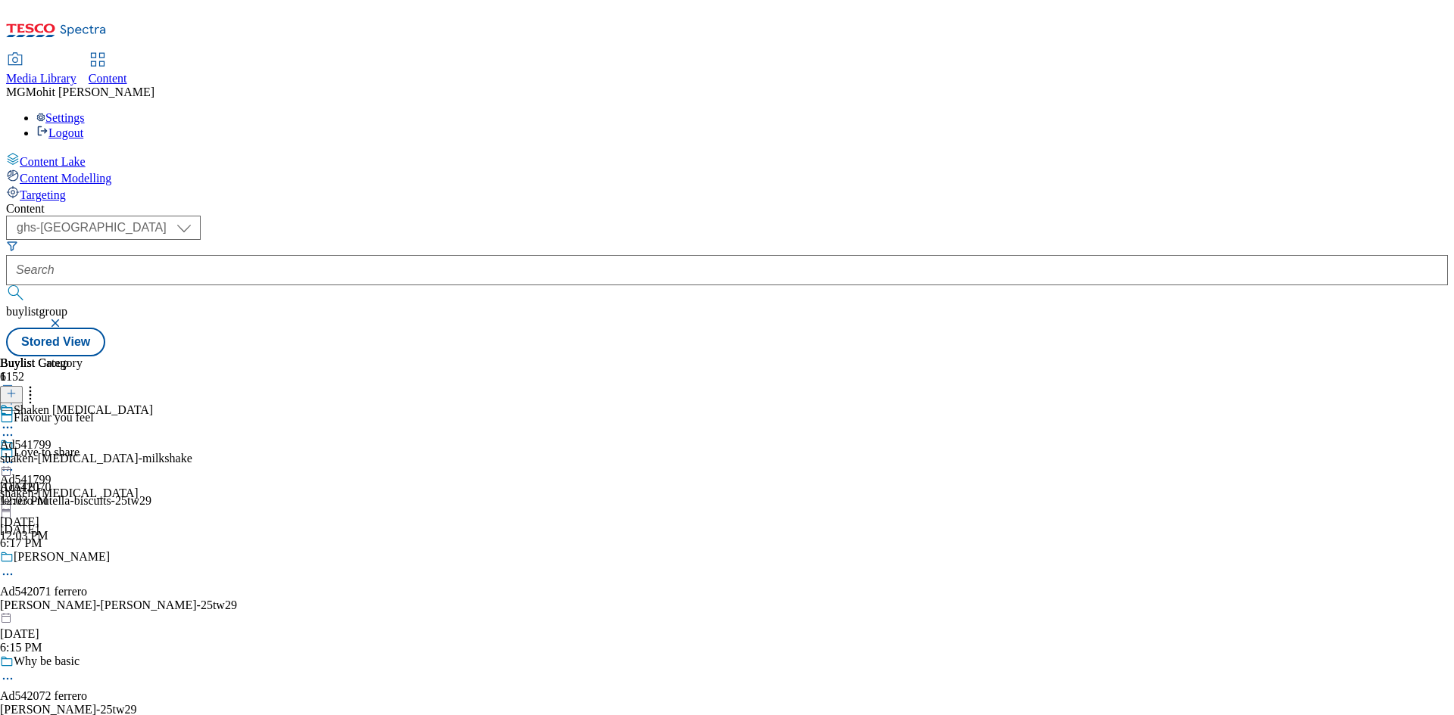
click at [15, 428] on icon at bounding box center [7, 435] width 15 height 15
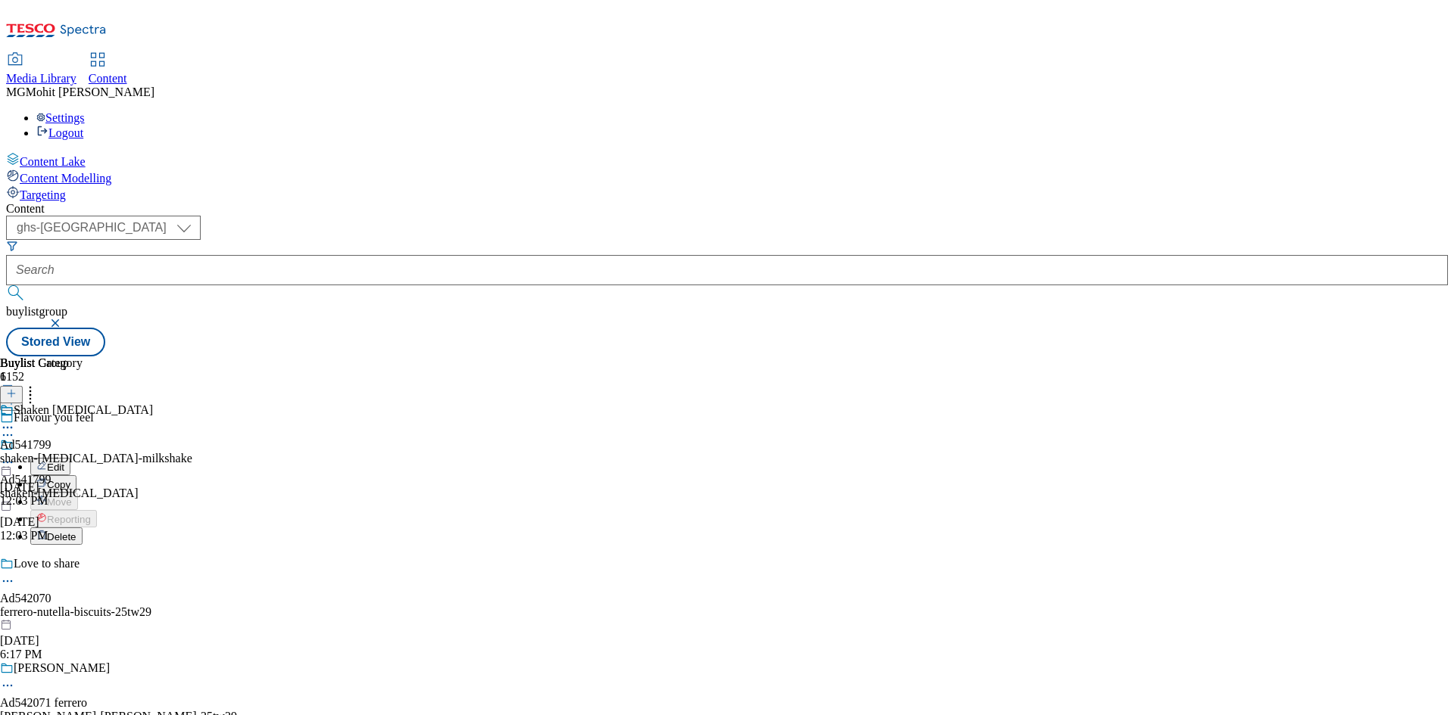
click at [64, 462] on span "Edit" at bounding box center [55, 467] width 17 height 11
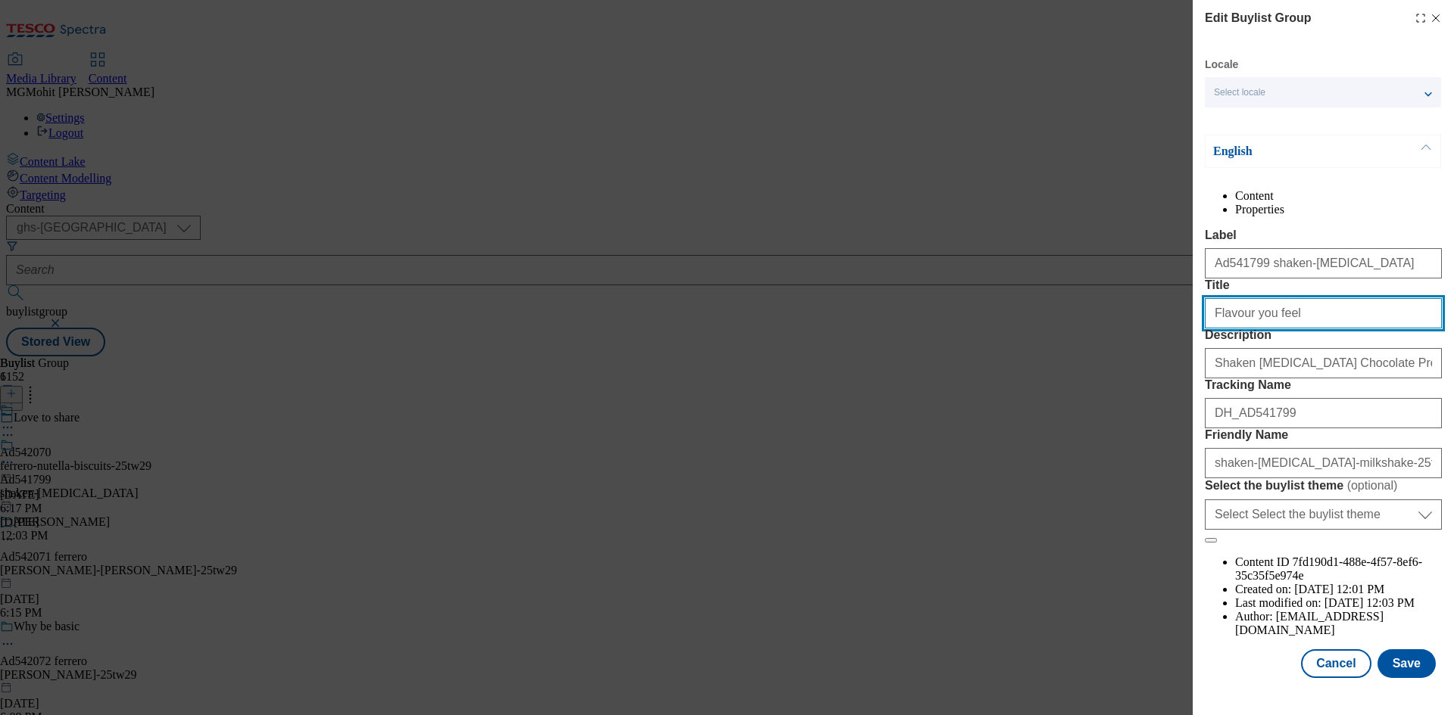
drag, startPoint x: 1322, startPoint y: 379, endPoint x: 1144, endPoint y: 378, distance: 177.9
click at [1145, 378] on div "Edit Buylist Group Locale Select locale English Welsh English Content Propertie…" at bounding box center [727, 357] width 1454 height 715
paste input "20g protein"
type input "20g protein"
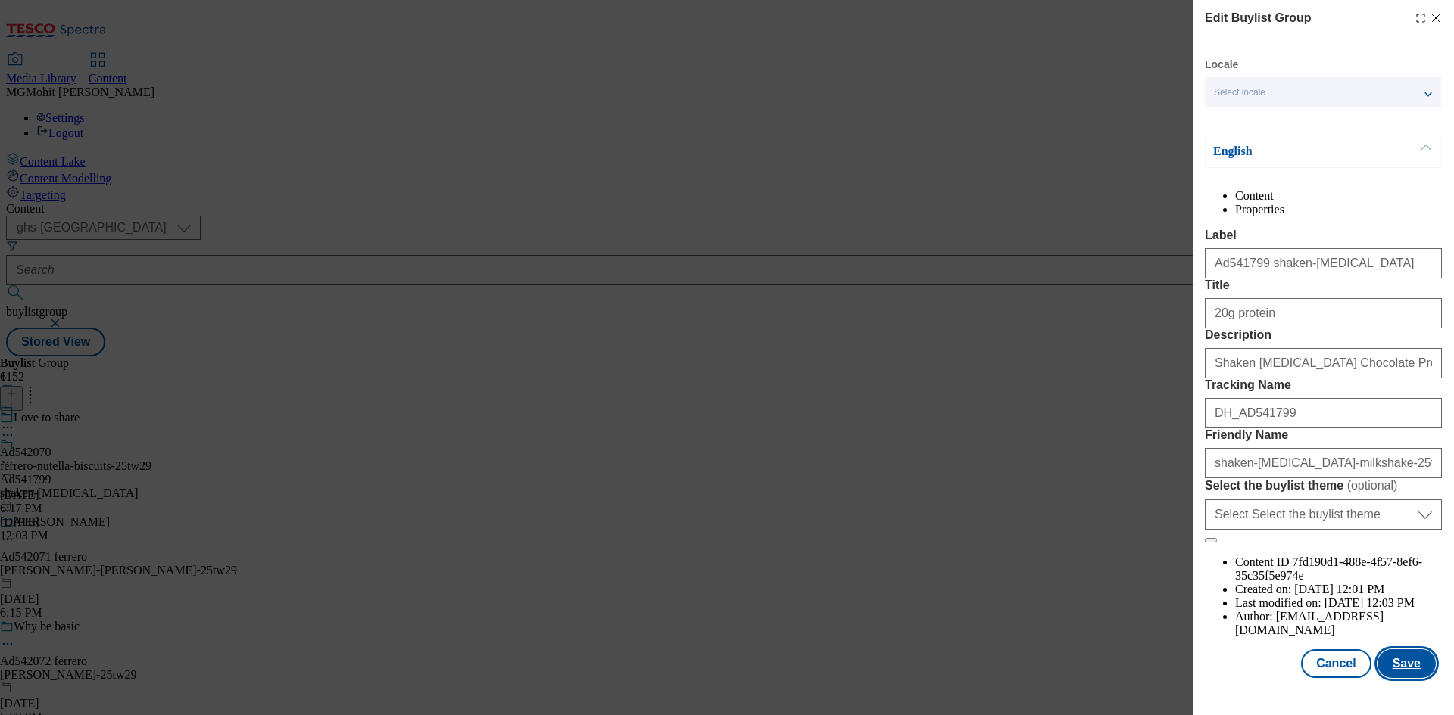
click at [1395, 669] on button "Save" at bounding box center [1406, 664] width 58 height 29
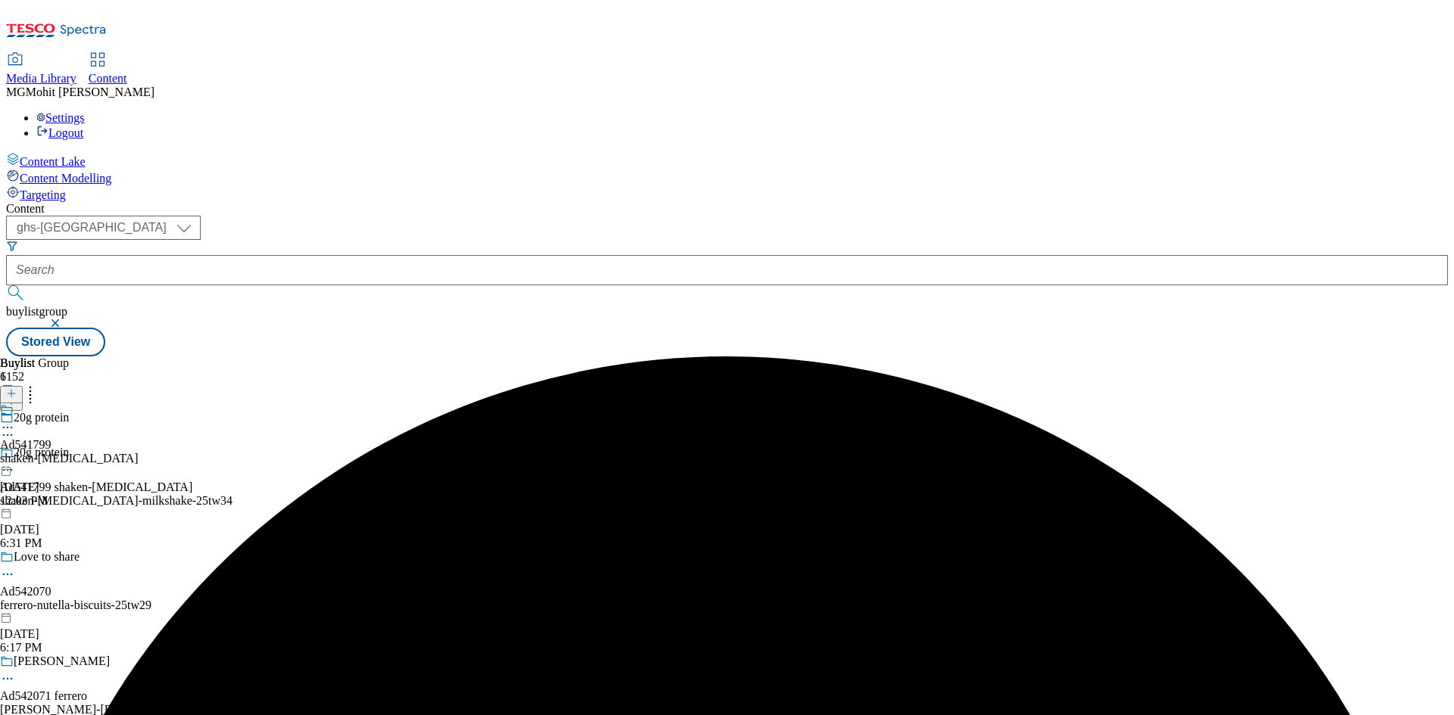
click at [139, 420] on div at bounding box center [69, 429] width 139 height 18
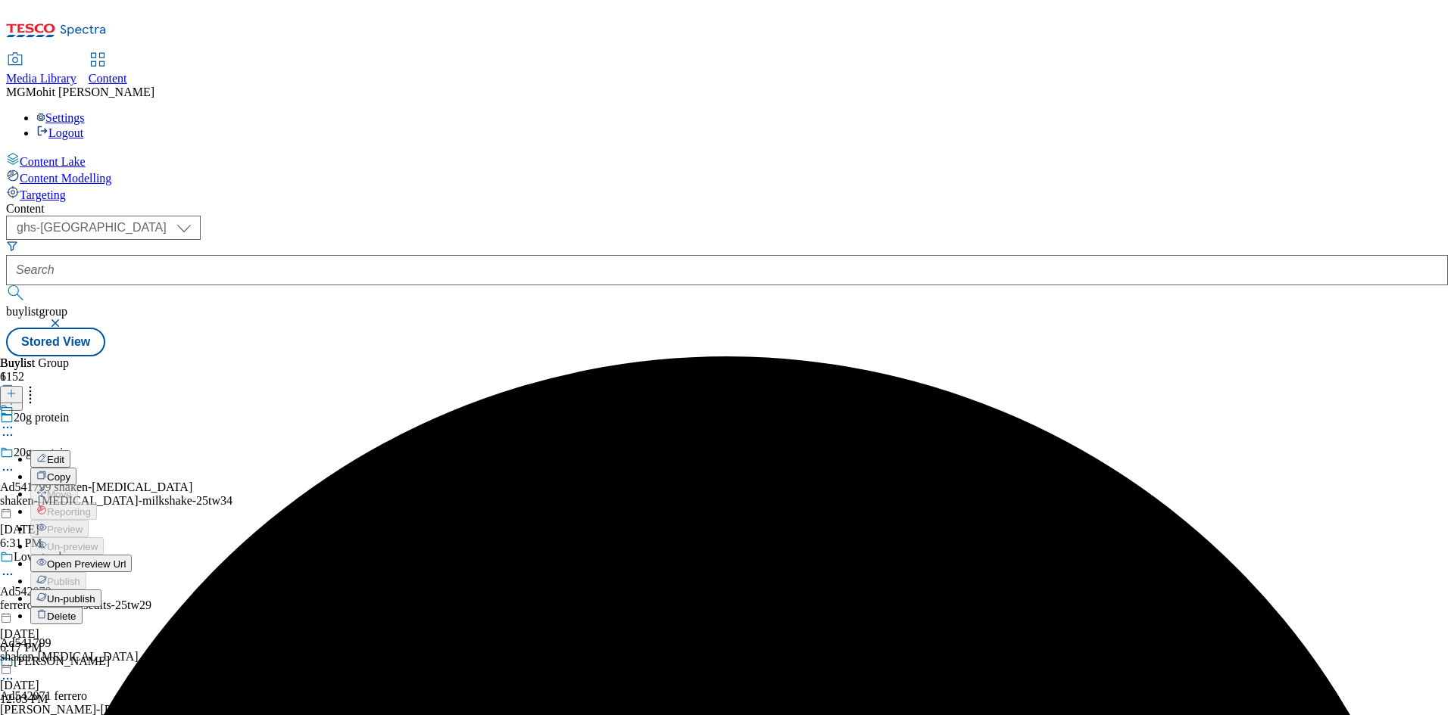
click at [64, 454] on span "Edit" at bounding box center [55, 459] width 17 height 11
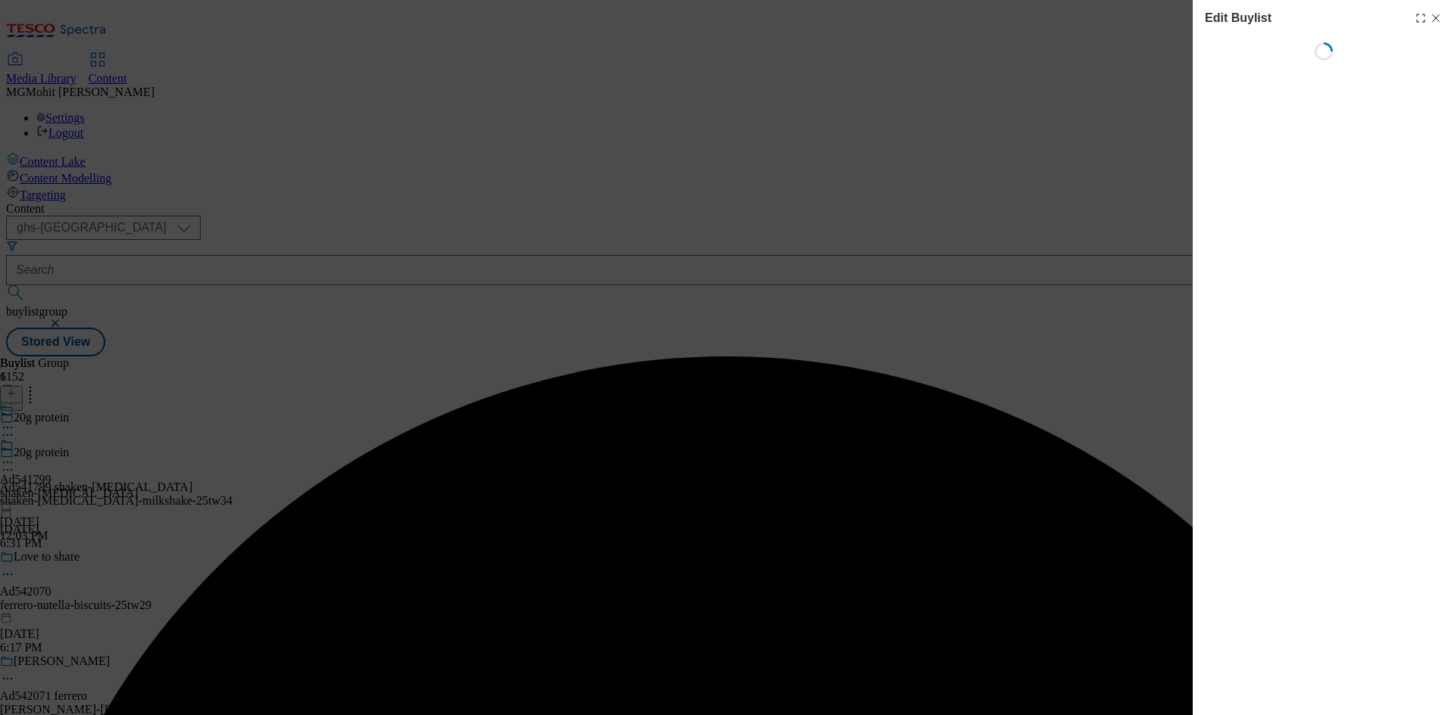
select select "tactical"
select select "supplier funded short term 1-3 weeks"
select select "dunnhumby"
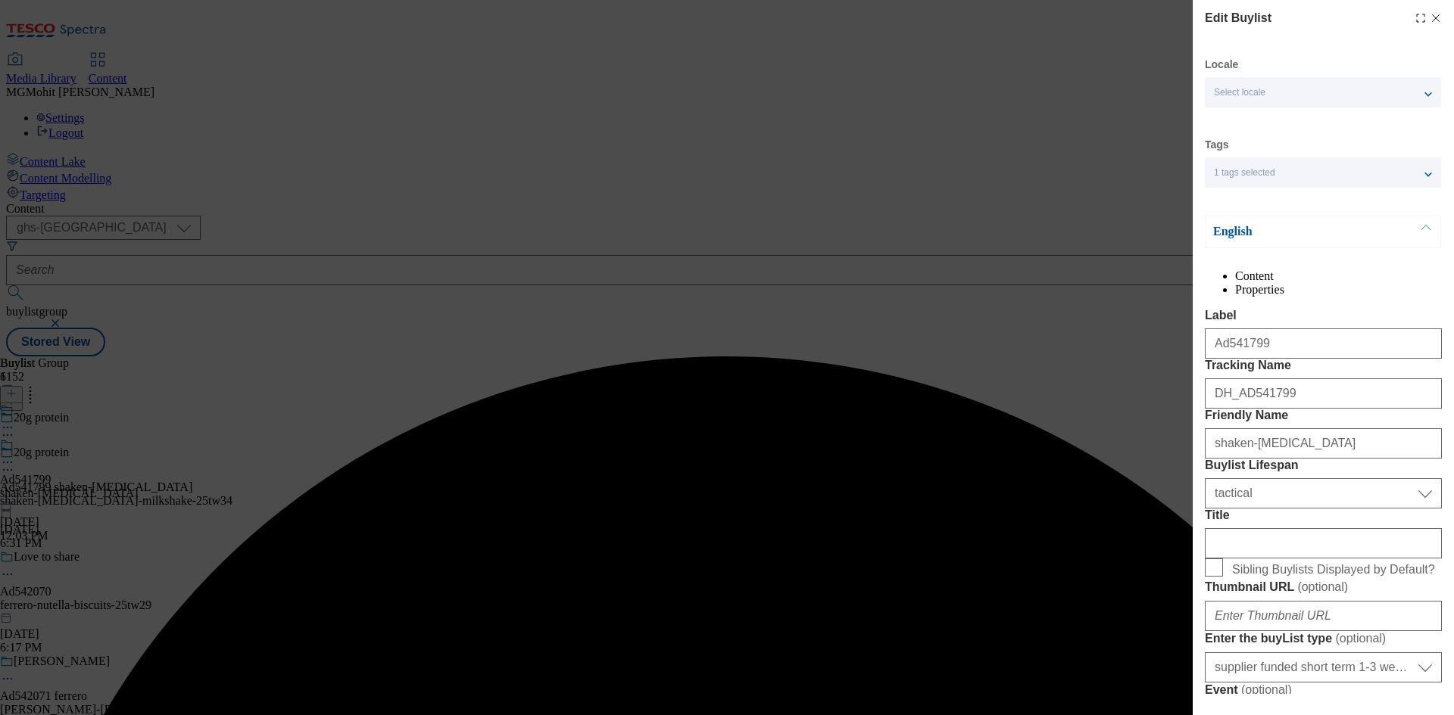
select select "Banner"
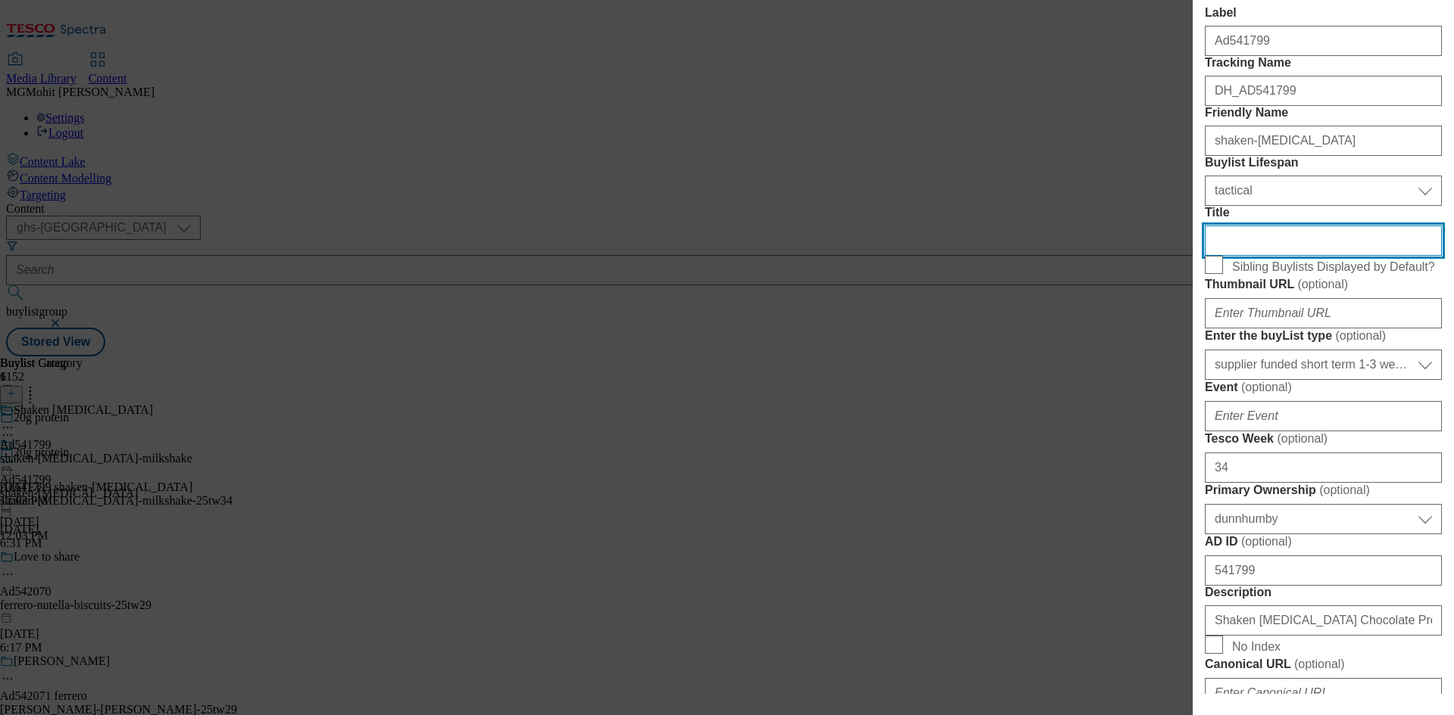
click at [1257, 256] on input "Title" at bounding box center [1322, 241] width 237 height 30
paste input "No artificial sweeteners"
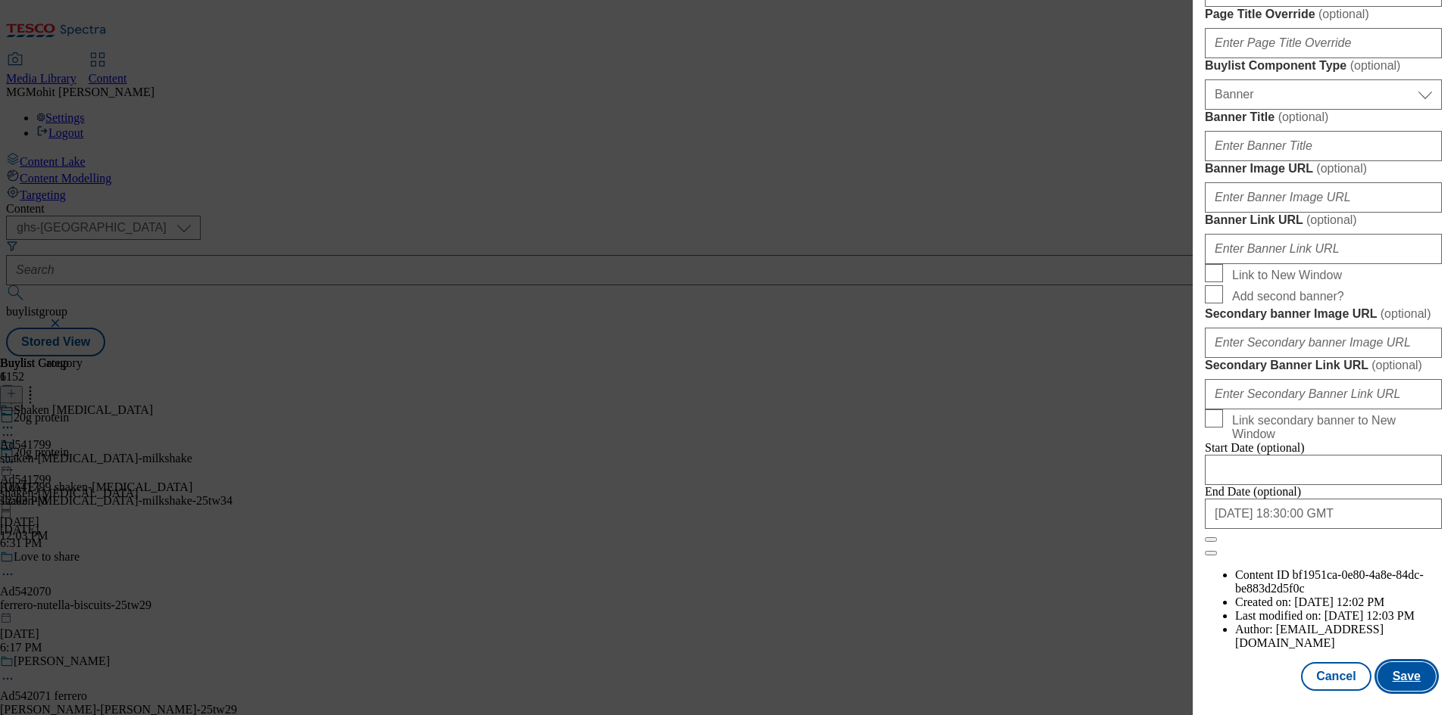
scroll to position [1567, 0]
type input "No artificial sweeteners"
click at [1397, 681] on button "Save" at bounding box center [1406, 676] width 58 height 29
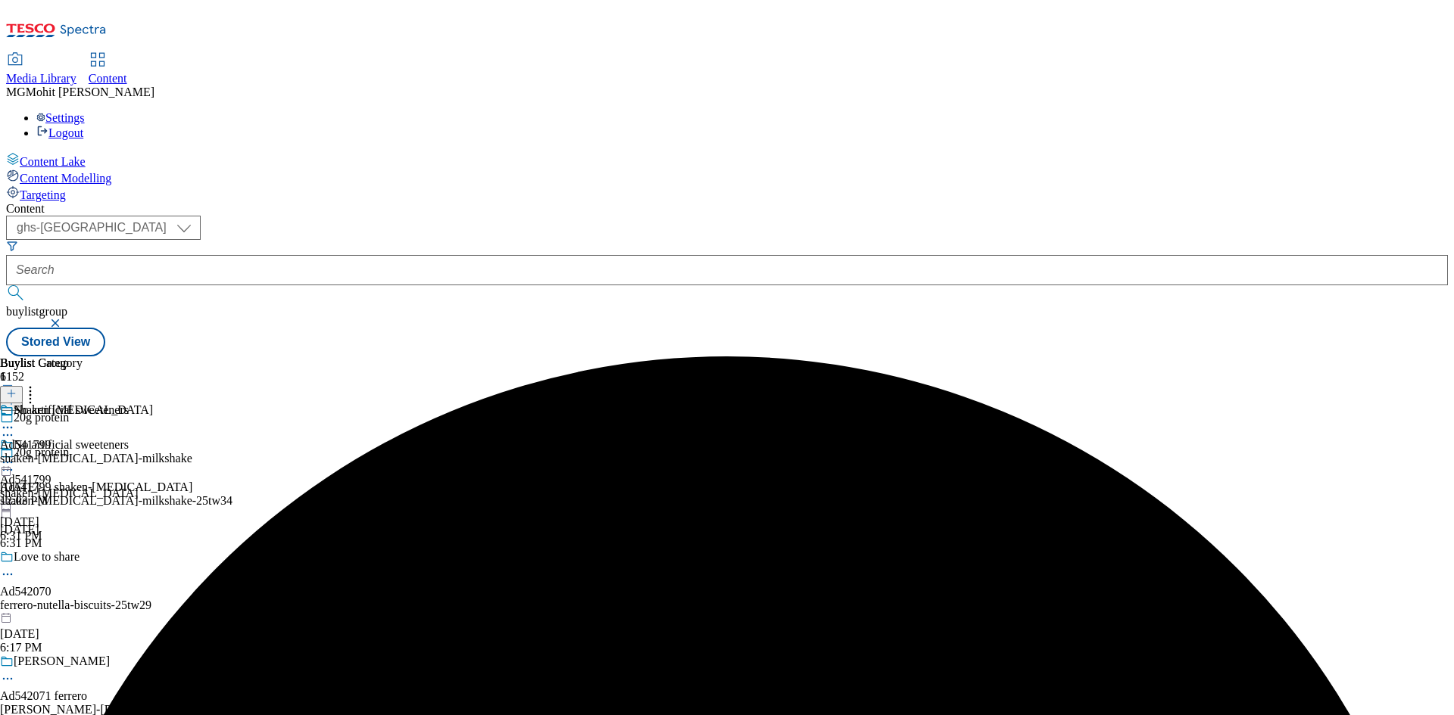
click at [15, 455] on icon at bounding box center [7, 462] width 15 height 15
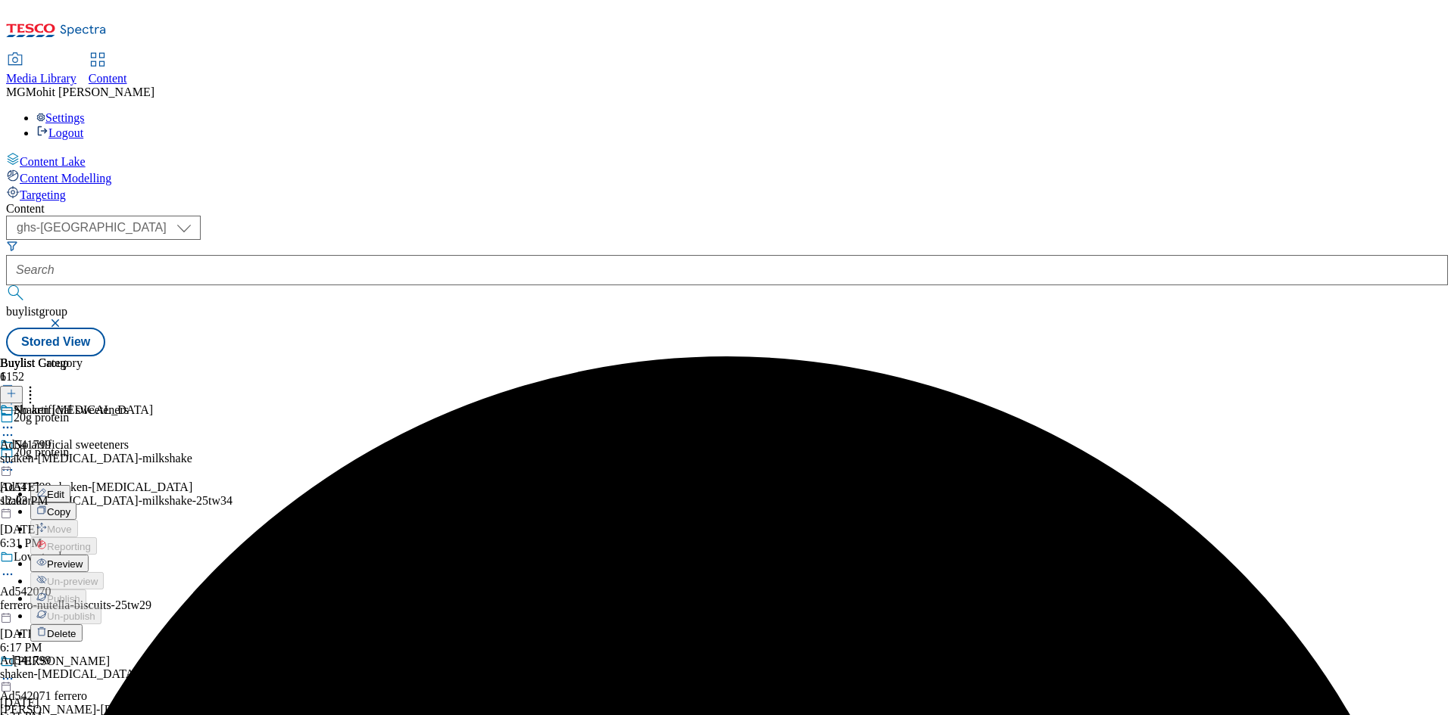
click at [83, 559] on span "Preview" at bounding box center [65, 564] width 36 height 11
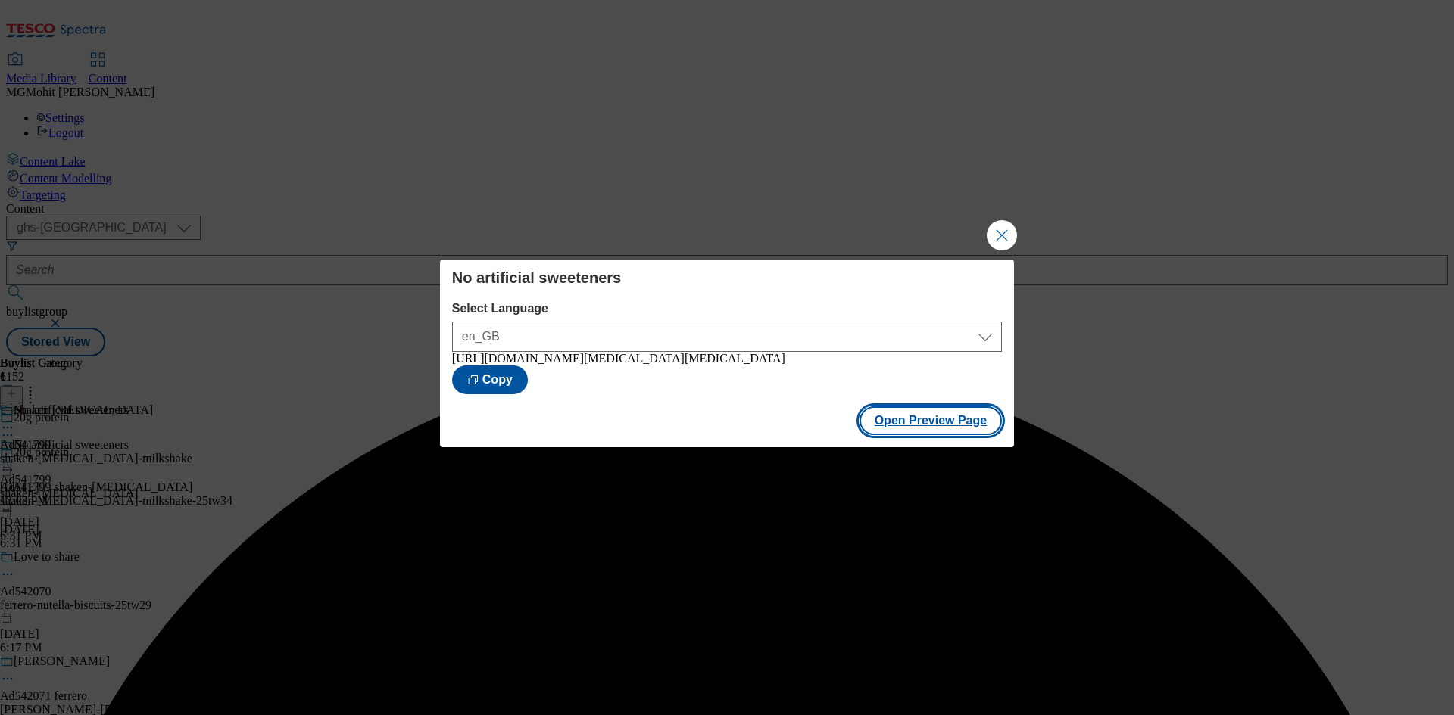
click at [937, 425] on button "Open Preview Page" at bounding box center [930, 421] width 143 height 29
click at [1002, 230] on button "Close Modal" at bounding box center [1001, 235] width 30 height 30
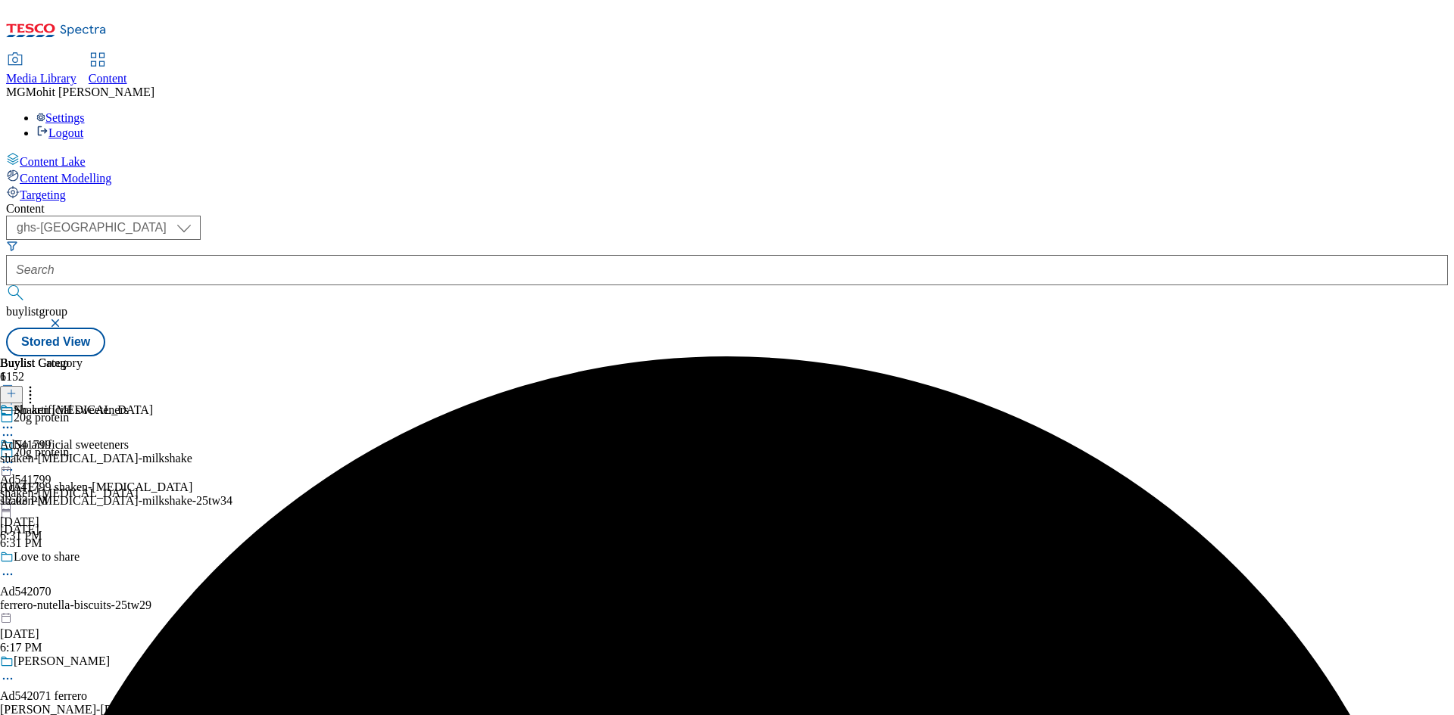
click at [15, 455] on icon at bounding box center [7, 462] width 15 height 15
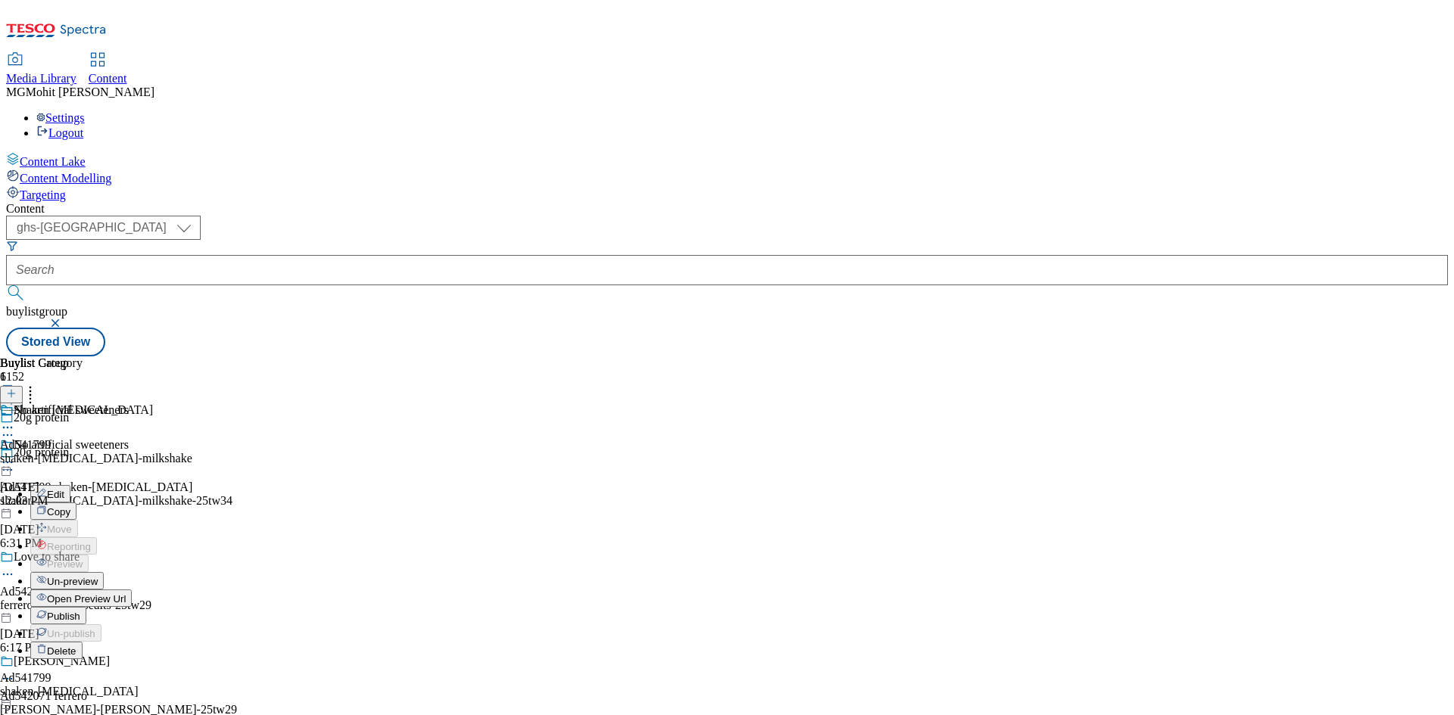
click at [80, 611] on span "Publish" at bounding box center [63, 616] width 33 height 11
